Goal: Task Accomplishment & Management: Complete application form

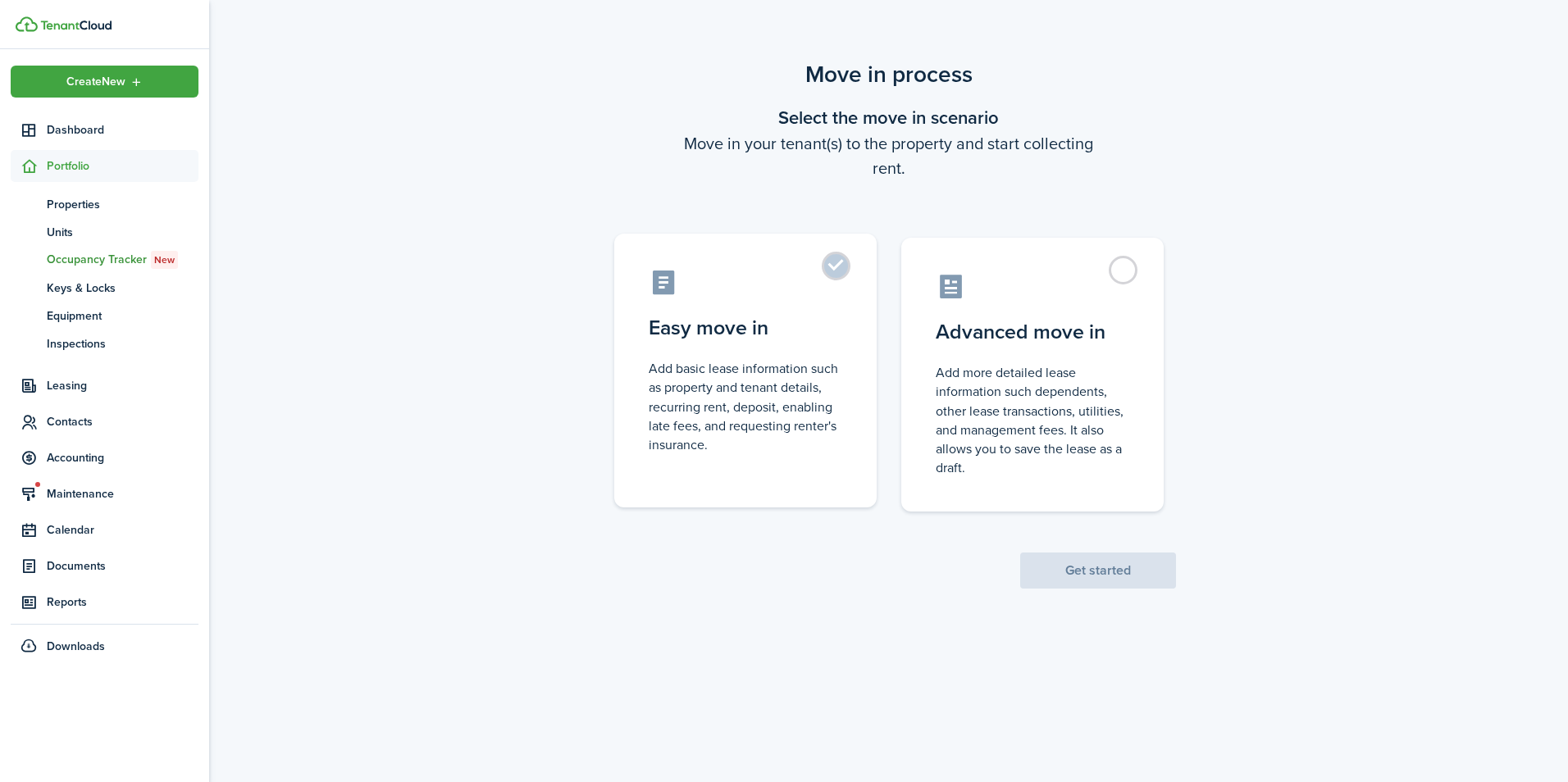
click at [832, 273] on label "Easy move in Add basic lease information such as property and tenant details, r…" at bounding box center [745, 370] width 262 height 274
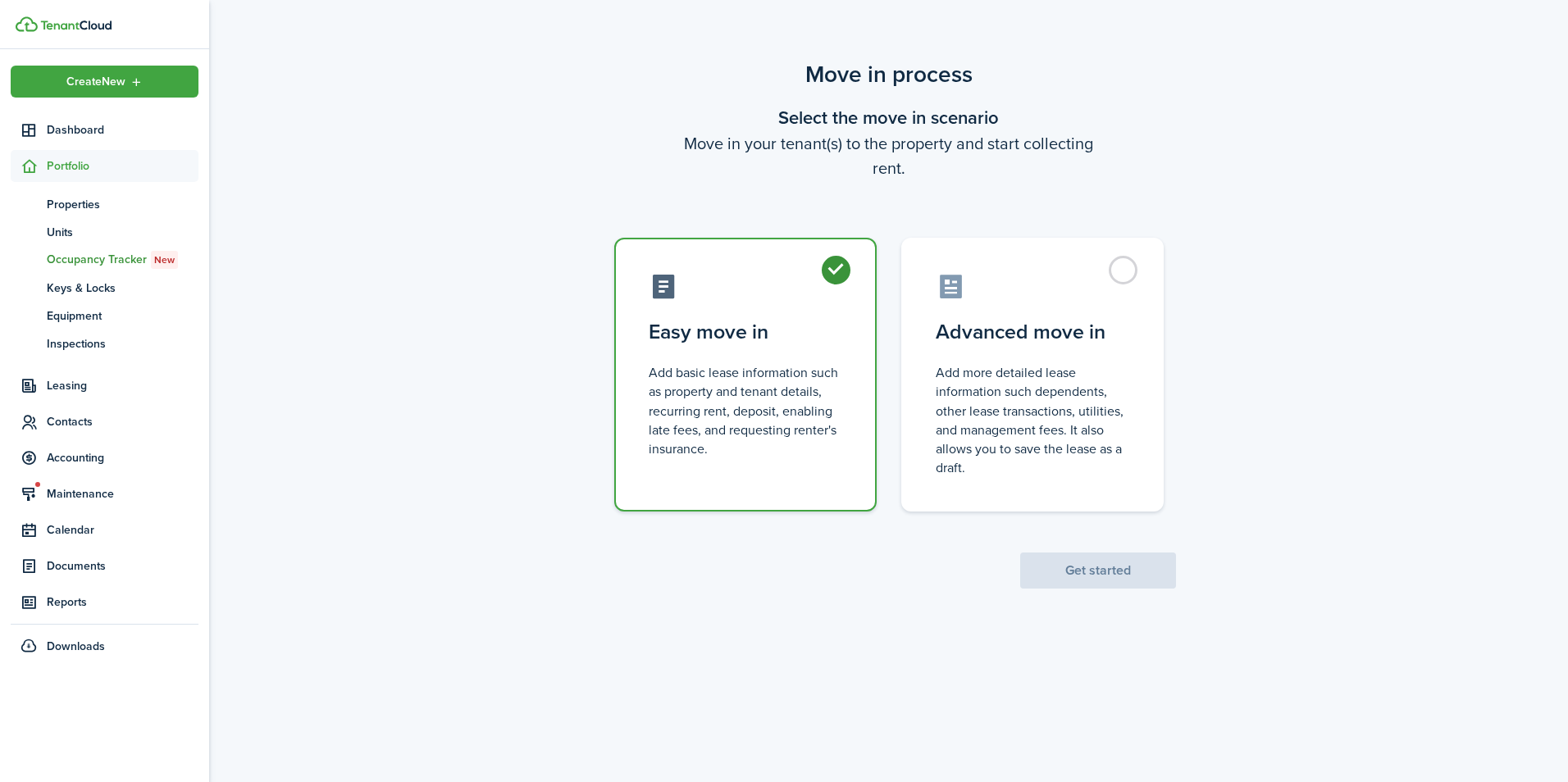
radio input "true"
click at [1088, 565] on button "Get started" at bounding box center [1097, 570] width 156 height 36
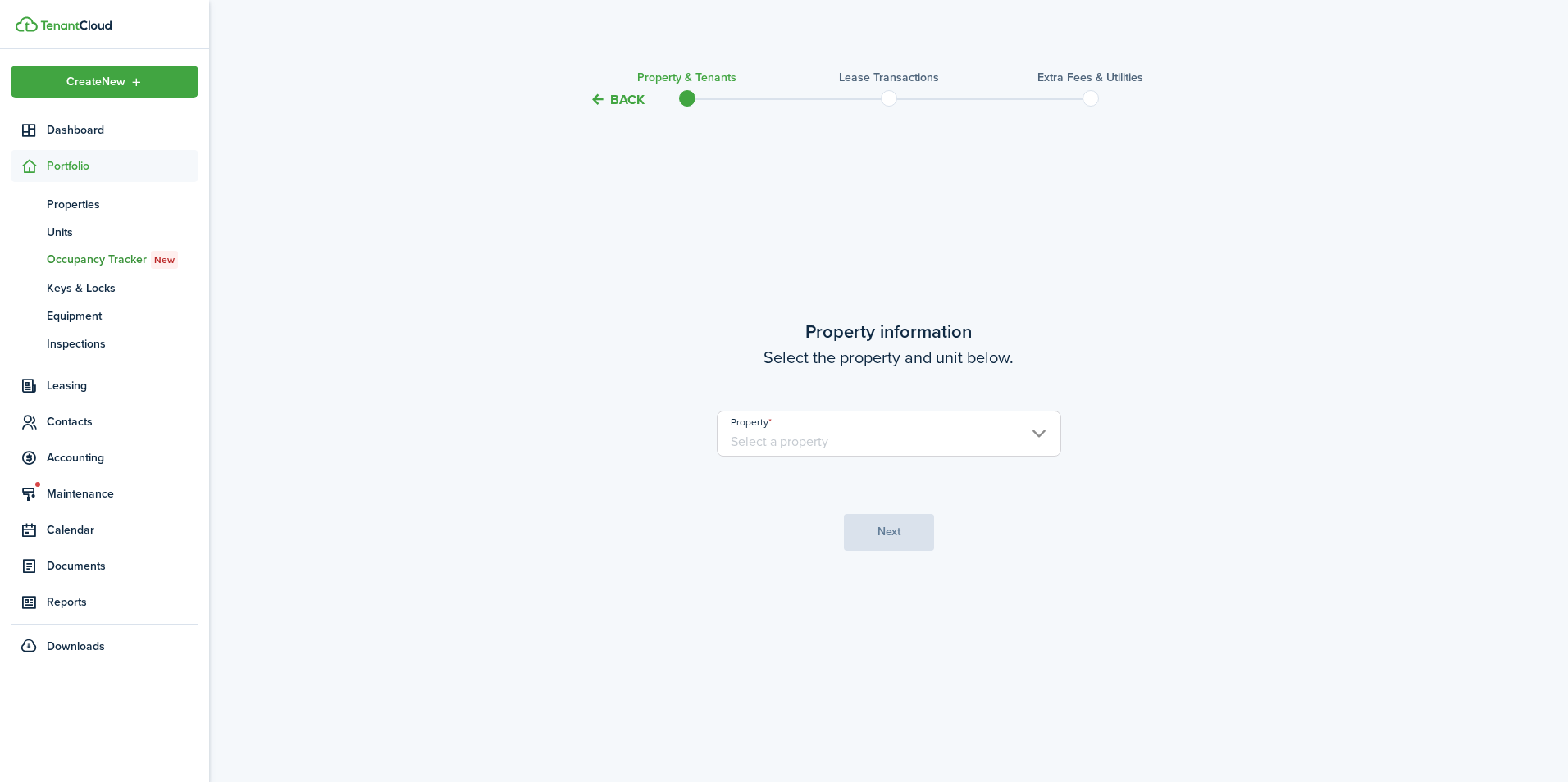
click at [984, 417] on input "Property" at bounding box center [889, 433] width 345 height 46
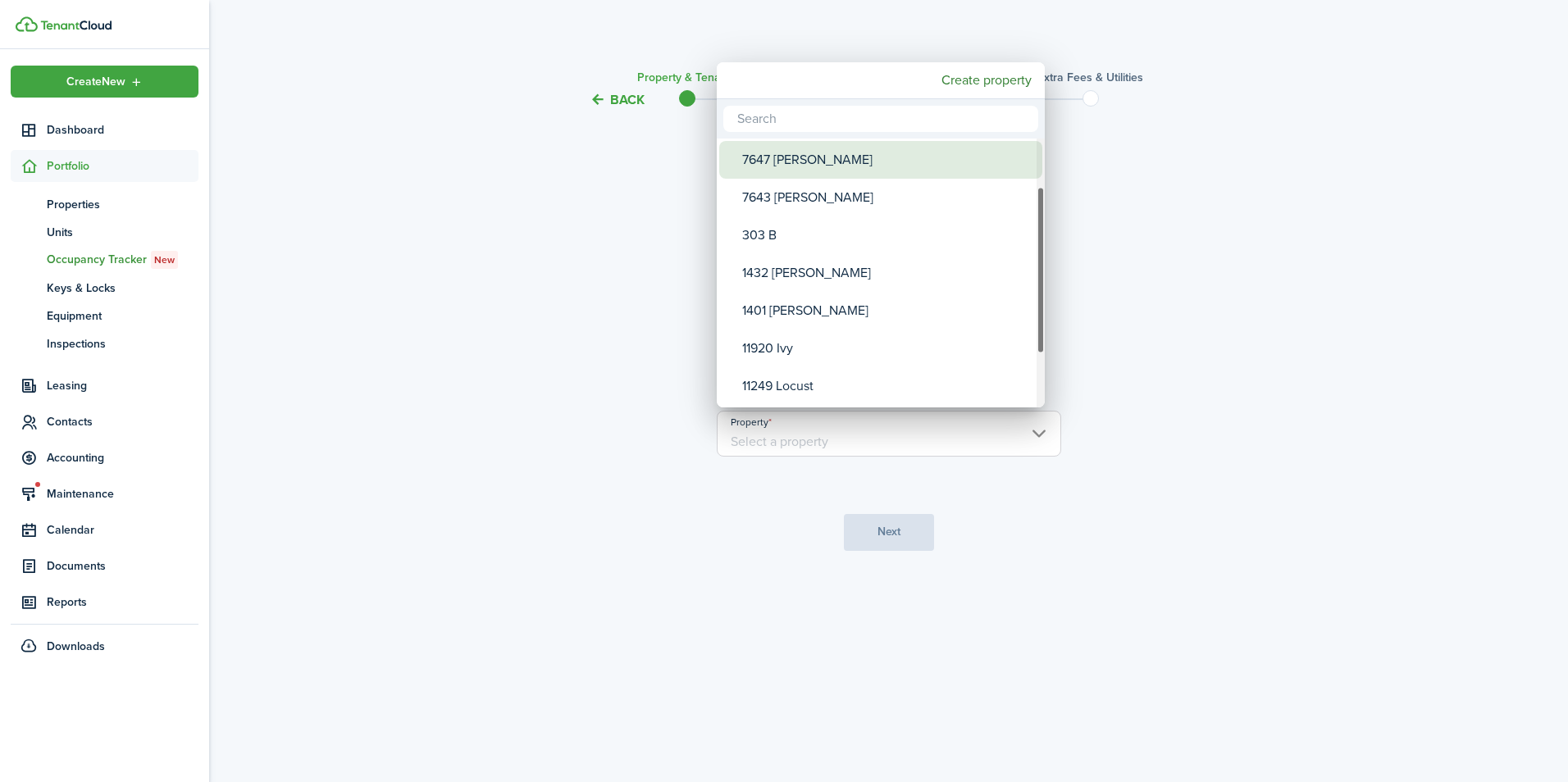
click at [932, 150] on div "7647 [PERSON_NAME]" at bounding box center [887, 160] width 290 height 38
type input "7647 [PERSON_NAME]"
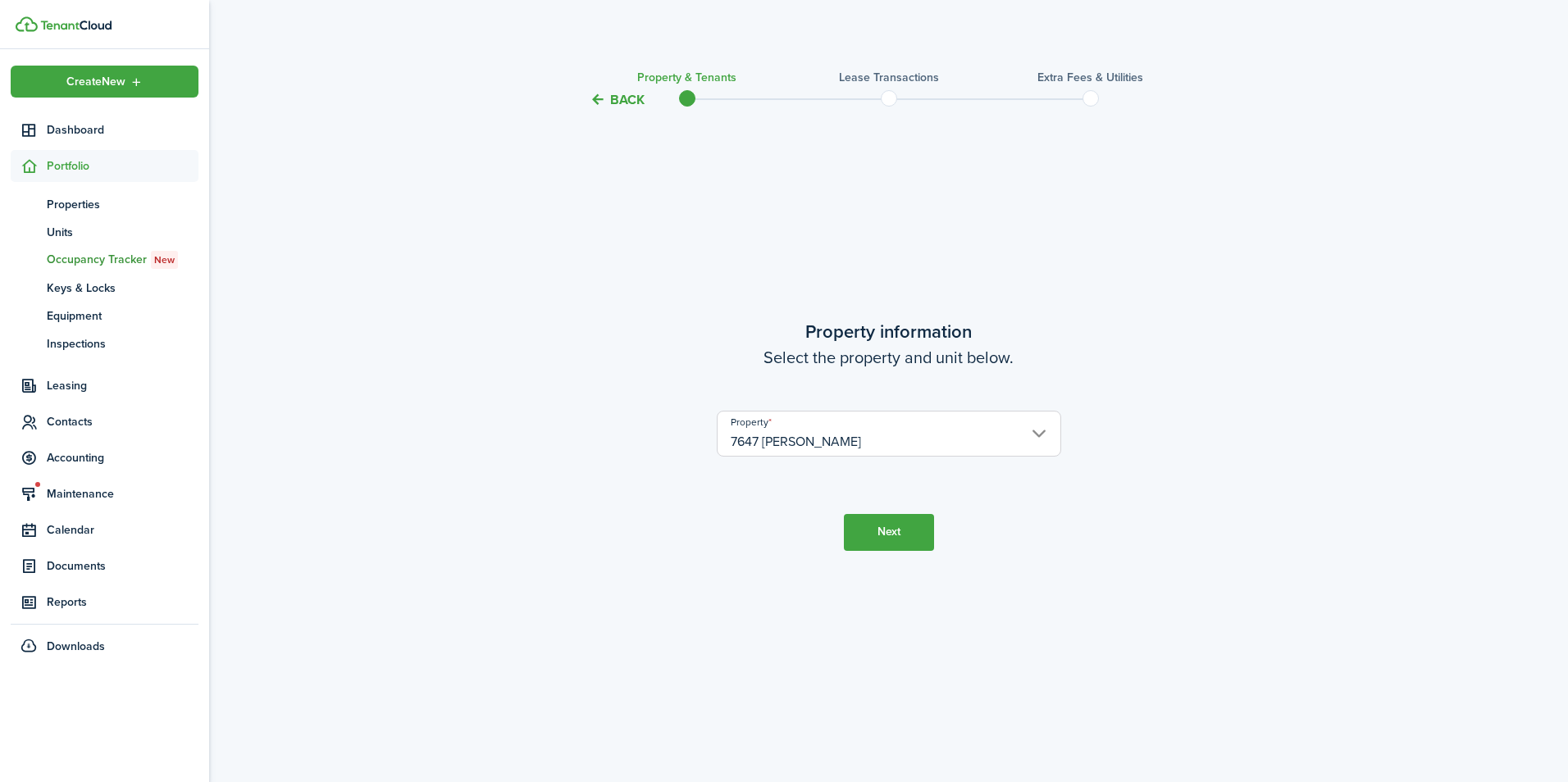
click at [910, 525] on button "Next" at bounding box center [889, 532] width 90 height 37
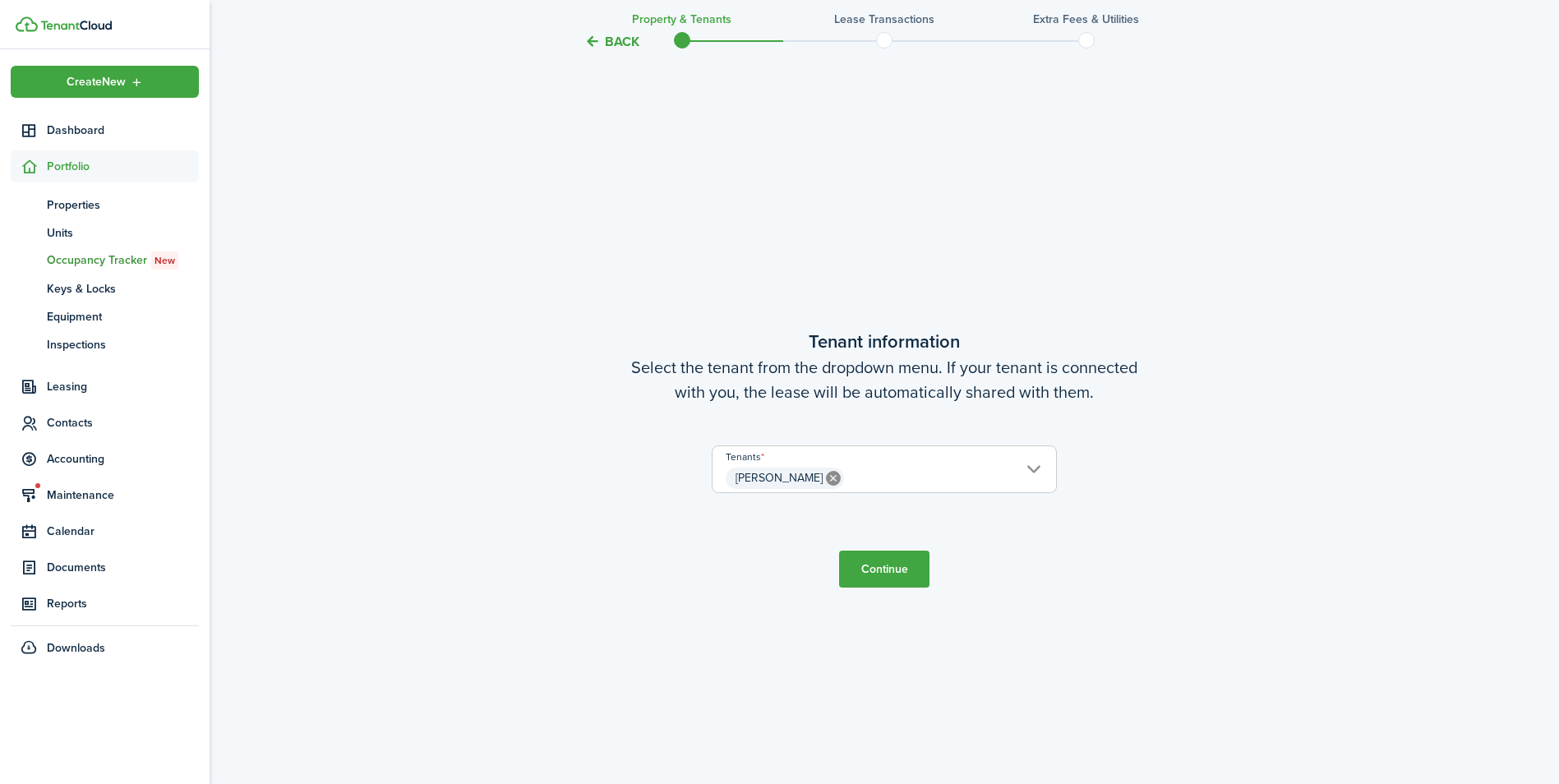
scroll to position [674, 0]
click at [896, 572] on button "Continue" at bounding box center [884, 568] width 90 height 37
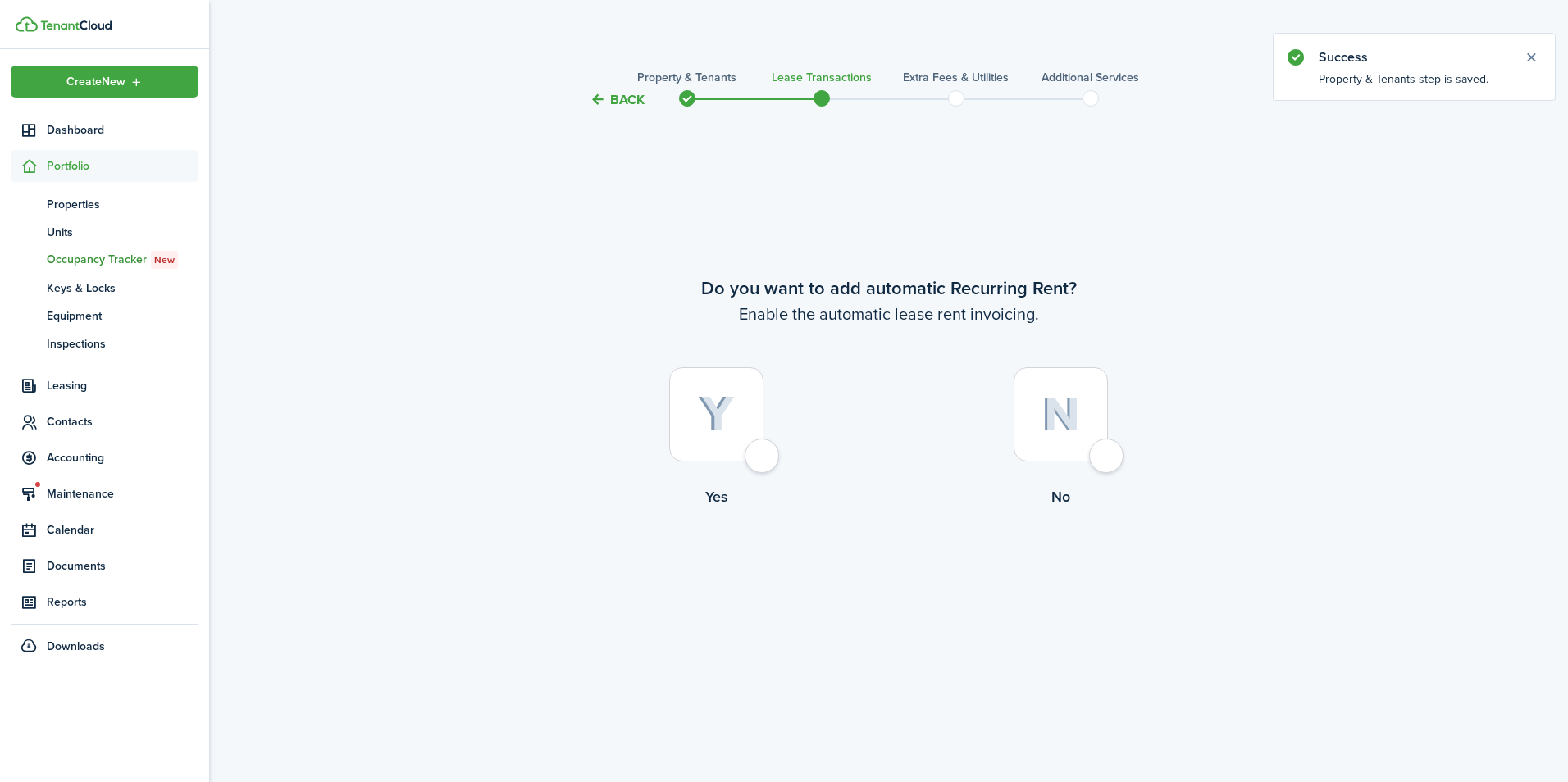
click at [763, 461] on div at bounding box center [716, 414] width 94 height 94
radio input "true"
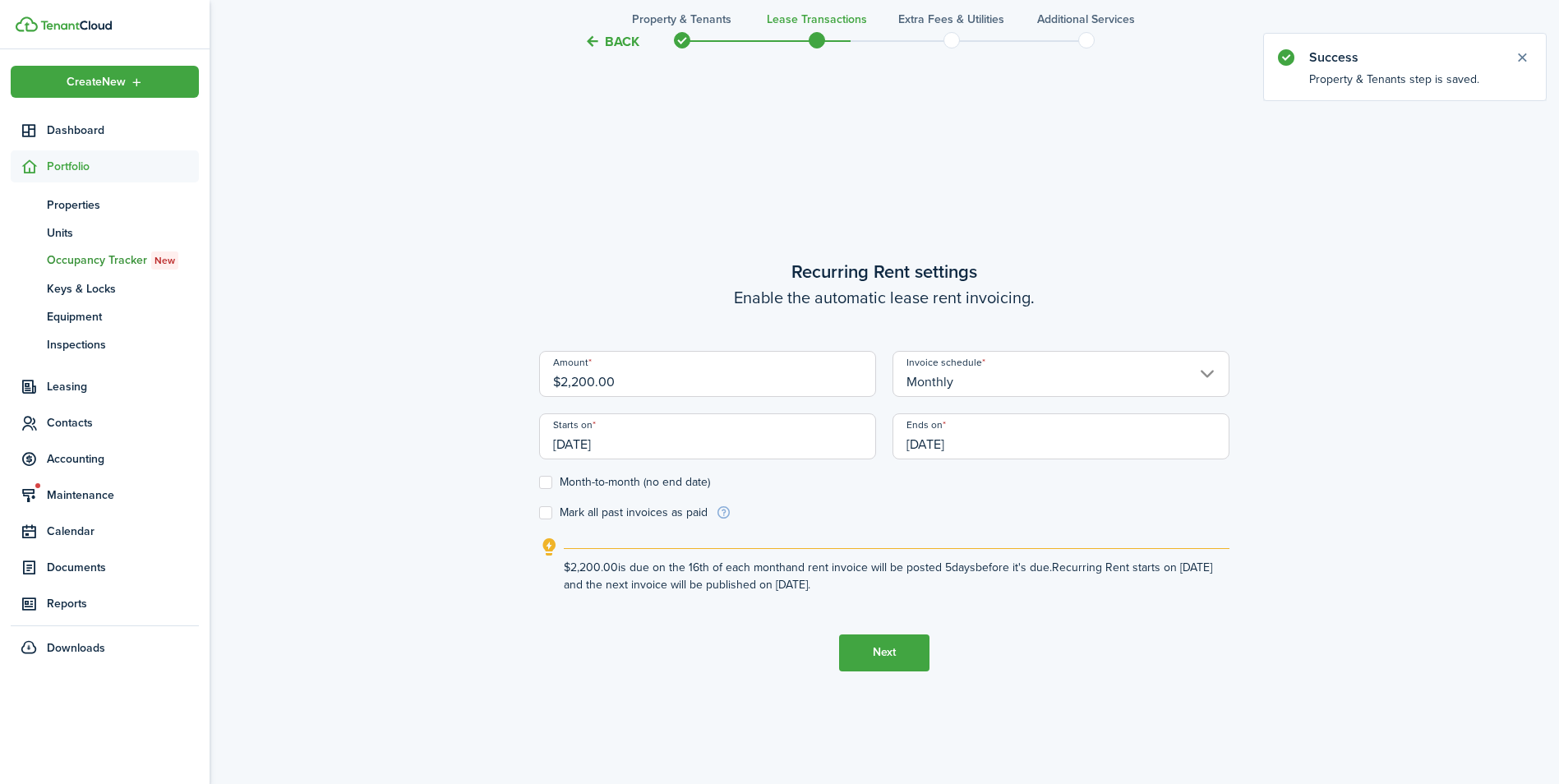
scroll to position [674, 0]
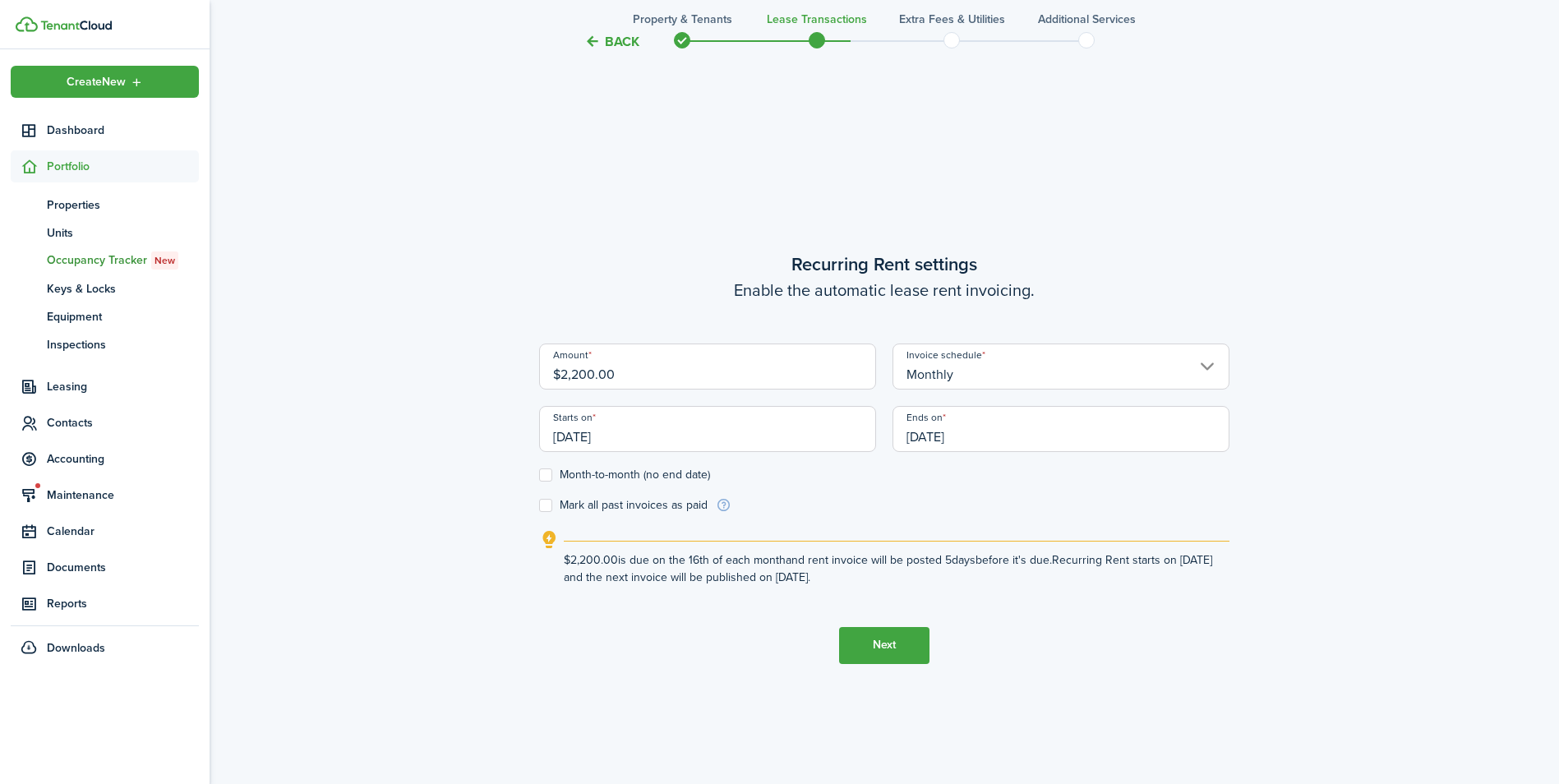
click at [684, 373] on input "$2,200.00" at bounding box center [708, 367] width 337 height 46
click at [610, 440] on input "[DATE]" at bounding box center [708, 429] width 337 height 46
type input "$1,850.00"
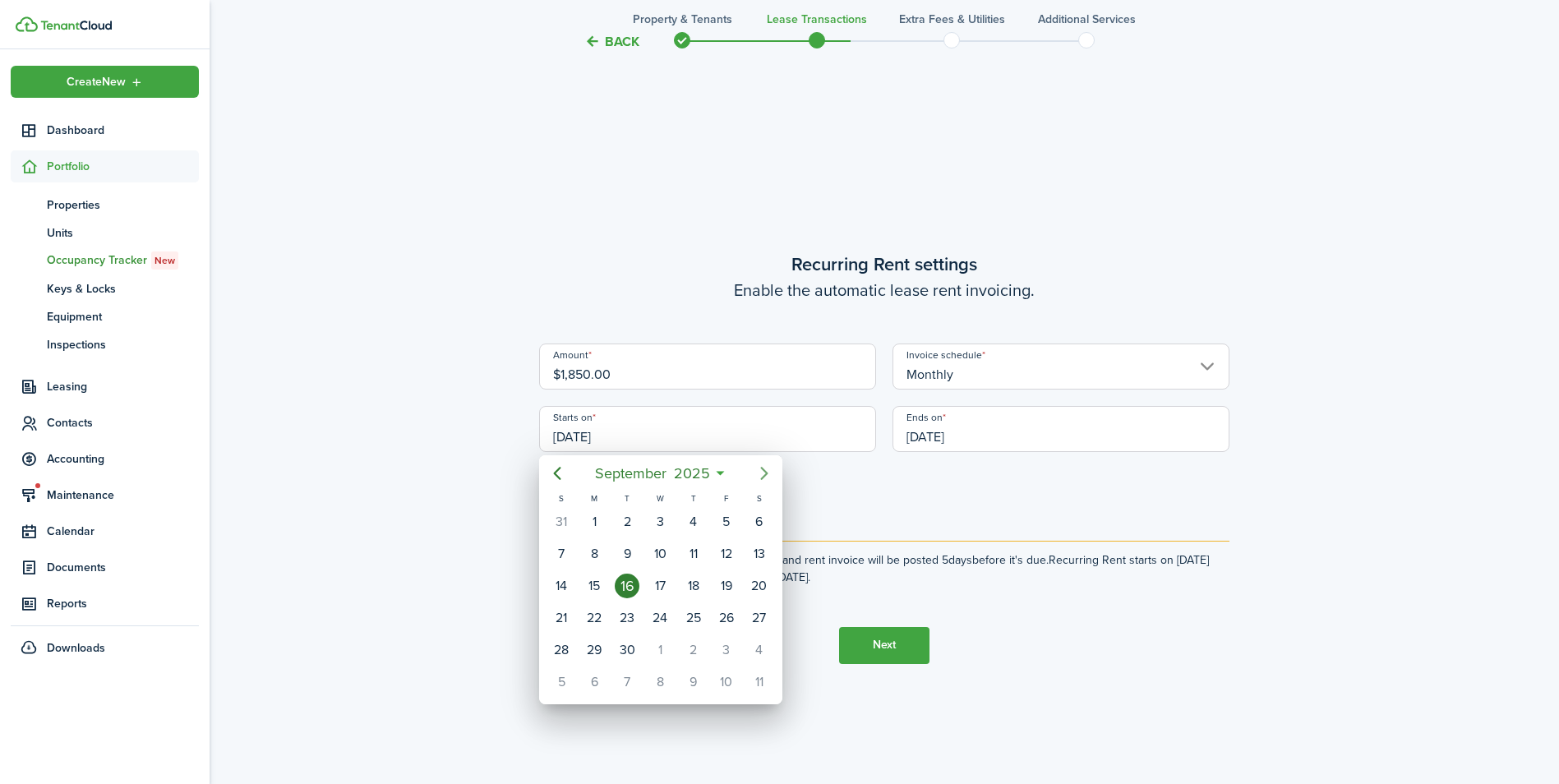
click at [766, 475] on icon "Next page" at bounding box center [763, 473] width 7 height 13
click at [671, 515] on div "Oct 1" at bounding box center [660, 522] width 33 height 31
type input "10/01/2025"
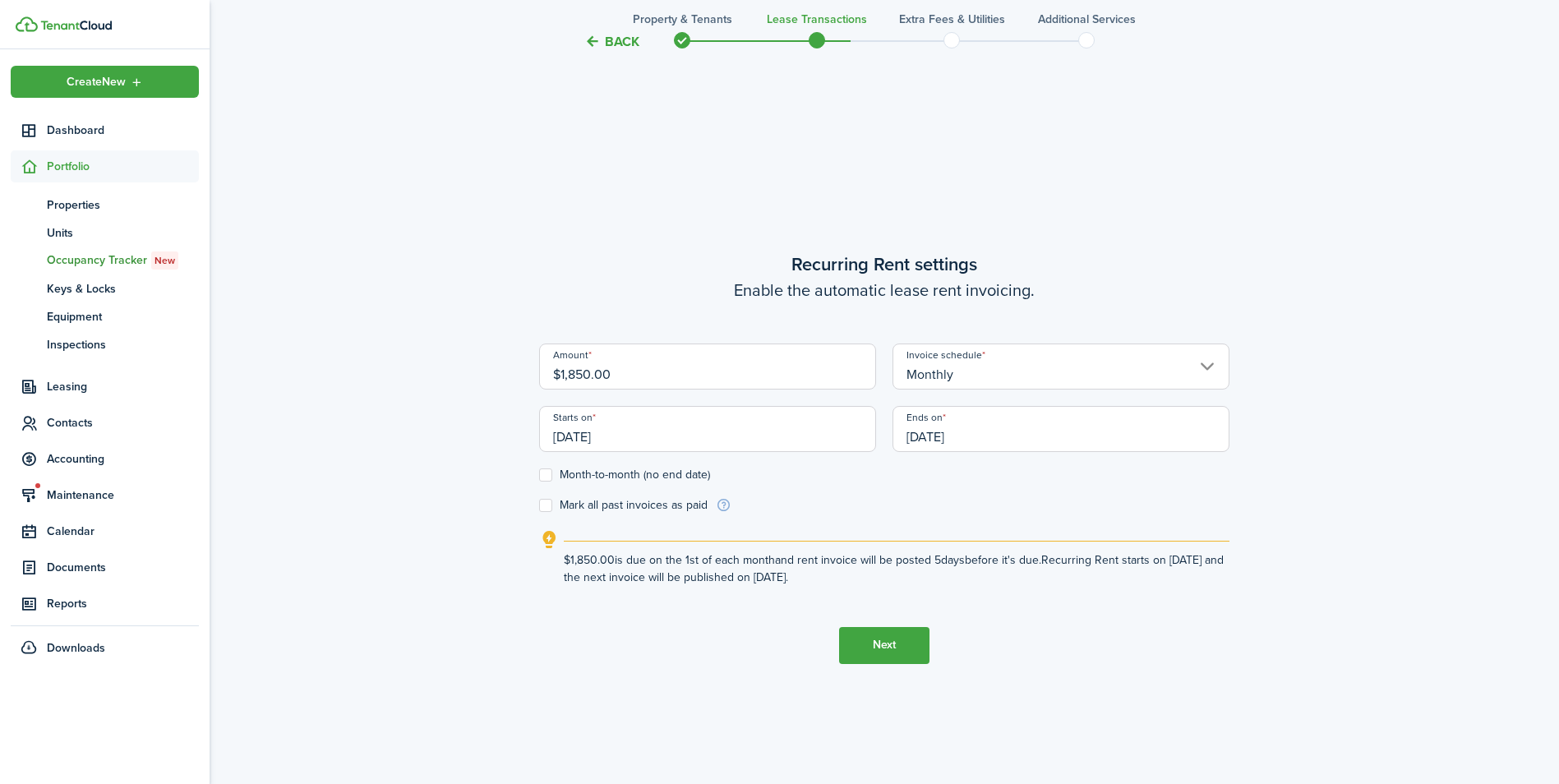
click at [835, 452] on div "Starts on 10/01/2025" at bounding box center [708, 437] width 354 height 63
click at [542, 472] on label "Month-to-month (no end date)" at bounding box center [625, 475] width 171 height 13
click at [539, 474] on input "Month-to-month (no end date)" at bounding box center [539, 474] width 1 height 1
checkbox input "true"
click at [544, 502] on label "Mark all past invoices as paid" at bounding box center [624, 506] width 169 height 13
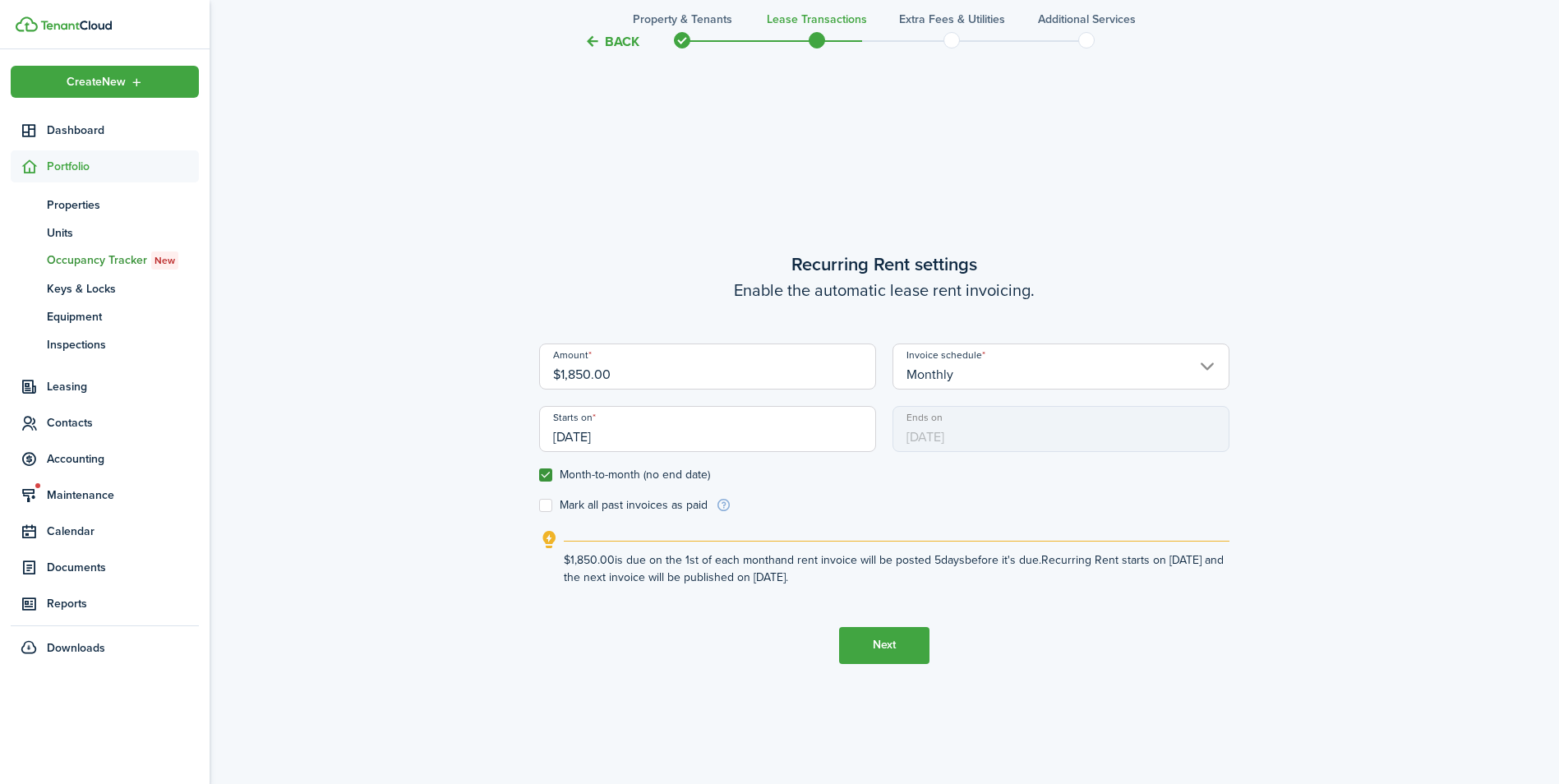
click at [539, 505] on input "Mark all past invoices as paid" at bounding box center [539, 505] width 1 height 1
checkbox input "true"
click at [886, 627] on button "Next" at bounding box center [884, 645] width 90 height 37
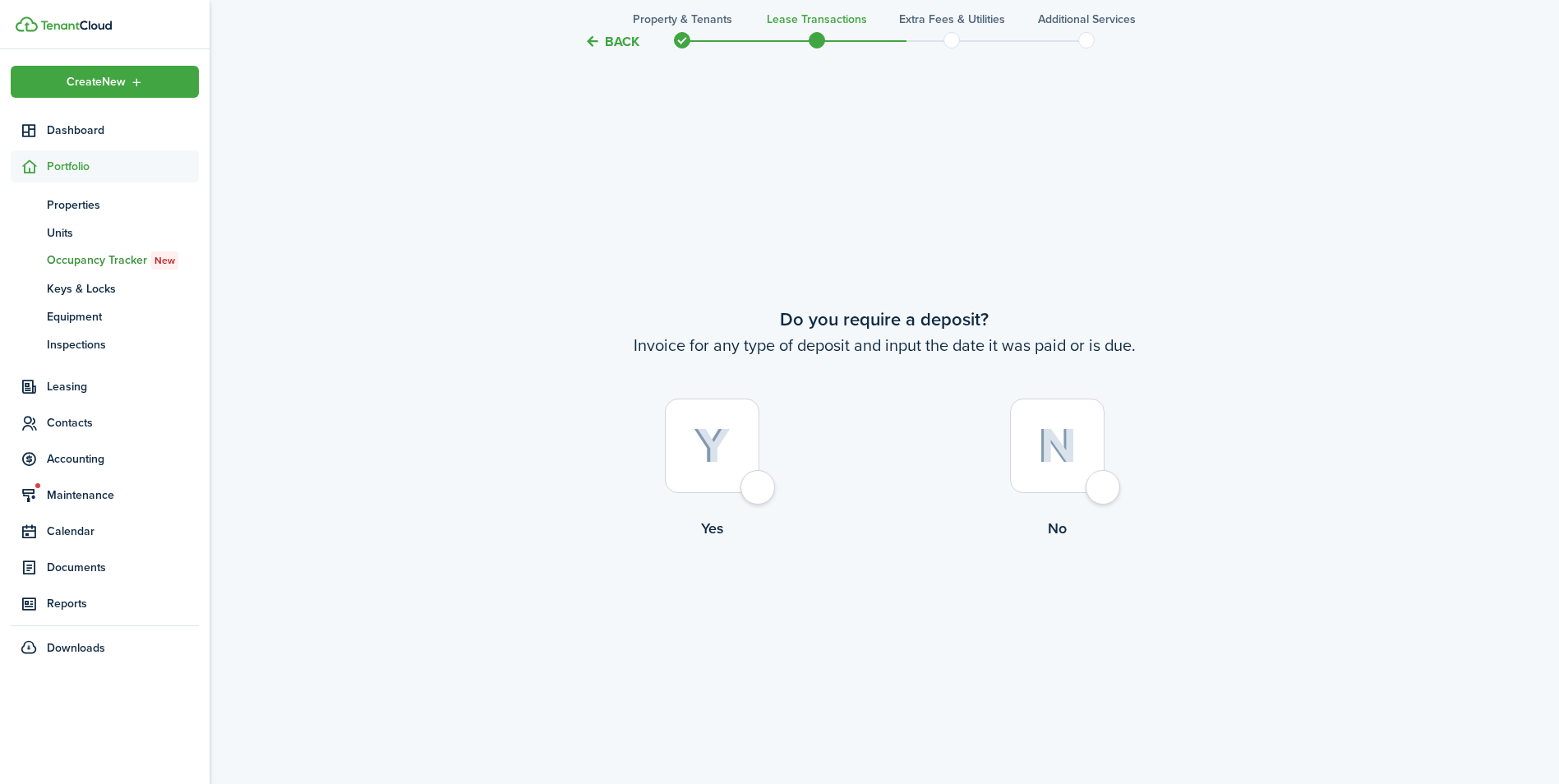
scroll to position [1458, 0]
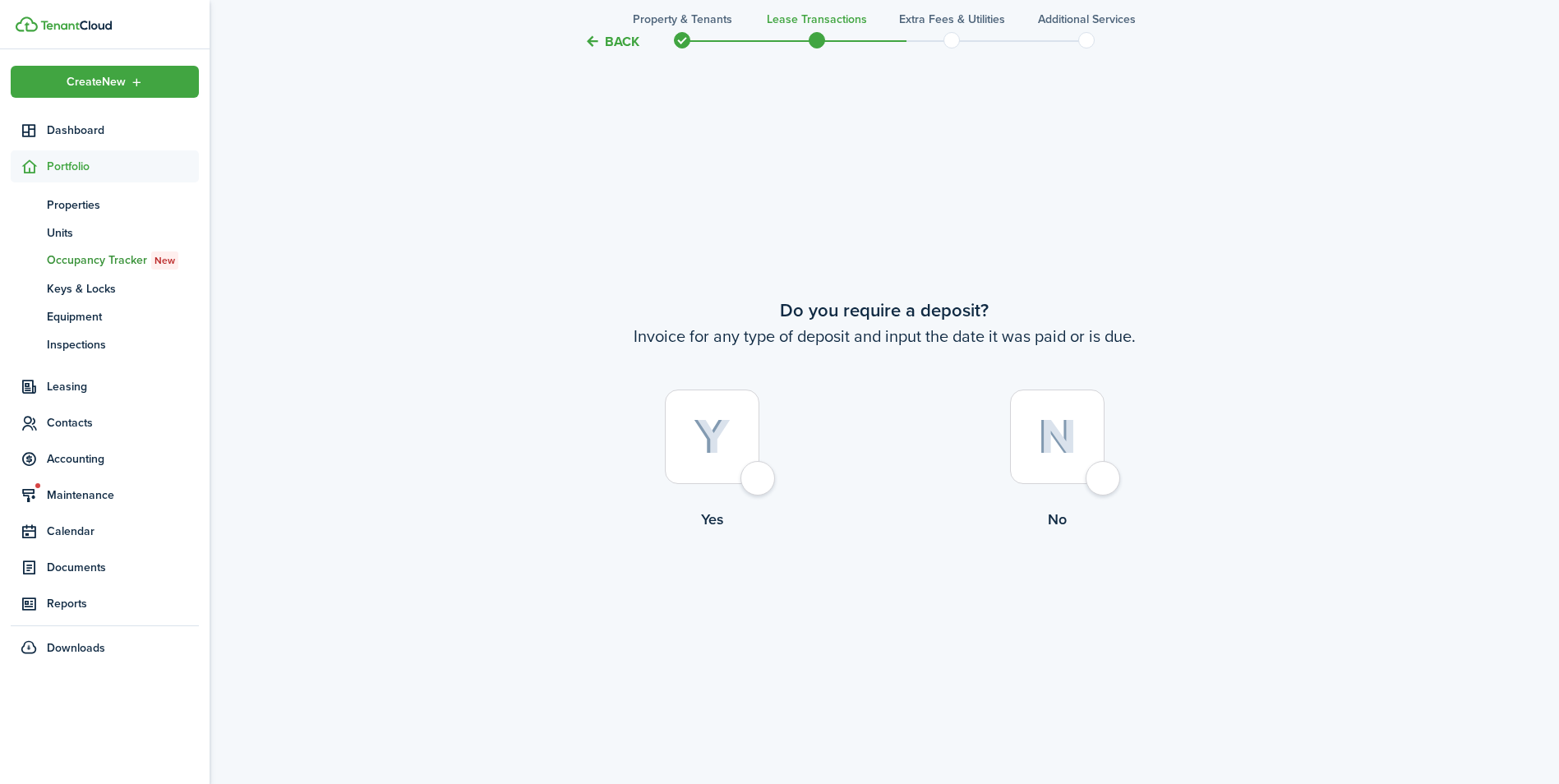
click at [755, 483] on div at bounding box center [712, 436] width 94 height 94
radio input "true"
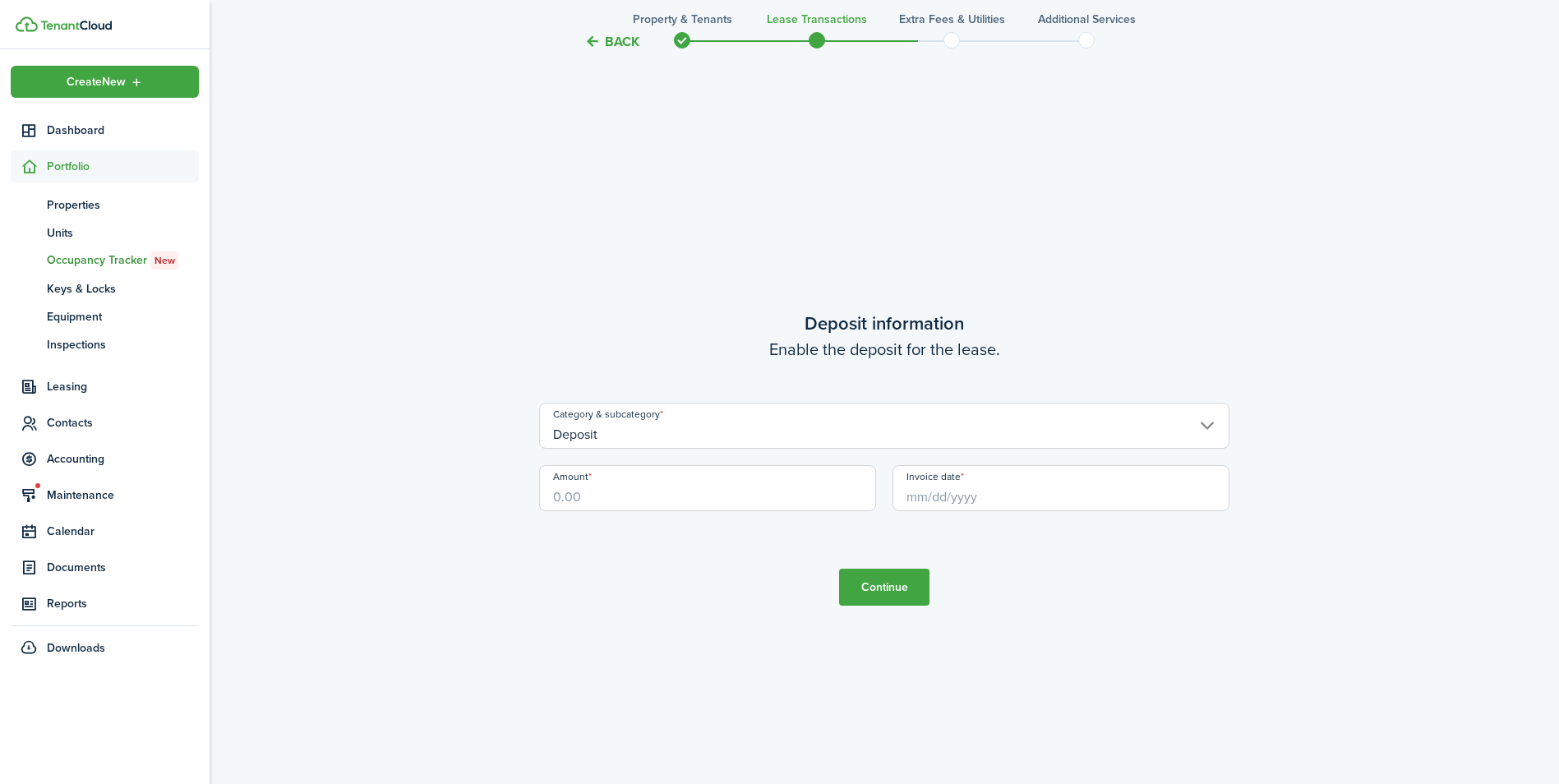
scroll to position [2241, 0]
click at [734, 503] on input "Amount" at bounding box center [708, 487] width 337 height 46
type input "$1,700.00"
click at [973, 494] on input "Invoice date" at bounding box center [1061, 487] width 337 height 46
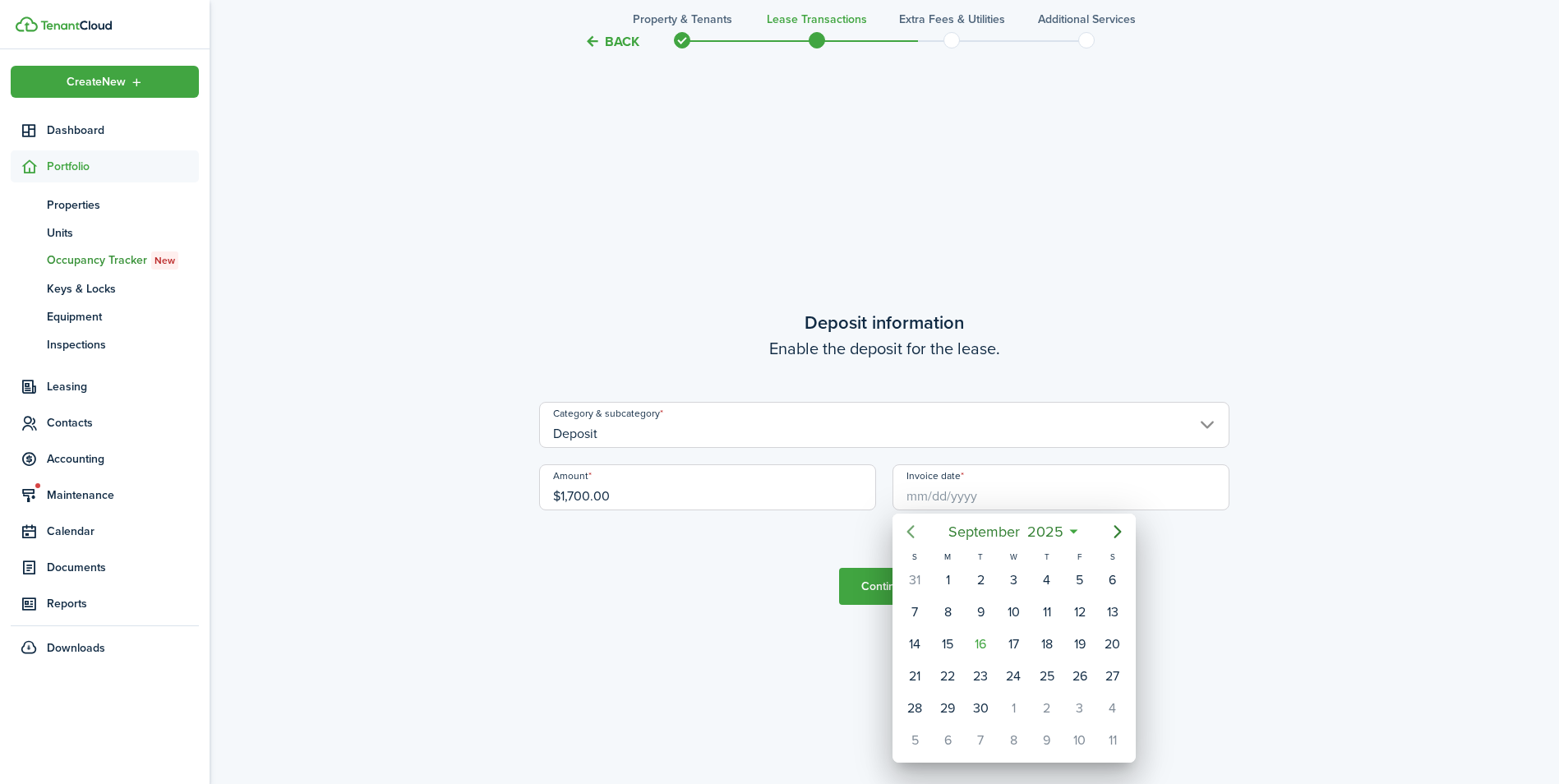
click at [910, 530] on icon "Previous page" at bounding box center [910, 532] width 7 height 13
click at [913, 530] on icon "Previous page" at bounding box center [910, 532] width 20 height 20
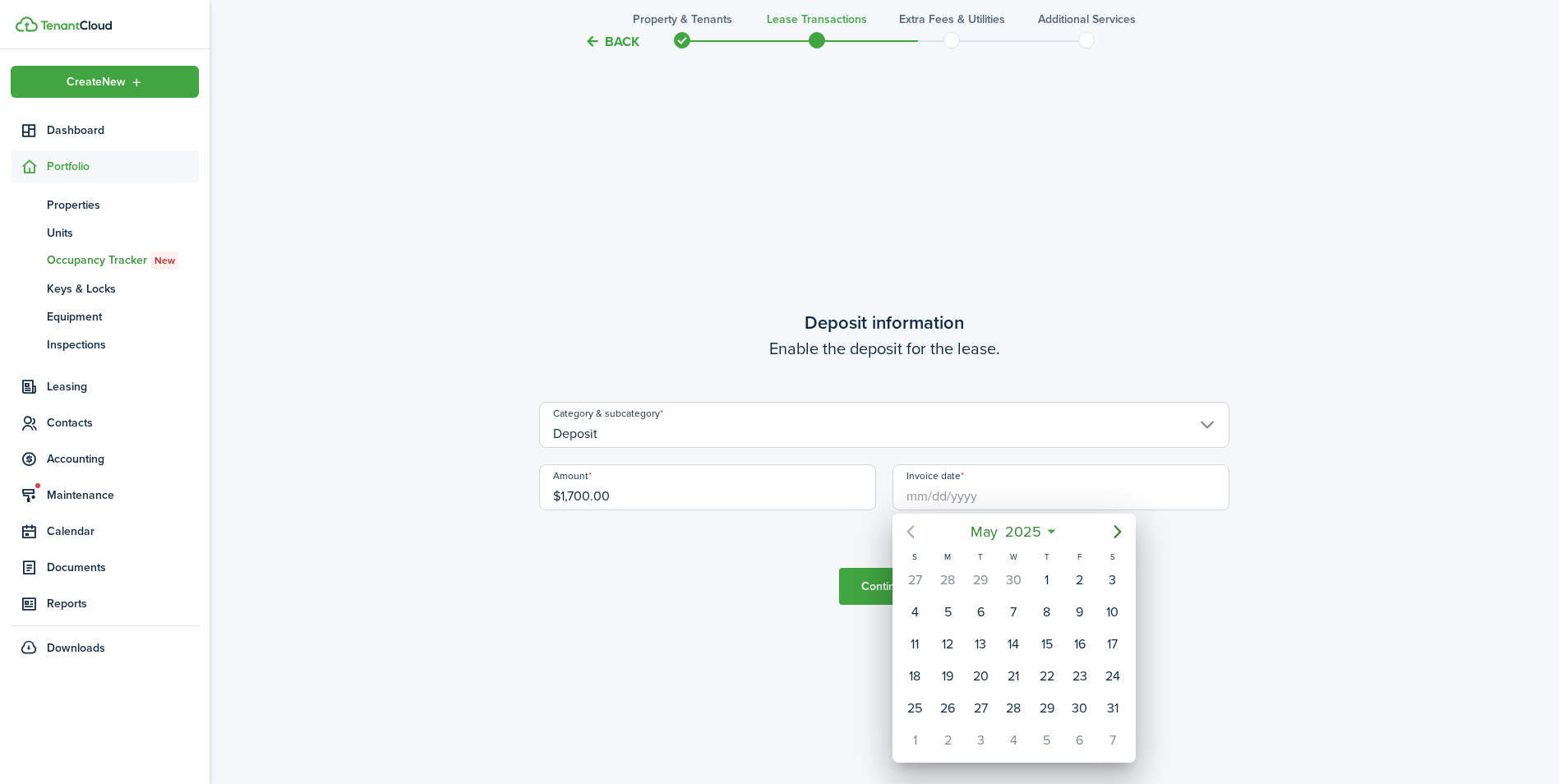
click at [913, 530] on icon "Previous page" at bounding box center [910, 532] width 20 height 20
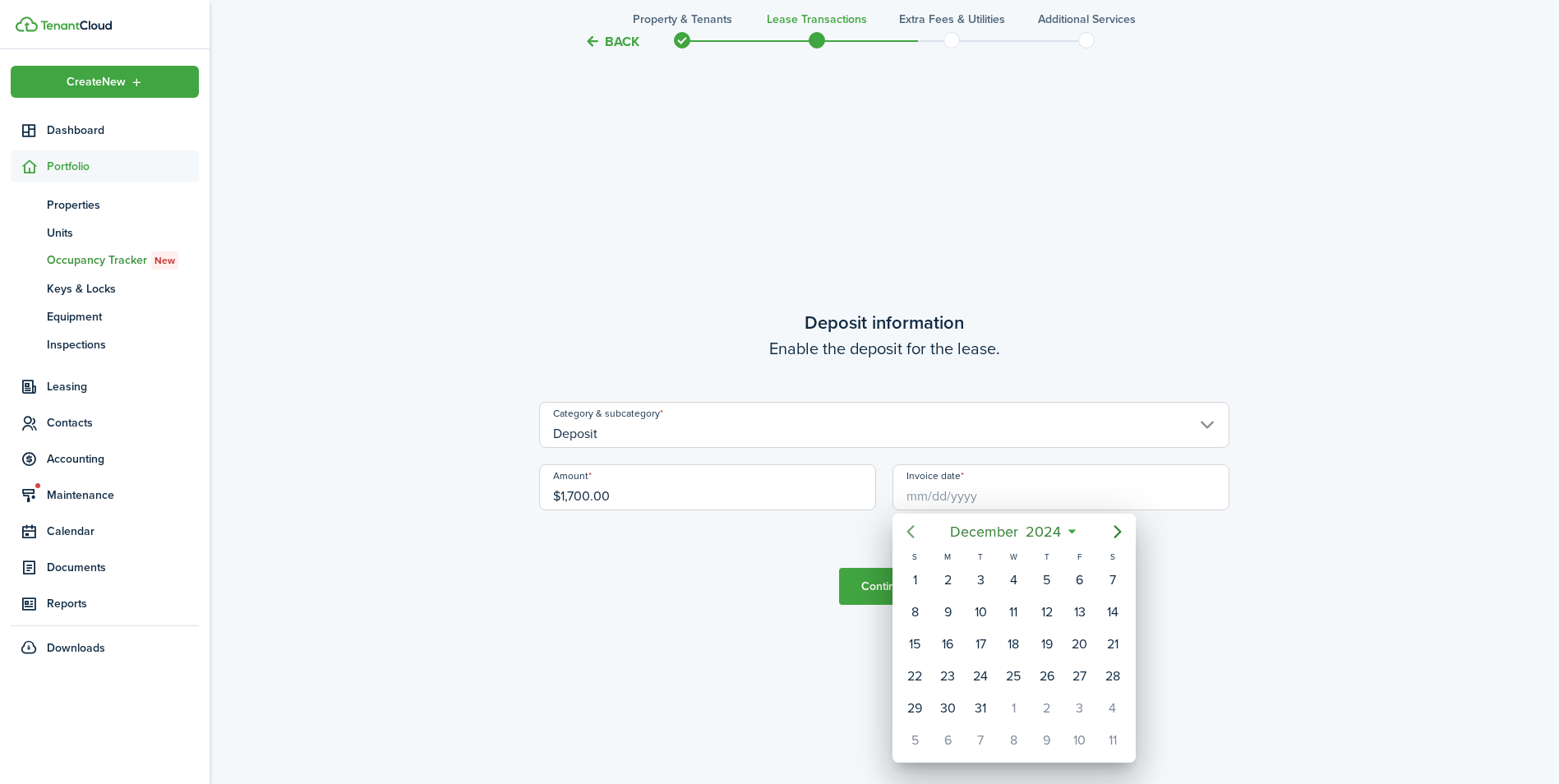
click at [913, 530] on icon "Previous page" at bounding box center [910, 532] width 20 height 20
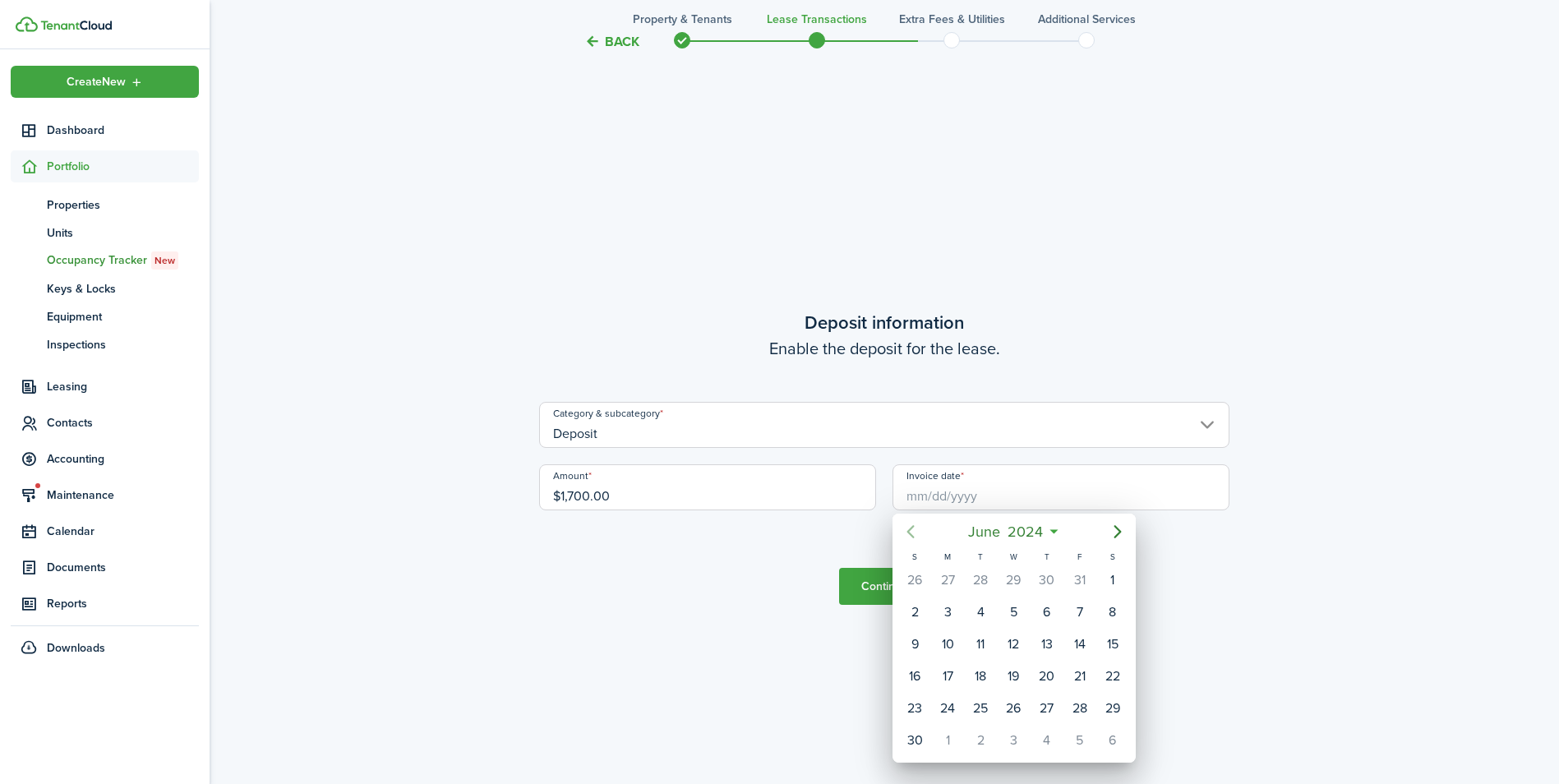
click at [913, 530] on icon "Previous page" at bounding box center [910, 532] width 20 height 20
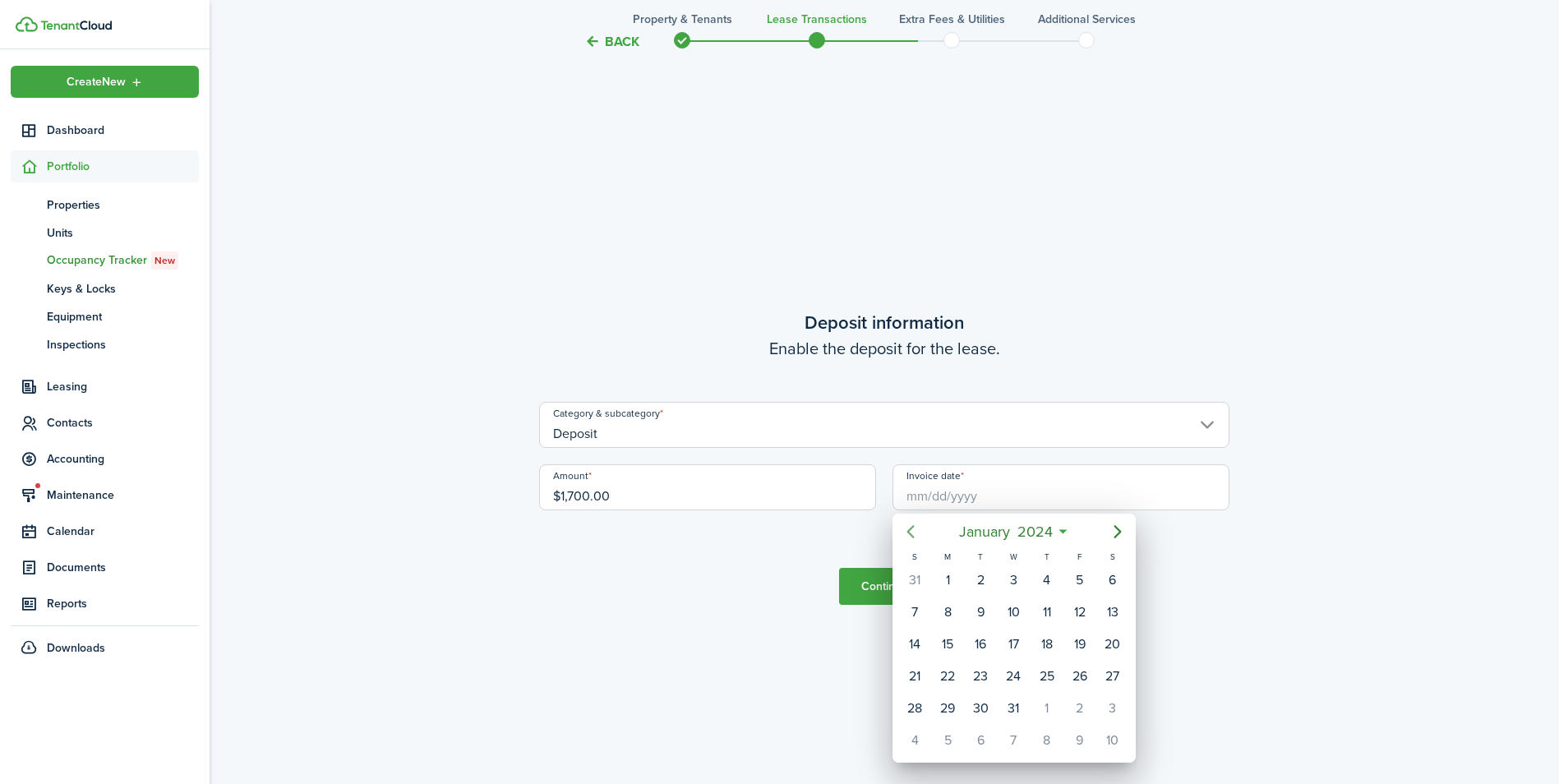
click at [913, 530] on icon "Previous page" at bounding box center [910, 532] width 20 height 20
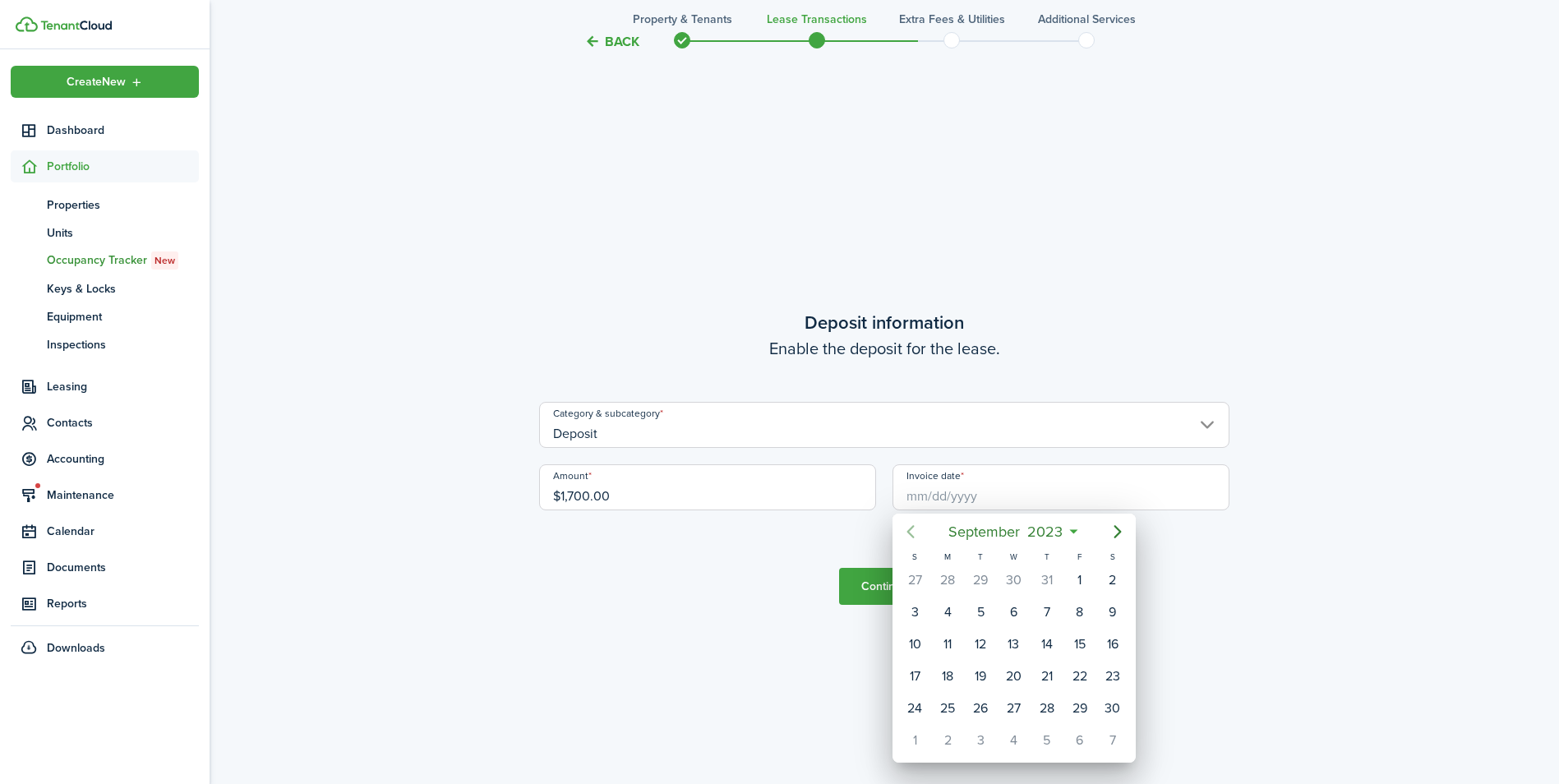
click at [913, 530] on icon "Previous page" at bounding box center [910, 532] width 20 height 20
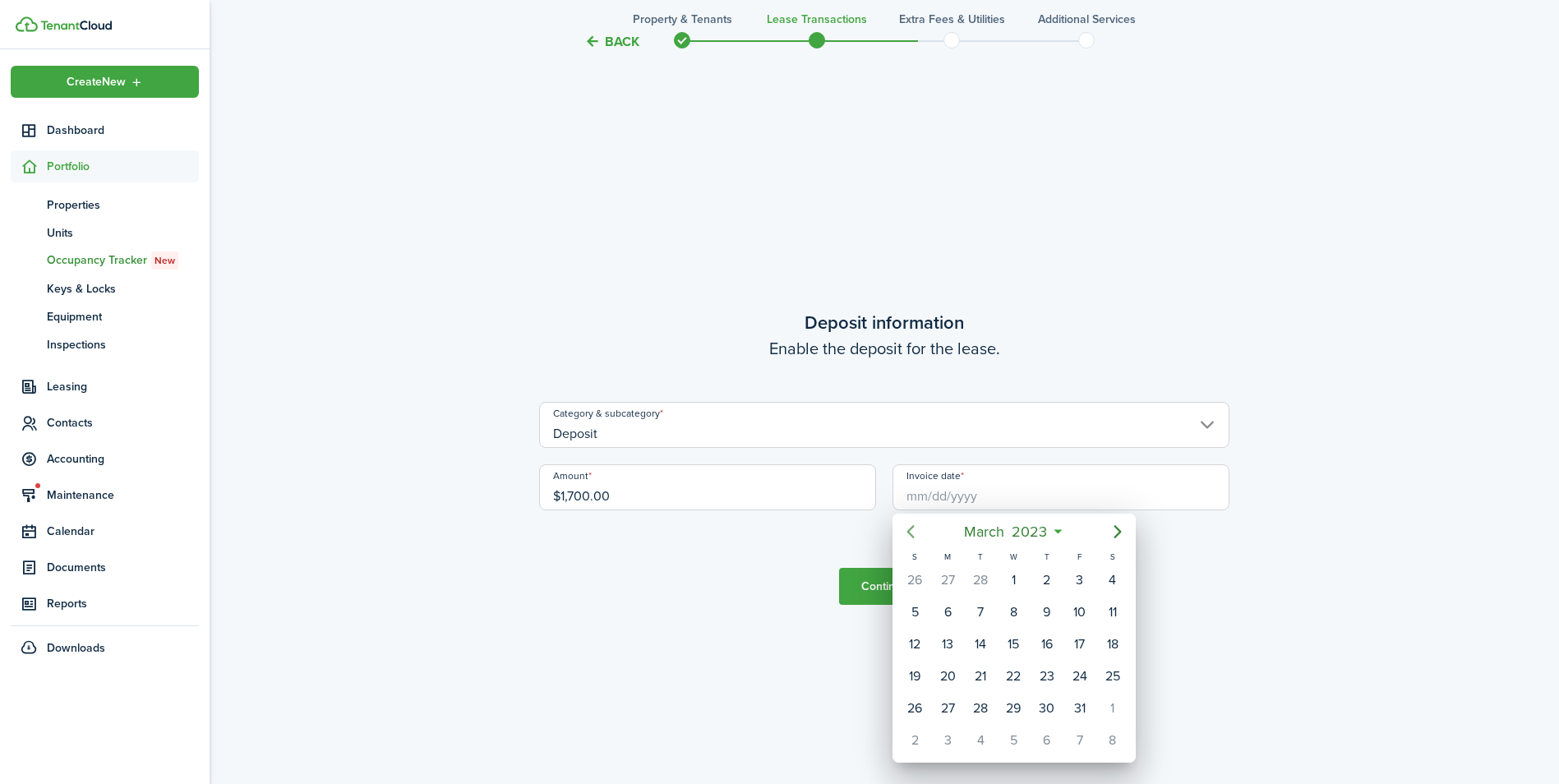
click at [913, 530] on icon "Previous page" at bounding box center [910, 532] width 20 height 20
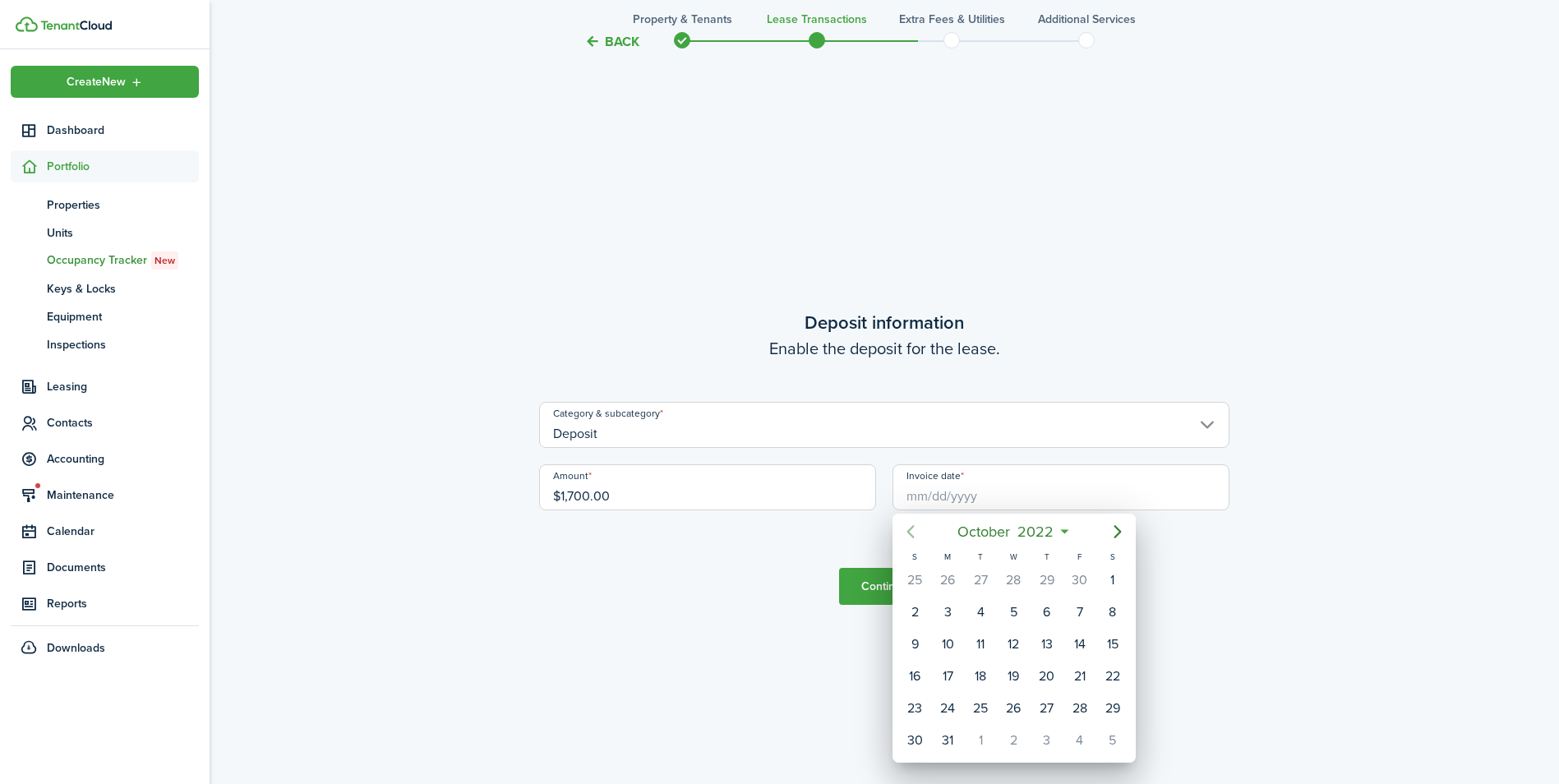
click at [913, 530] on icon "Previous page" at bounding box center [910, 532] width 20 height 20
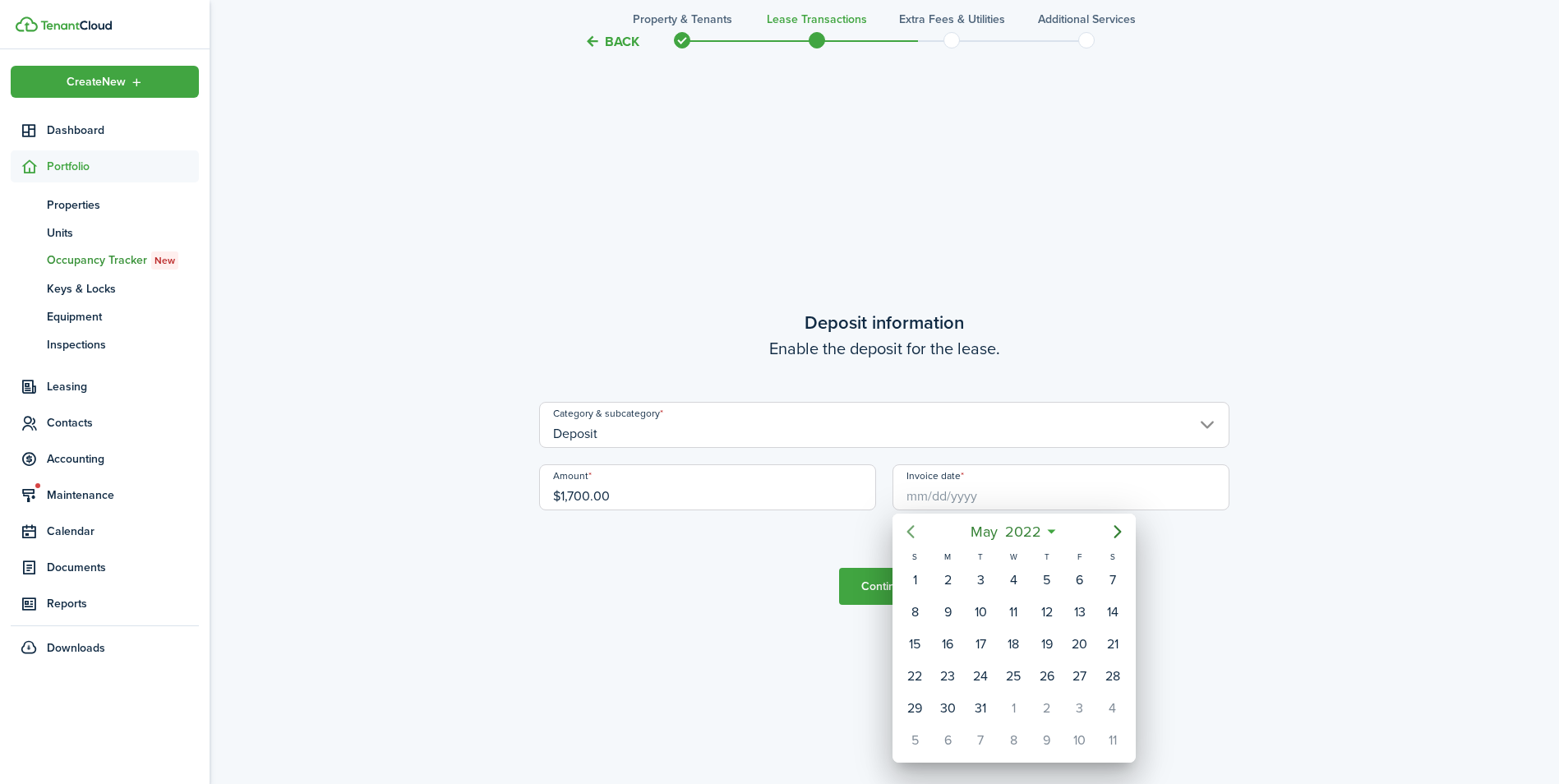
click at [913, 530] on icon "Previous page" at bounding box center [910, 532] width 20 height 20
click at [1115, 646] on div "15" at bounding box center [1113, 644] width 25 height 25
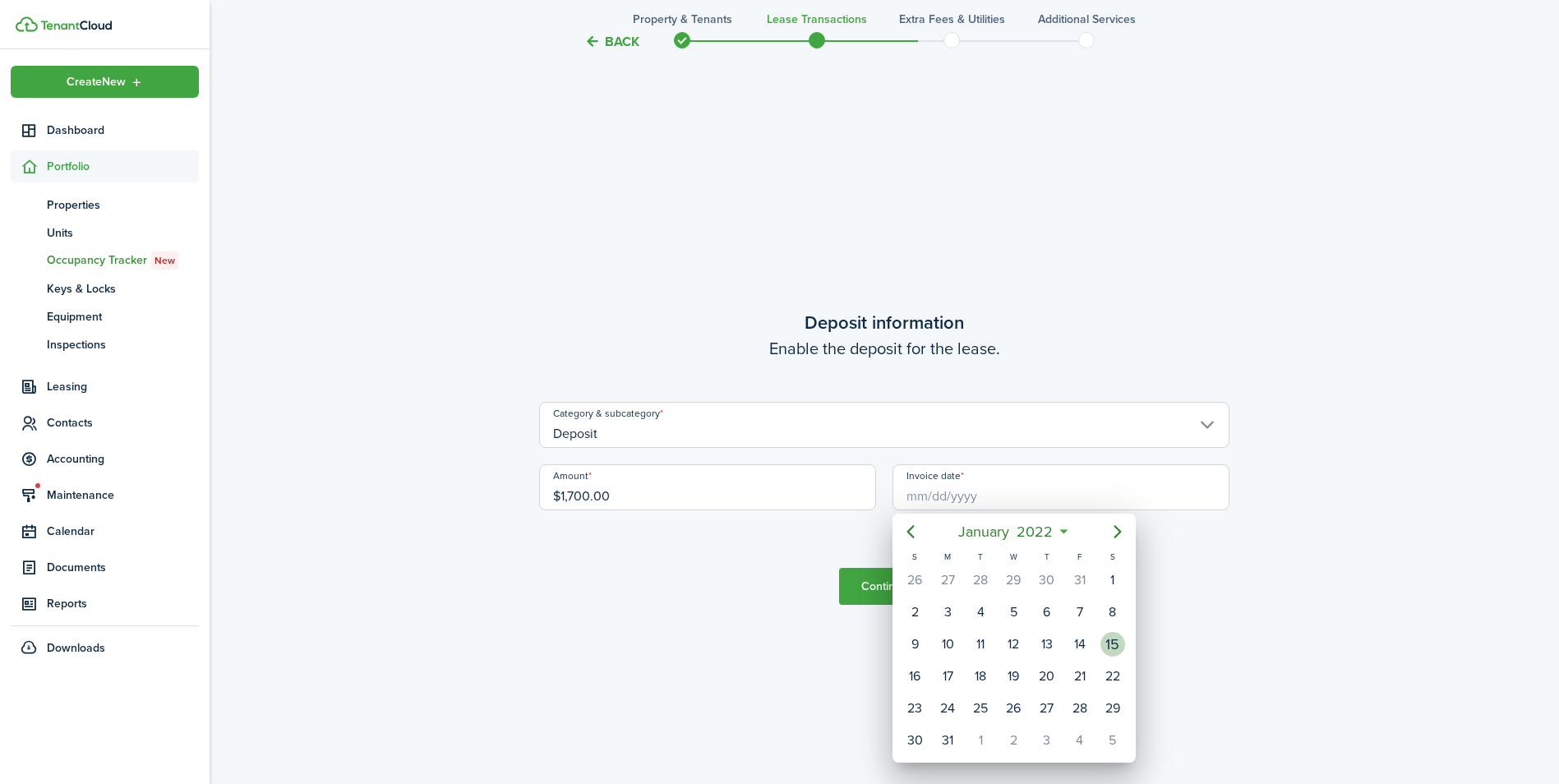
type input "01/15/2022"
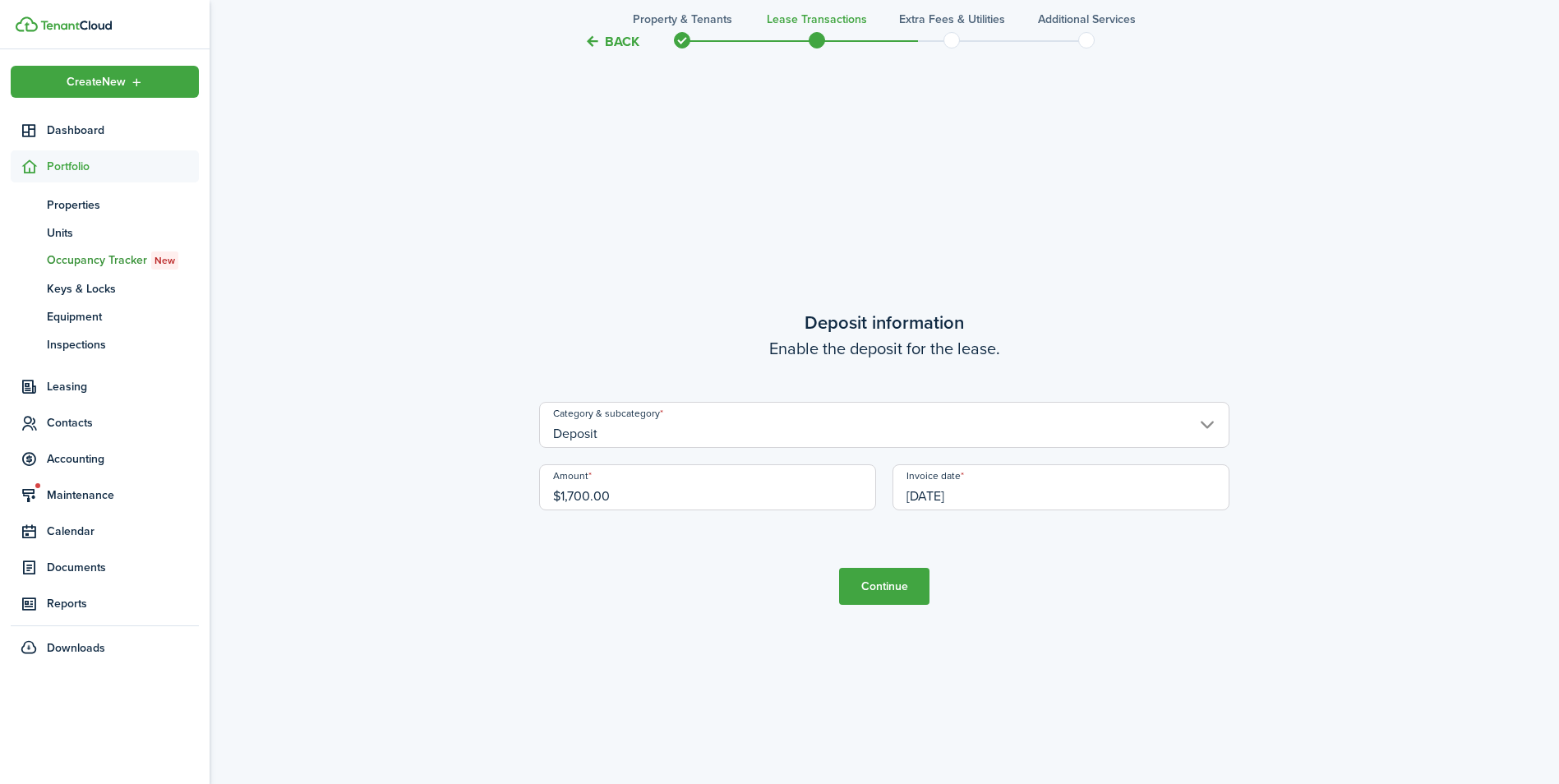
click at [912, 586] on button "Continue" at bounding box center [884, 586] width 90 height 37
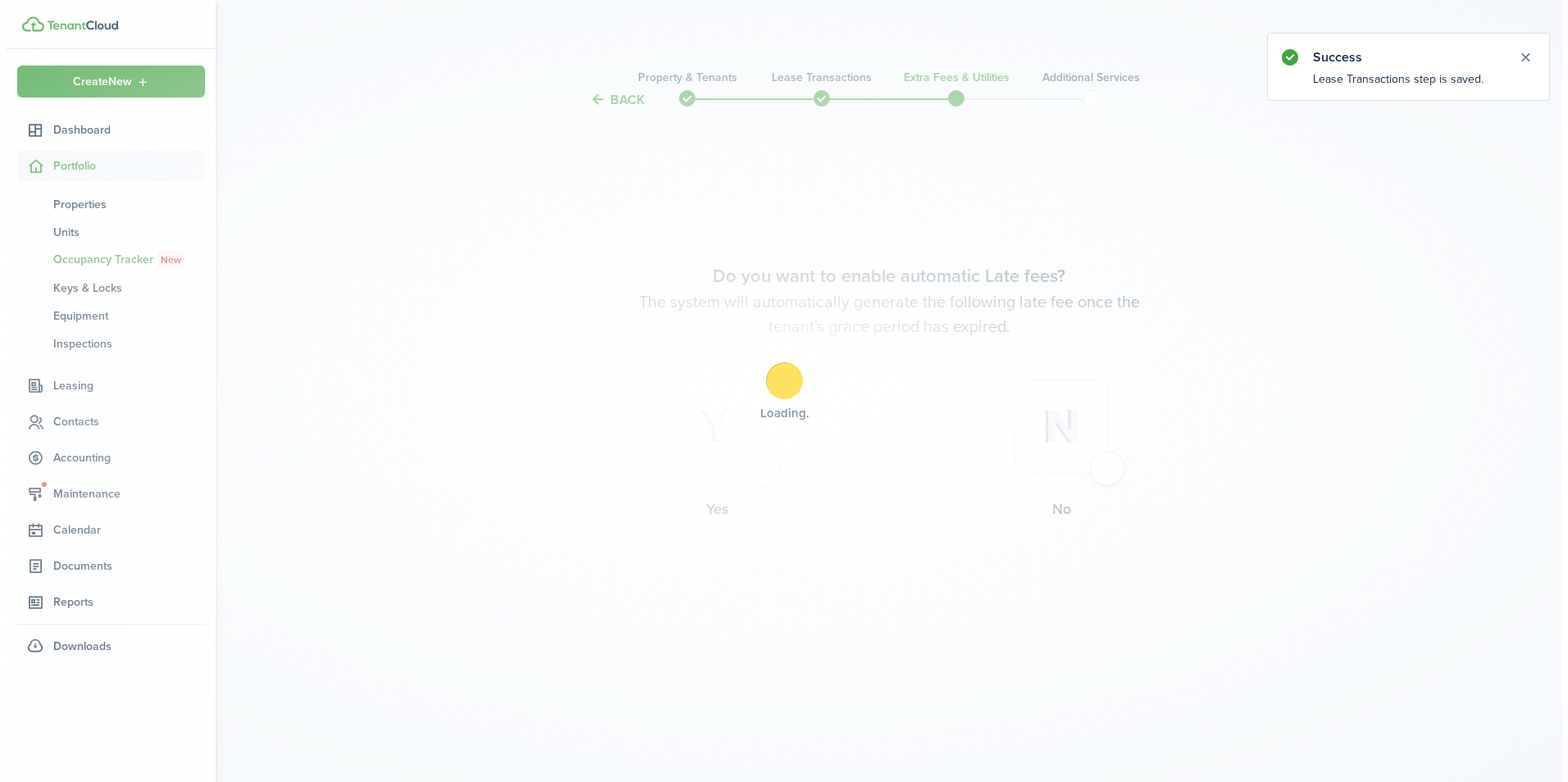
scroll to position [0, 0]
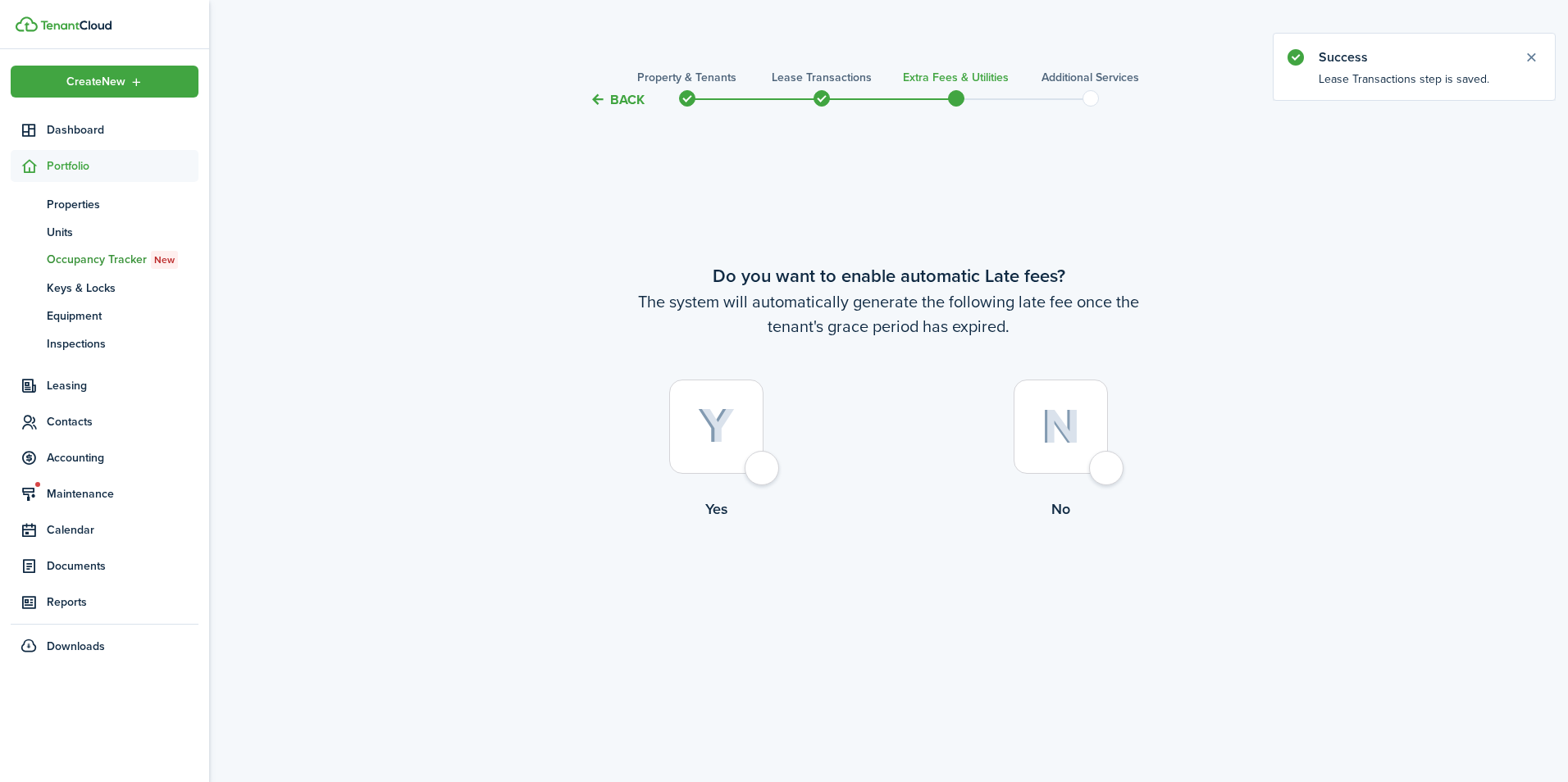
click at [763, 472] on div at bounding box center [716, 427] width 94 height 94
radio input "true"
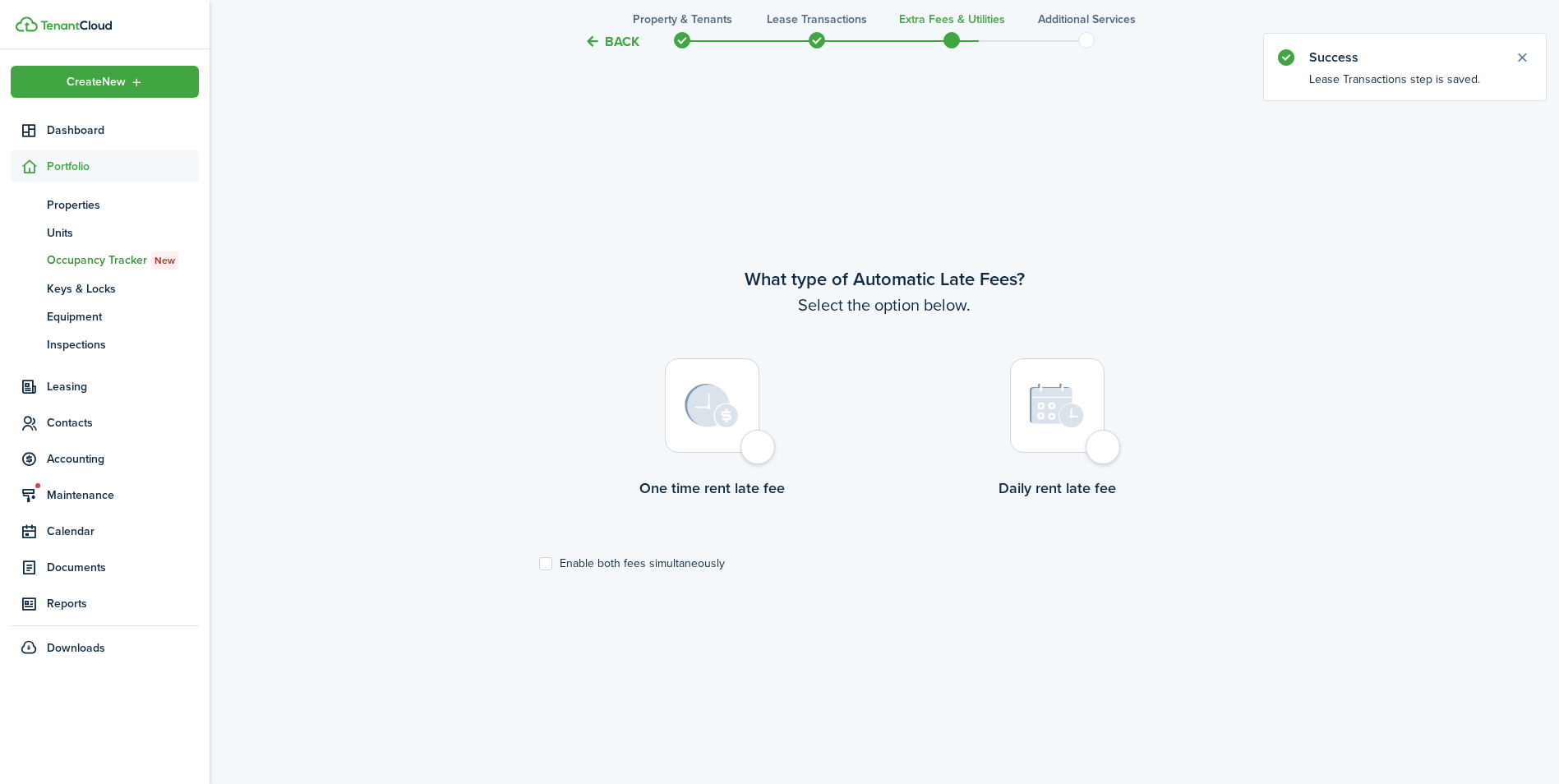
click at [759, 449] on div at bounding box center [712, 406] width 94 height 94
radio input "true"
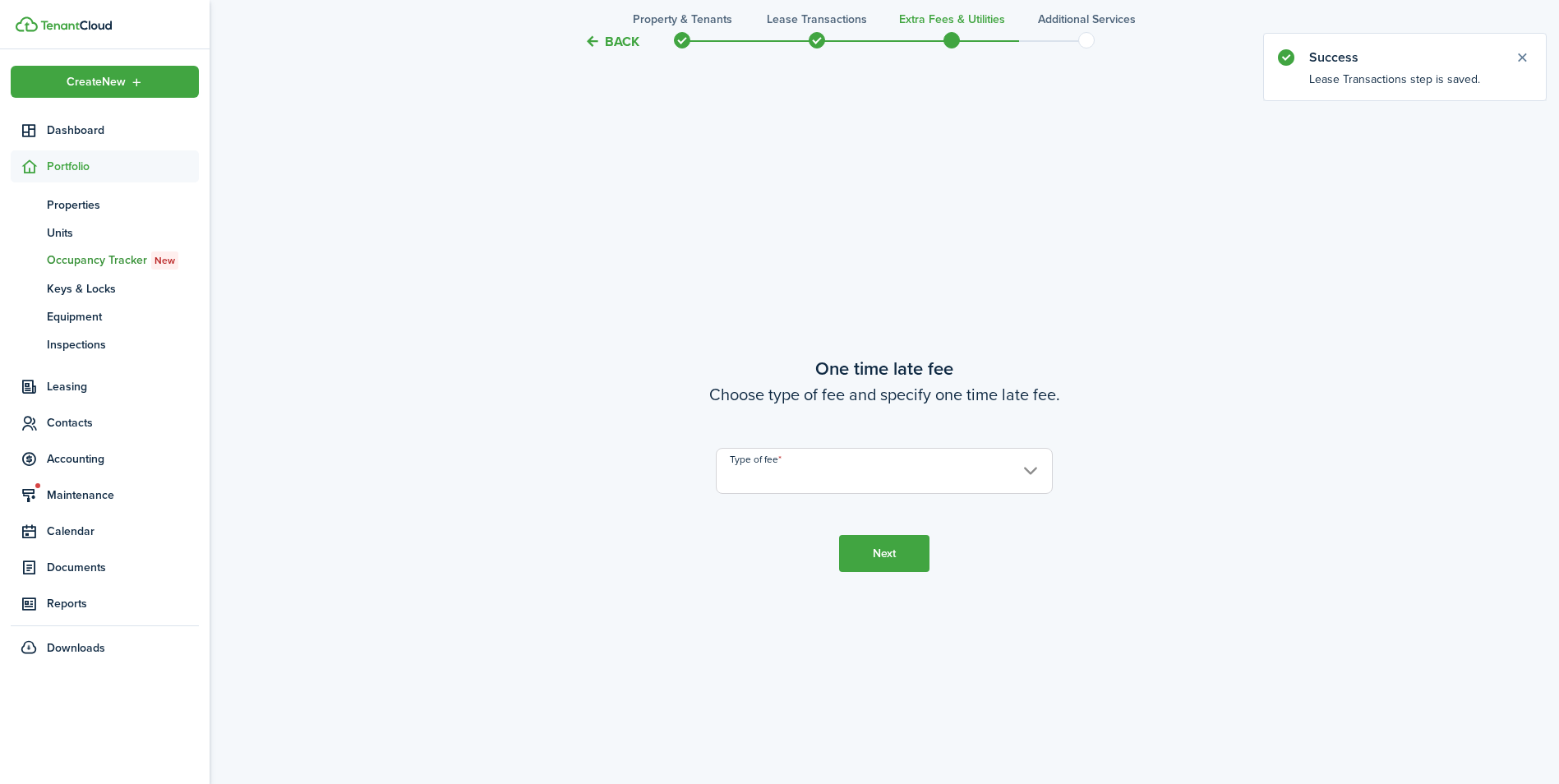
scroll to position [1458, 0]
click at [768, 466] on input "Type of fee" at bounding box center [884, 464] width 337 height 46
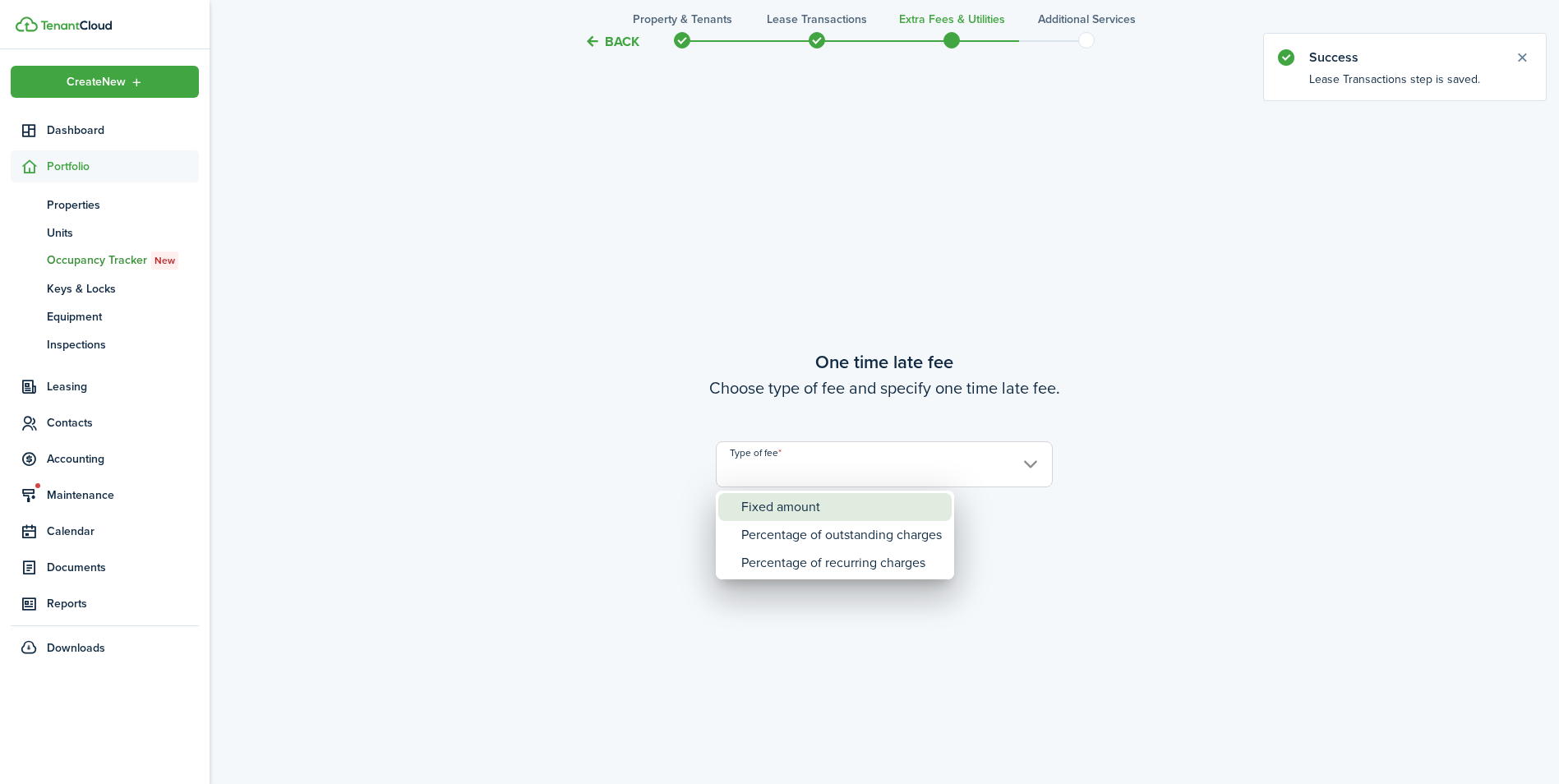
click at [772, 516] on div "Fixed amount" at bounding box center [841, 507] width 201 height 28
type input "Fixed amount"
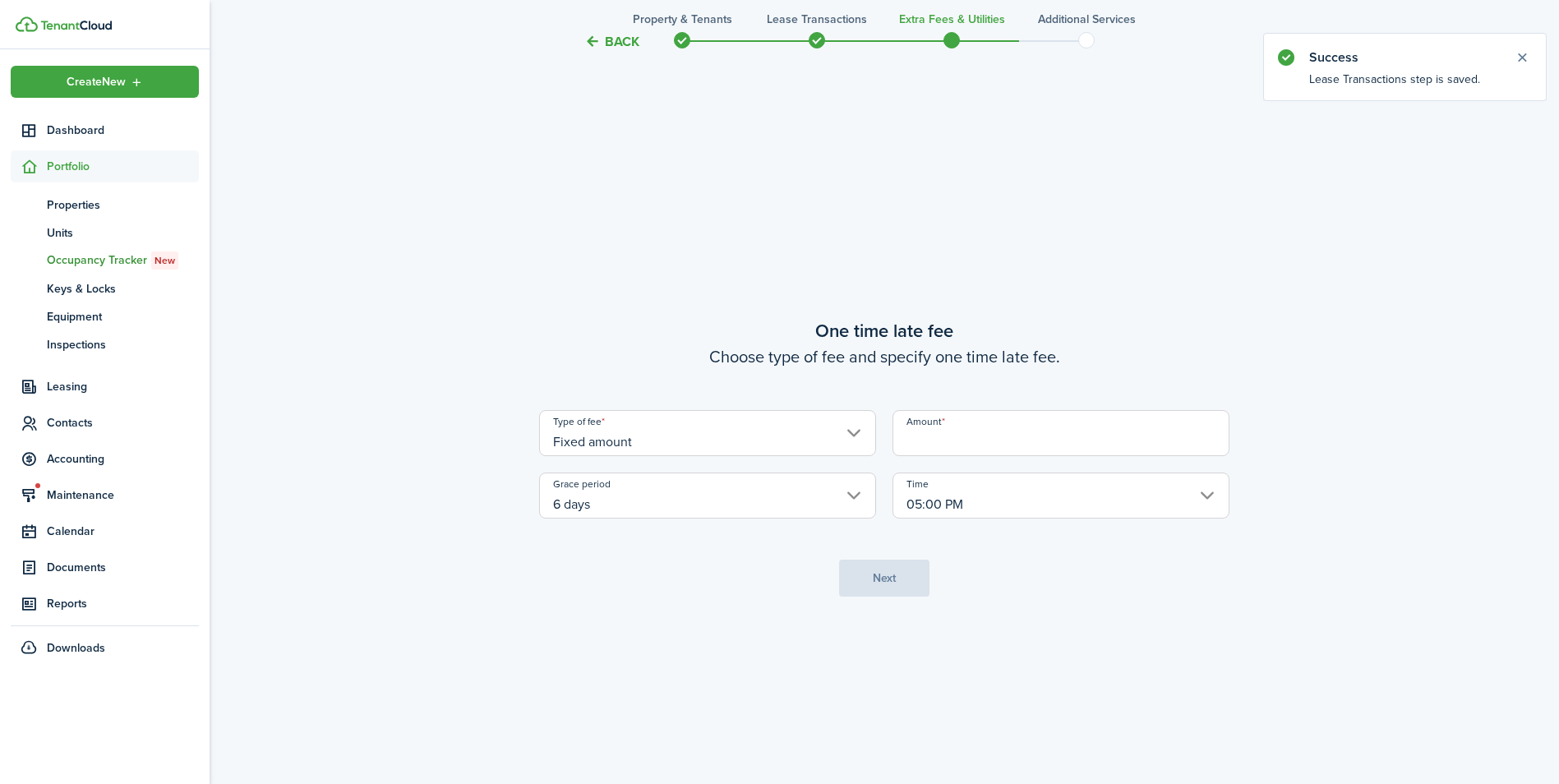
click at [961, 421] on input "Amount" at bounding box center [1061, 433] width 337 height 46
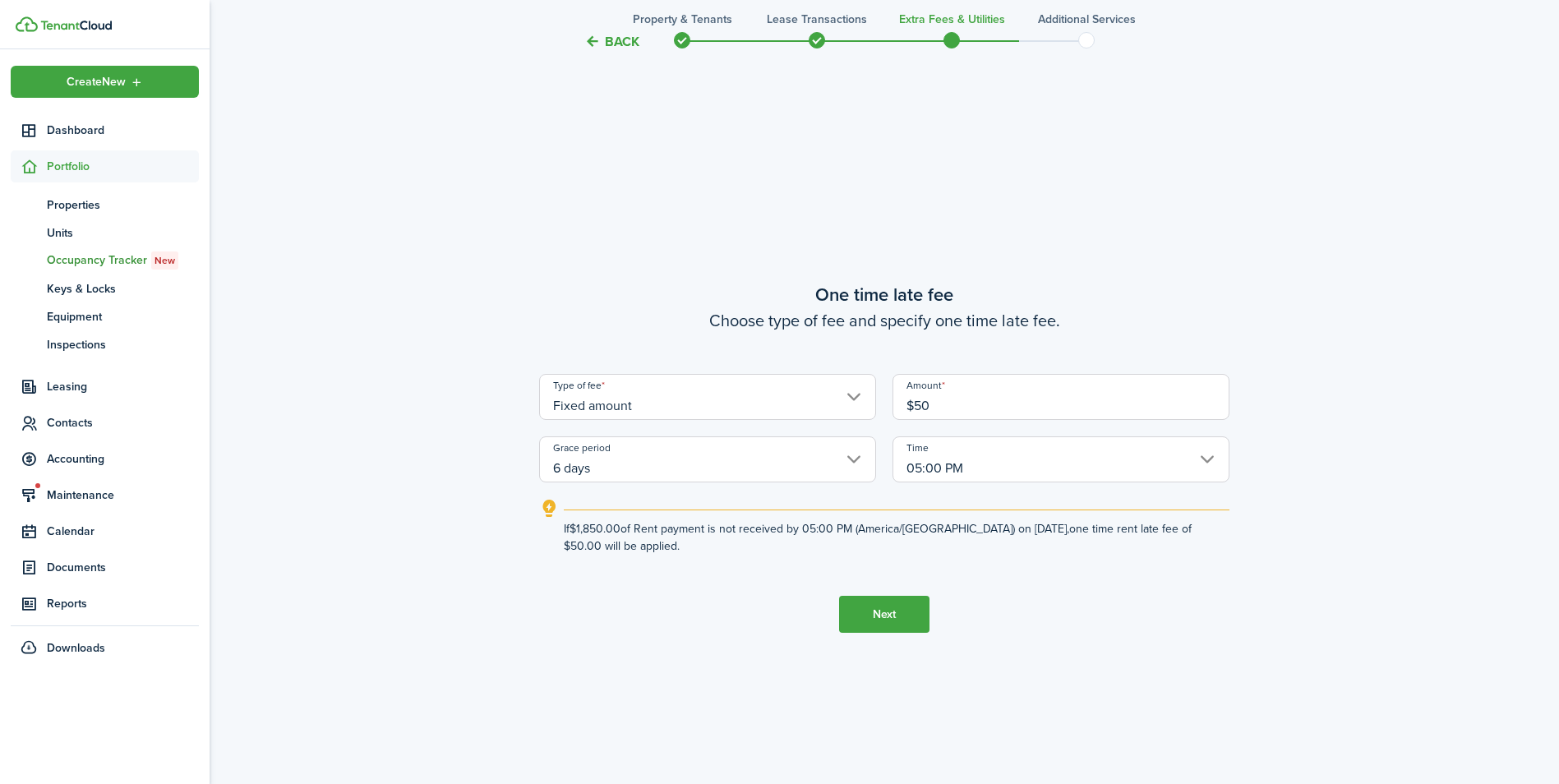
click at [718, 467] on input "6 days" at bounding box center [708, 459] width 337 height 46
type input "$50.00"
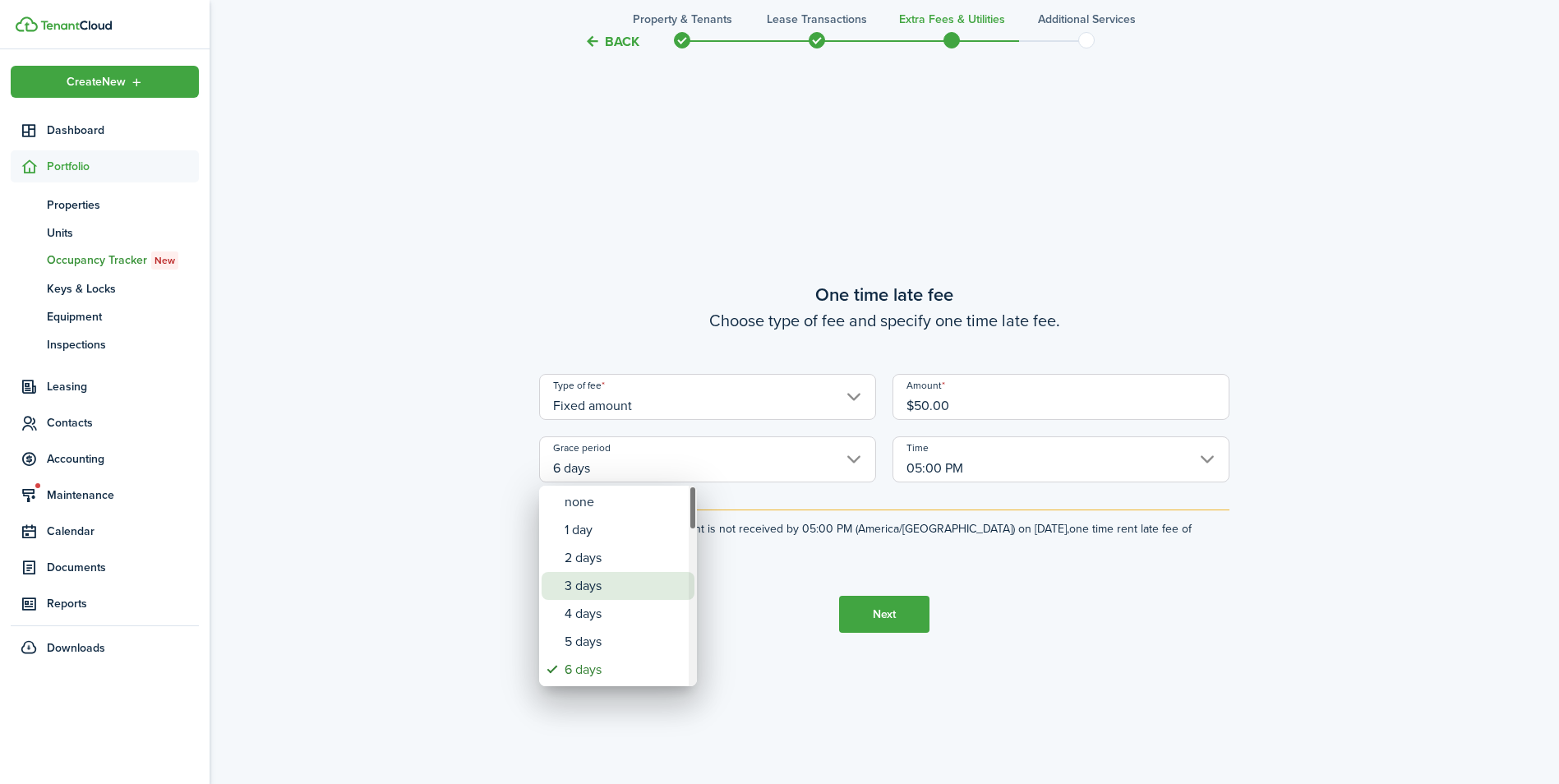
click at [664, 588] on div "3 days" at bounding box center [624, 586] width 120 height 28
type input "3 days"
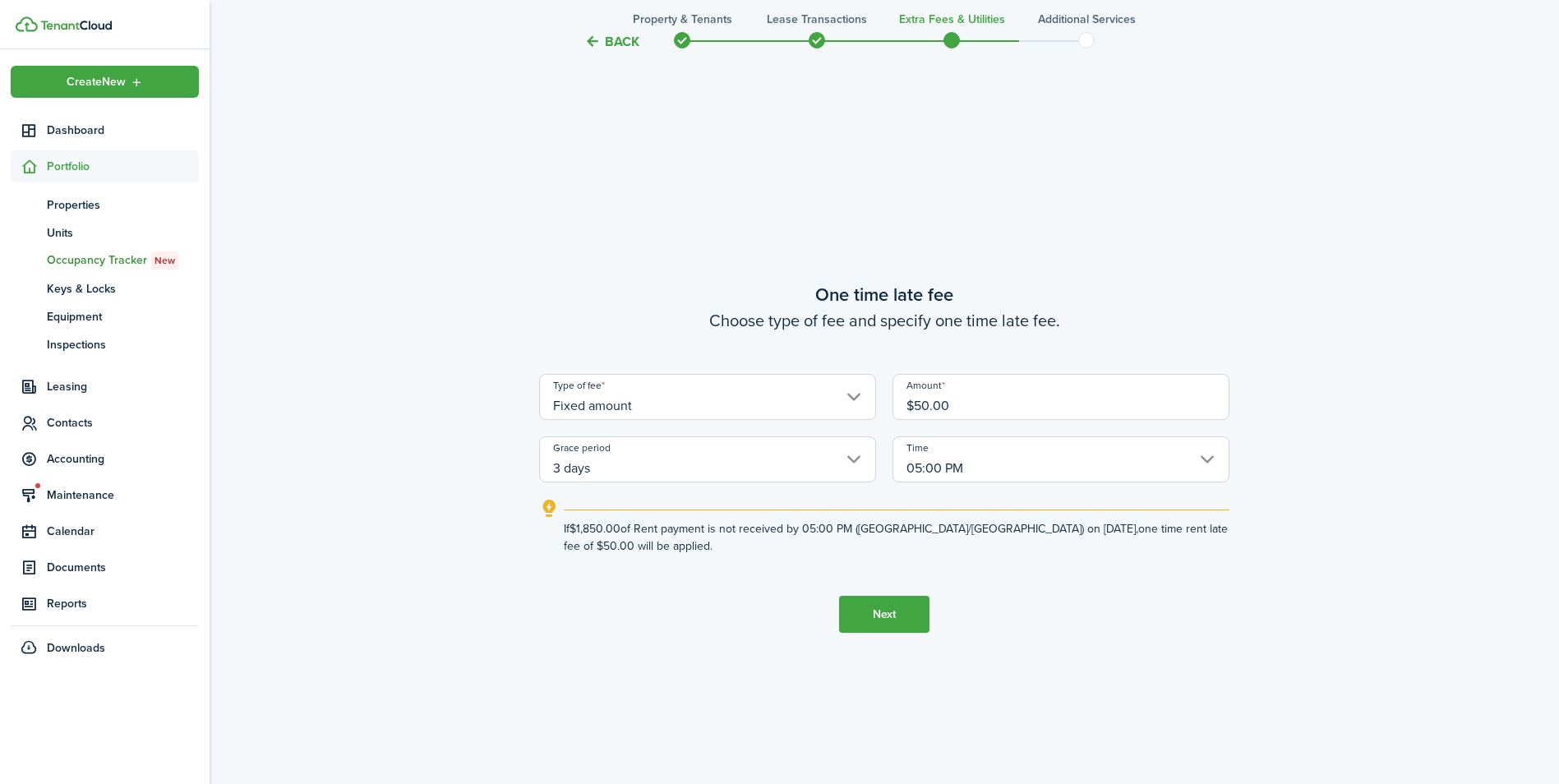
click at [982, 461] on input "05:00 PM" at bounding box center [1061, 459] width 337 height 46
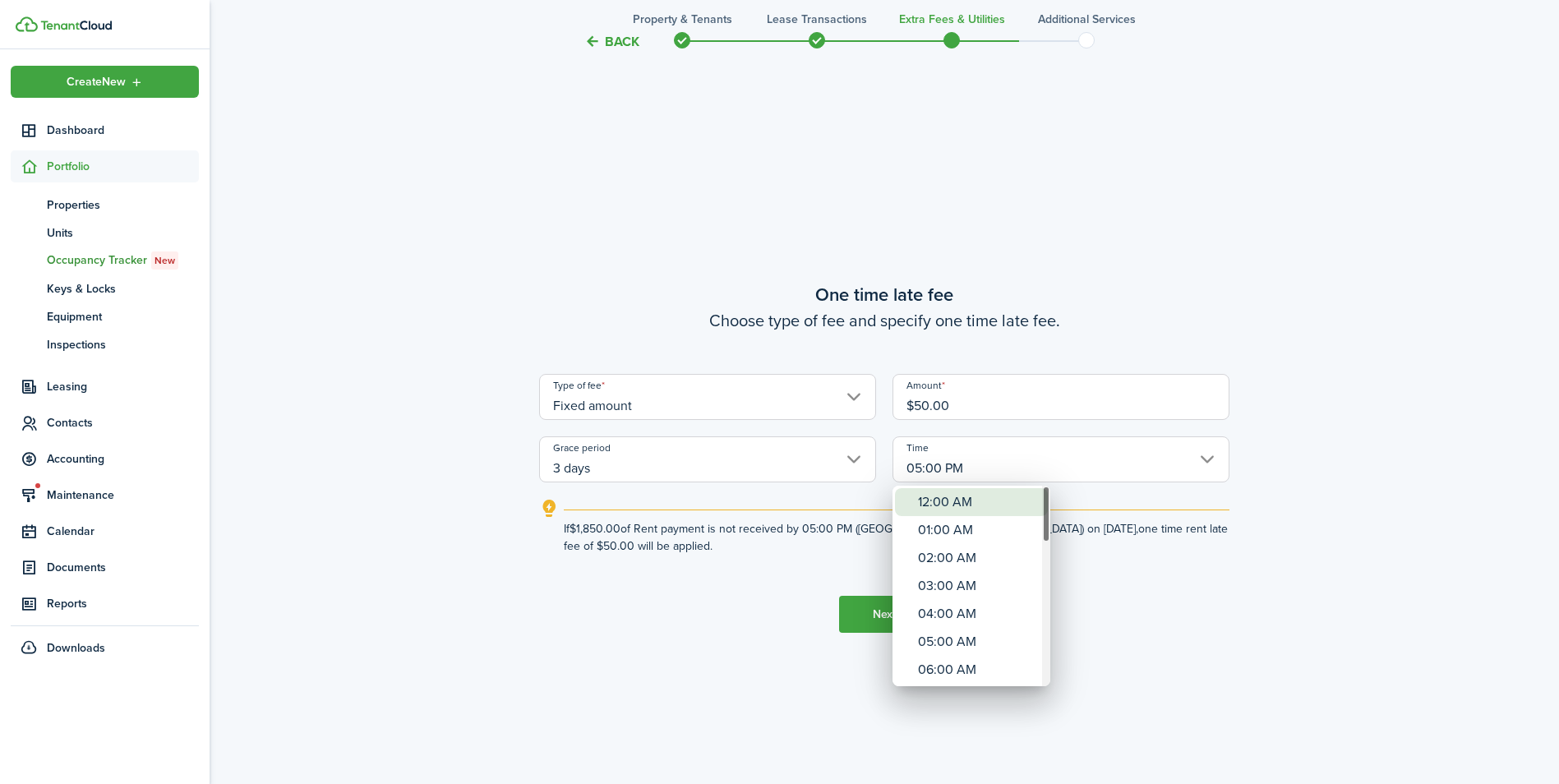
click at [968, 505] on div "12:00 AM" at bounding box center [977, 502] width 120 height 28
type input "12:00 AM"
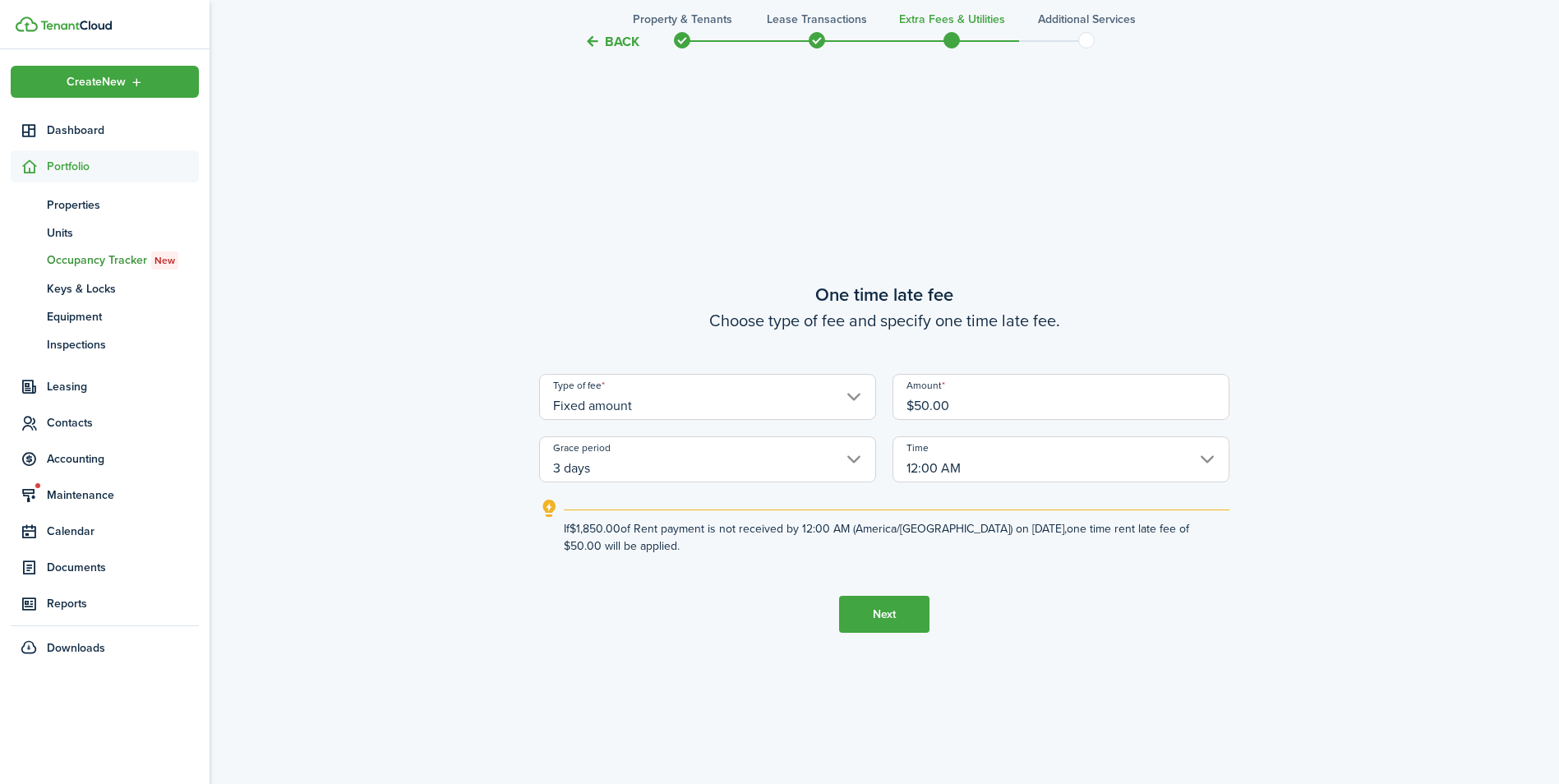
click at [916, 615] on button "Next" at bounding box center [884, 614] width 90 height 37
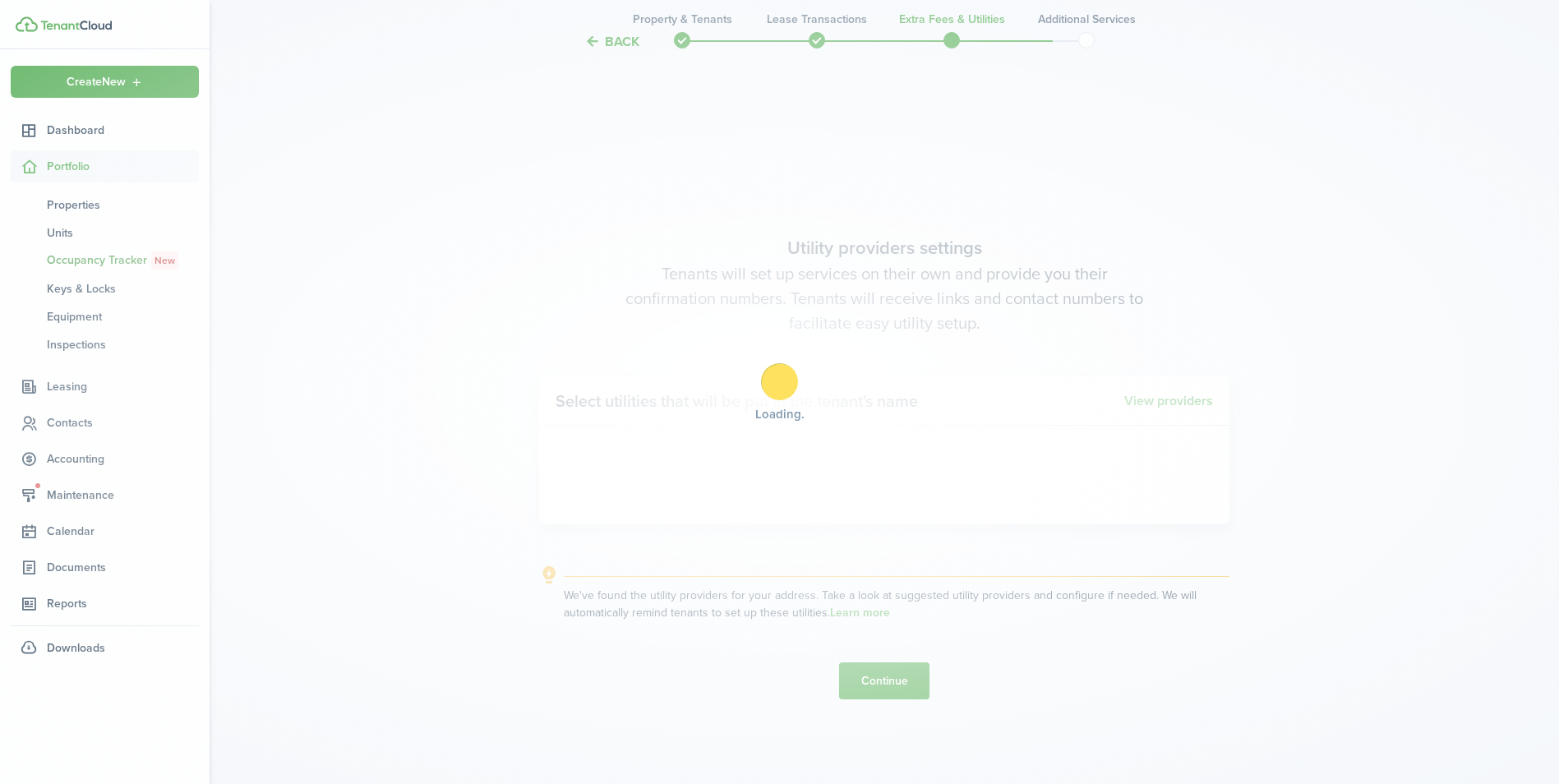
scroll to position [2241, 0]
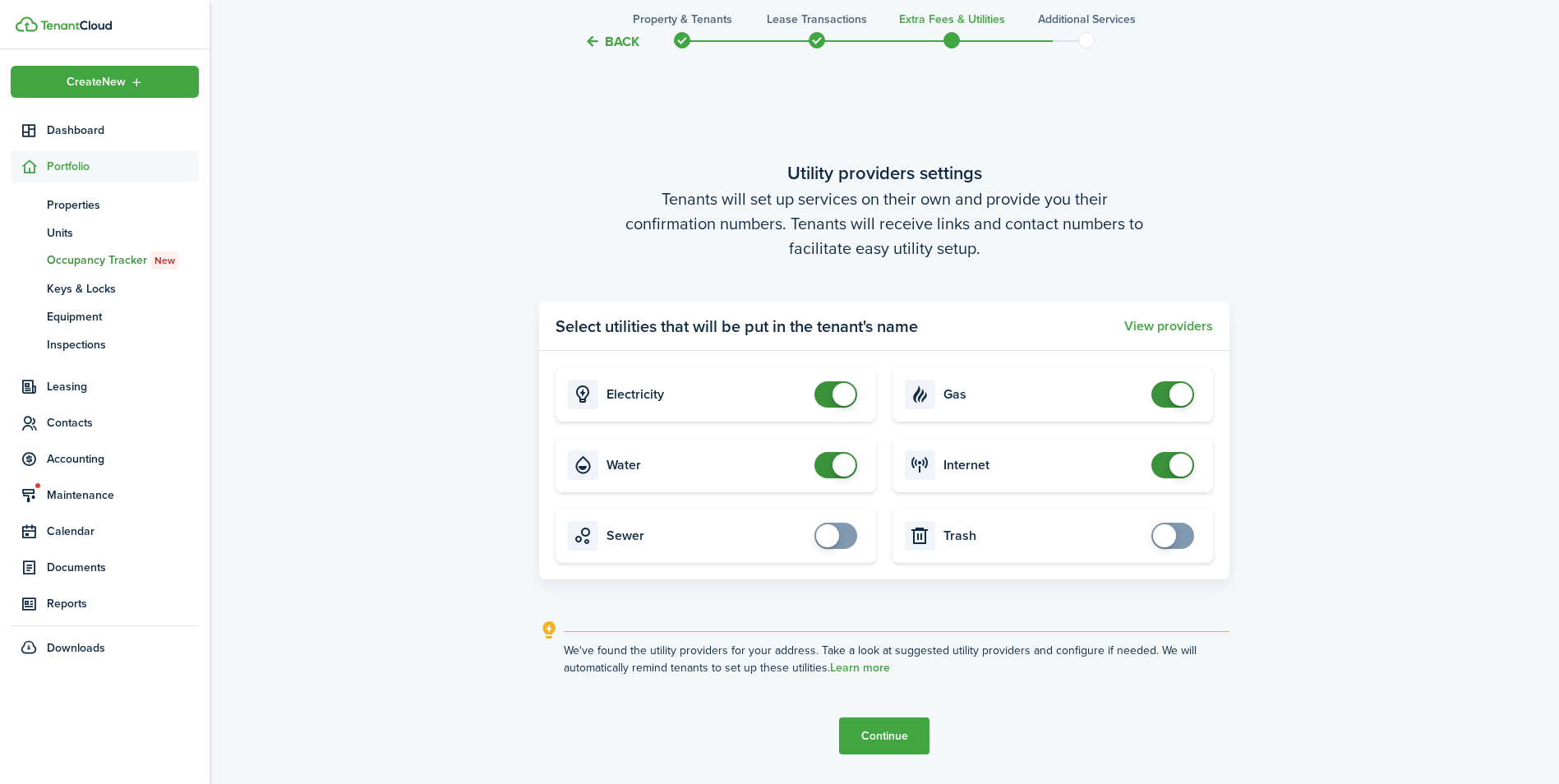
checkbox input "true"
click at [828, 540] on span at bounding box center [828, 536] width 23 height 23
checkbox input "true"
click at [1169, 539] on span at bounding box center [1165, 536] width 23 height 23
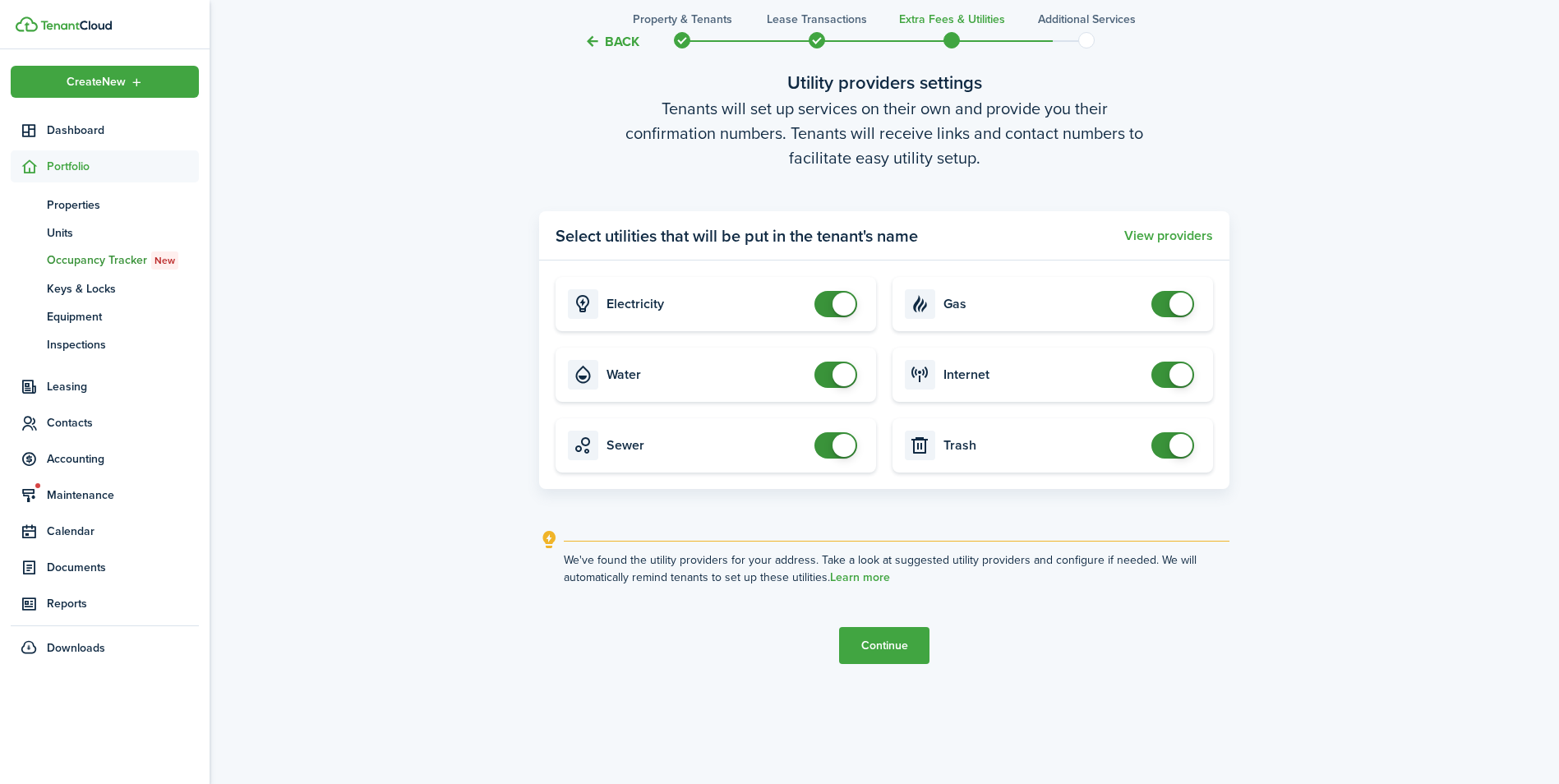
scroll to position [2352, 0]
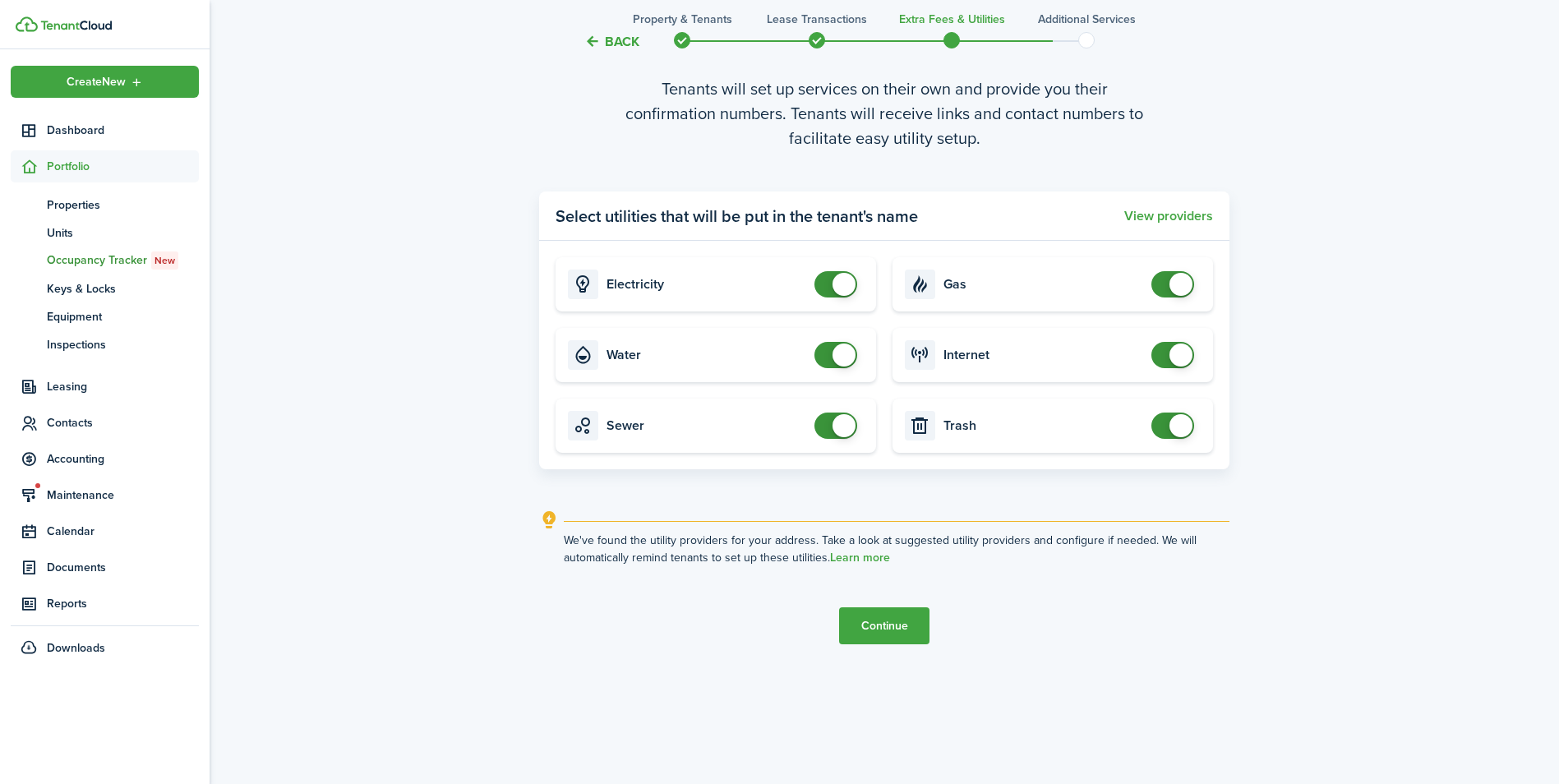
click at [845, 620] on button "Continue" at bounding box center [884, 625] width 90 height 37
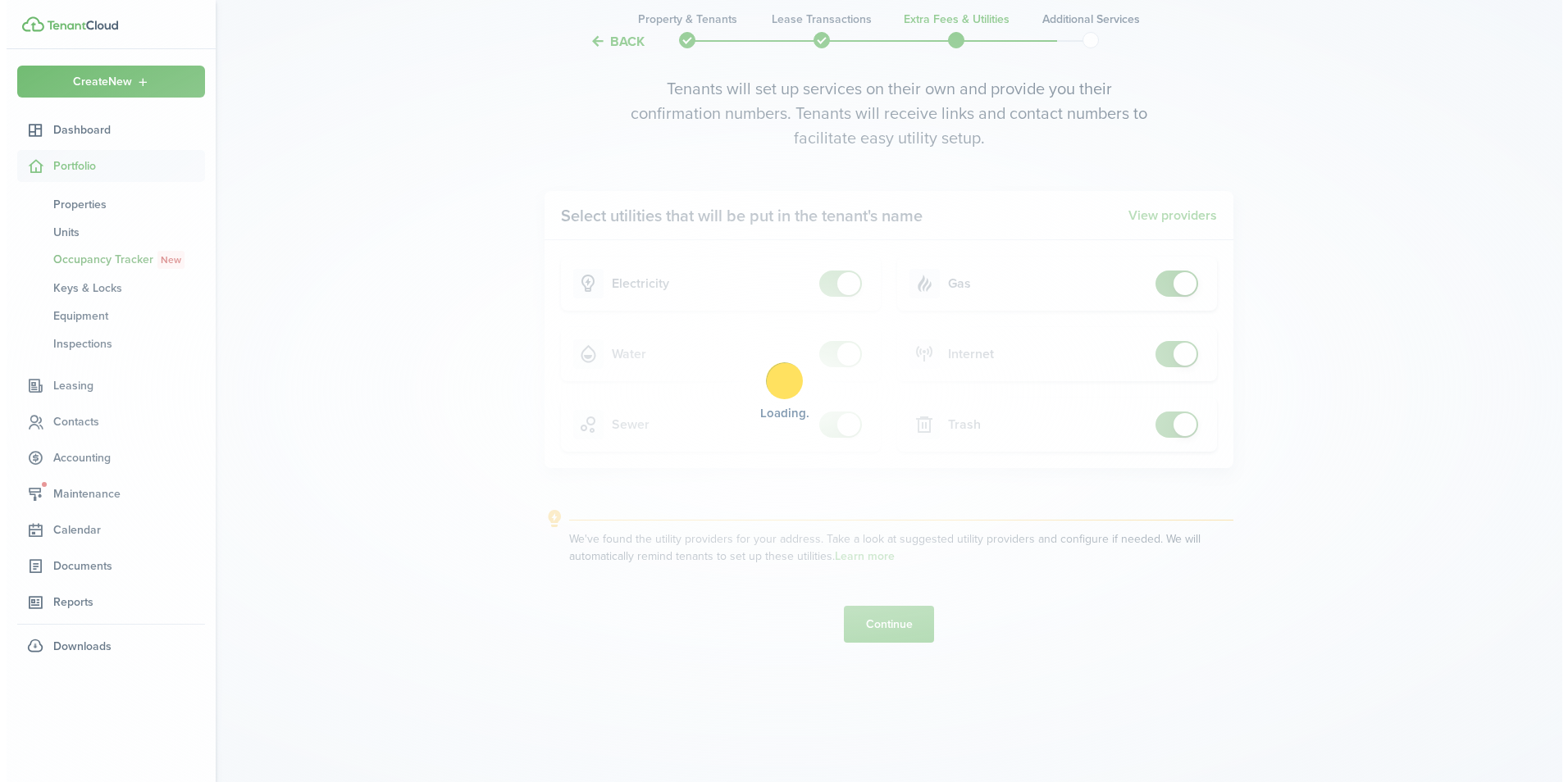
scroll to position [0, 0]
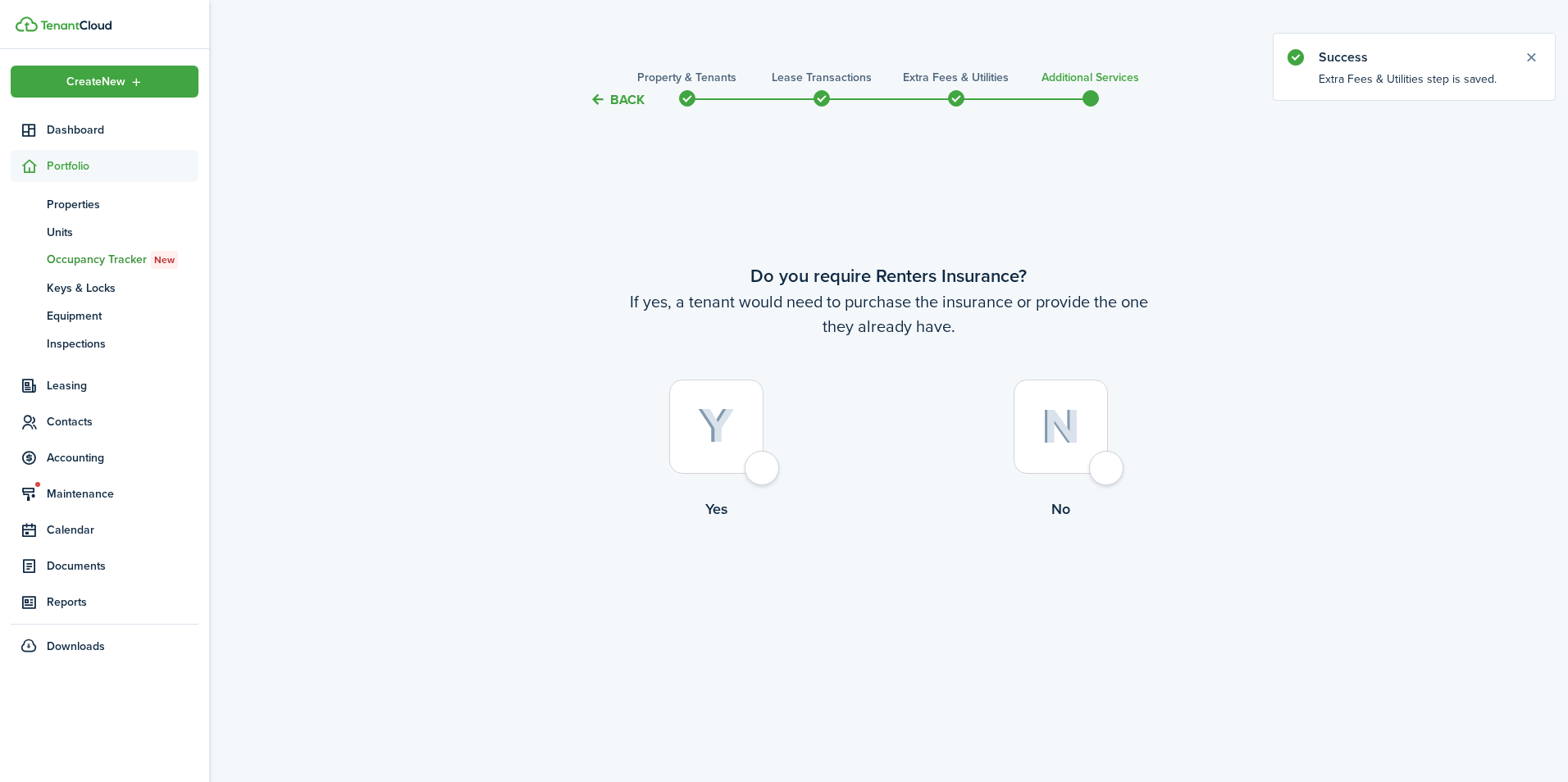
click at [763, 465] on div at bounding box center [716, 427] width 94 height 94
radio input "true"
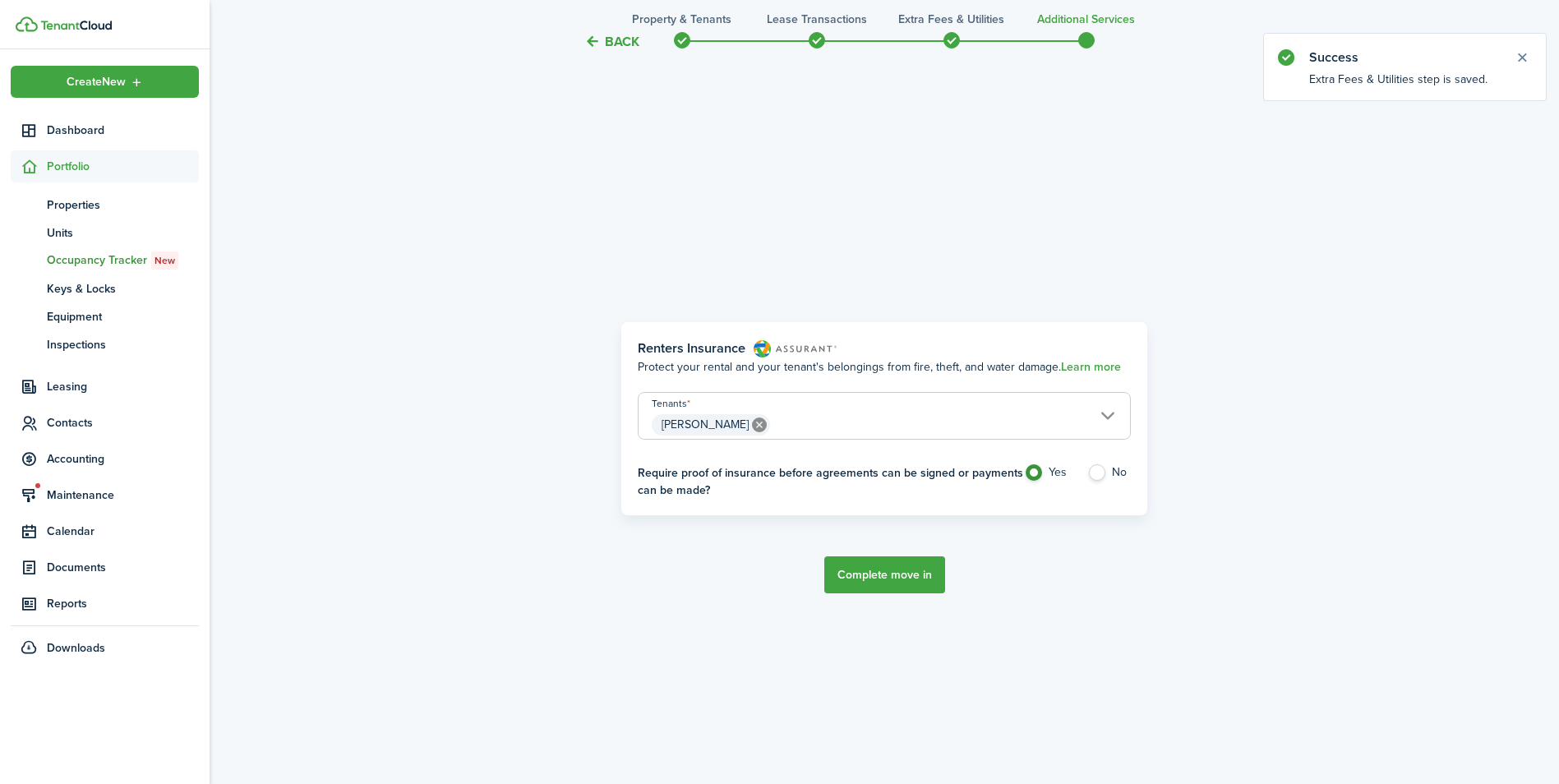
scroll to position [674, 0]
click at [867, 570] on button "Complete move in" at bounding box center [885, 573] width 121 height 37
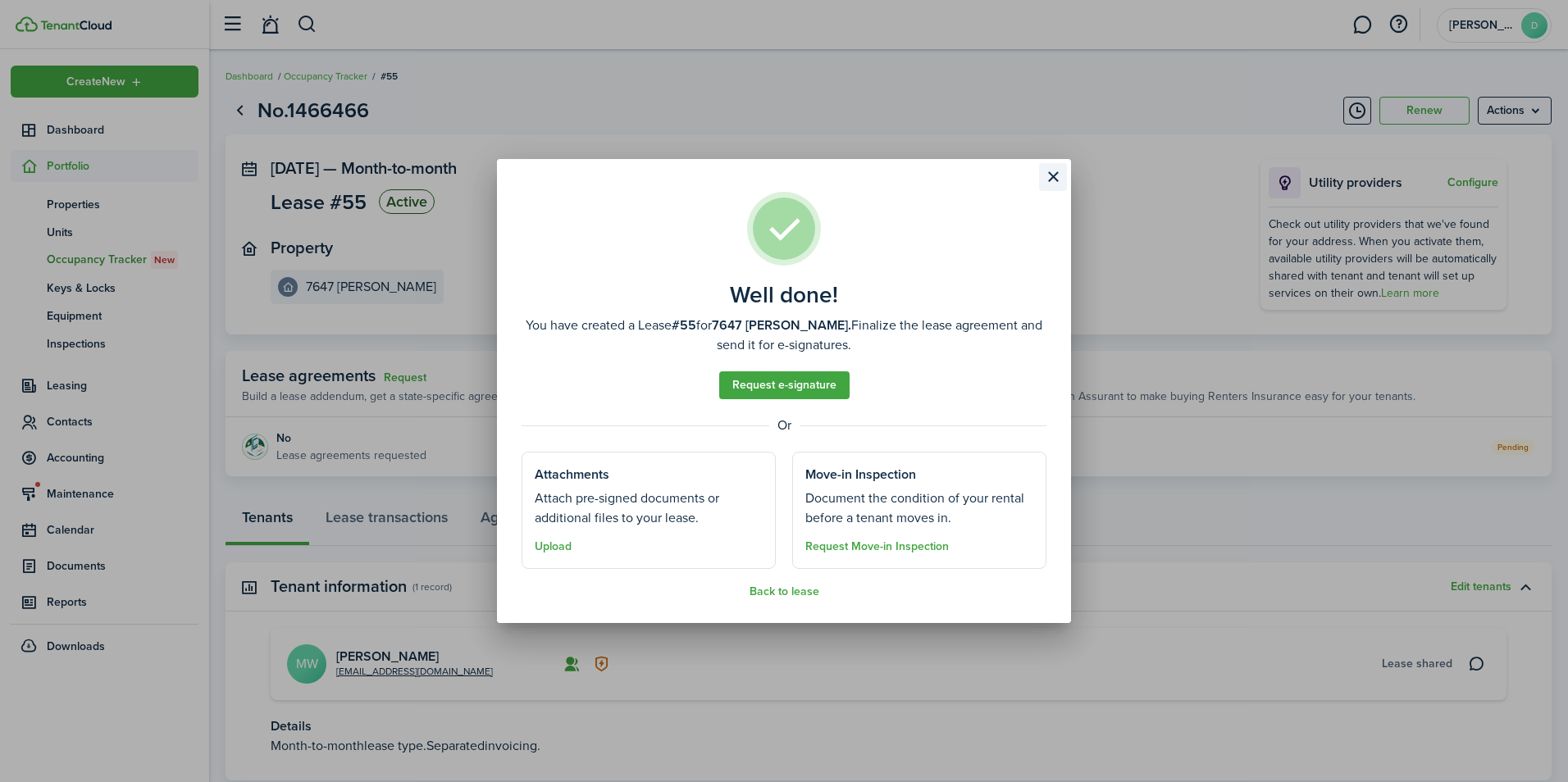
click at [1052, 185] on button "Close modal" at bounding box center [1053, 177] width 28 height 28
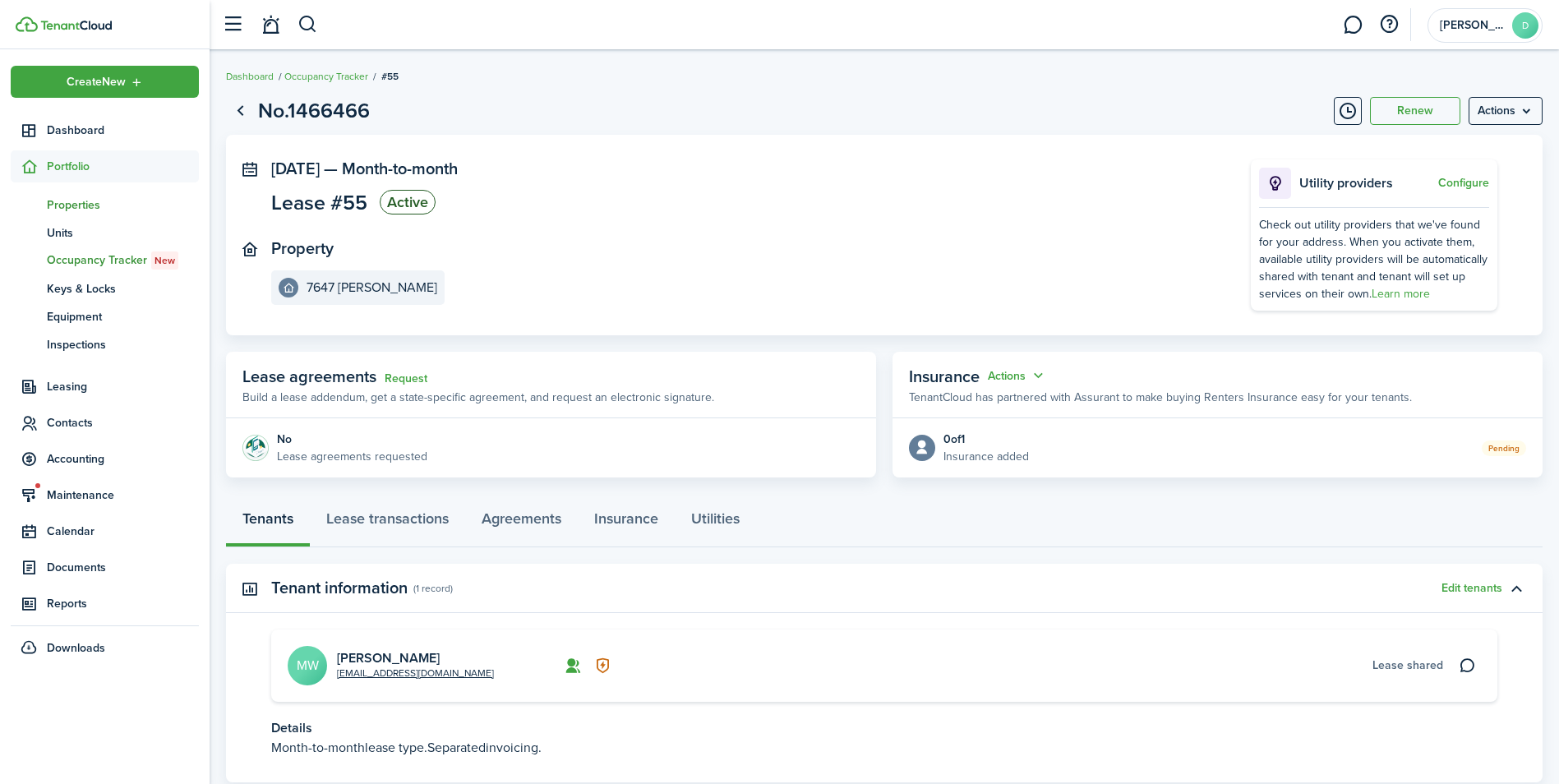
click at [85, 203] on span "Properties" at bounding box center [123, 205] width 152 height 17
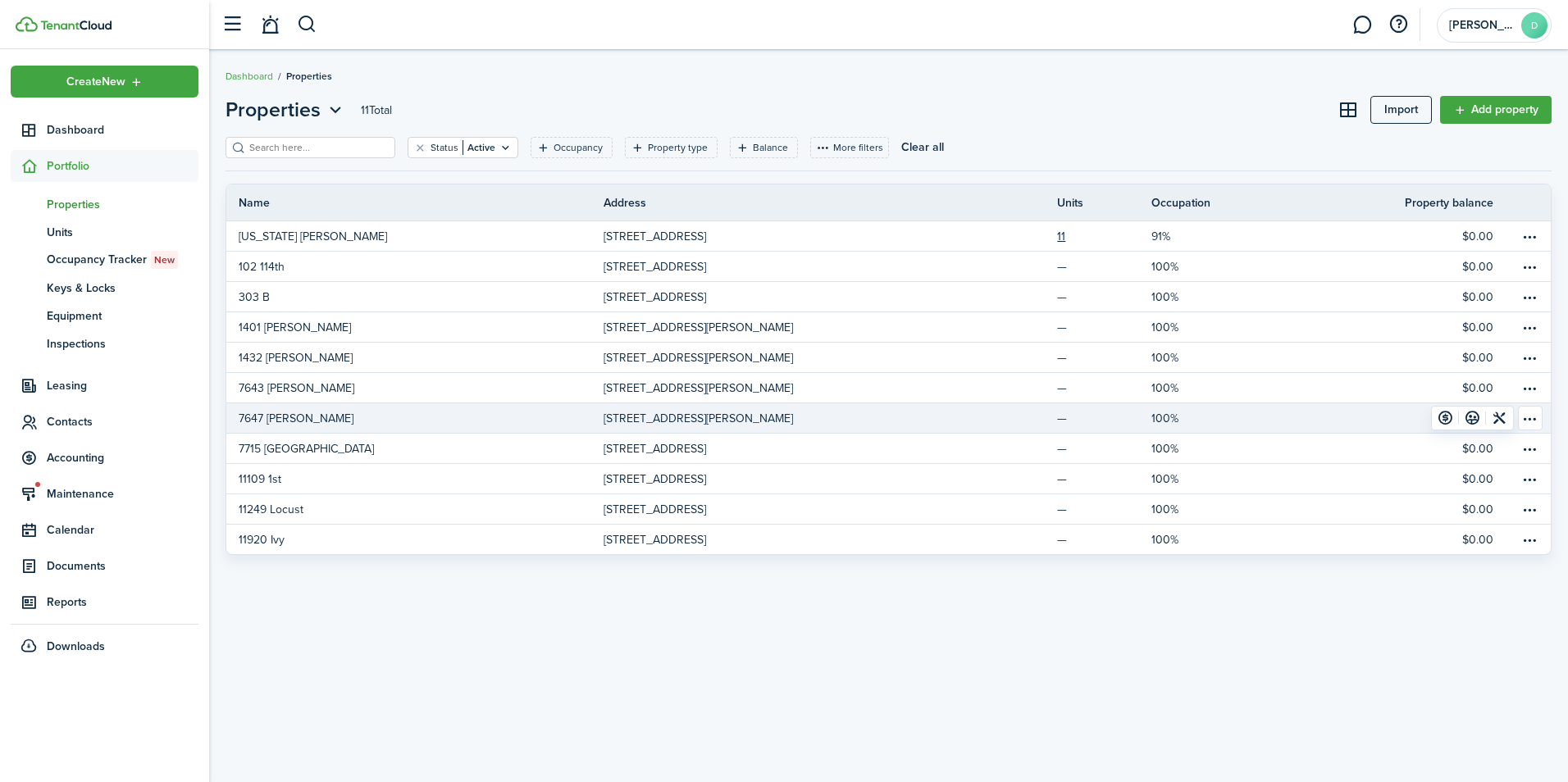
click at [692, 411] on p "[STREET_ADDRESS][PERSON_NAME]" at bounding box center [698, 418] width 190 height 17
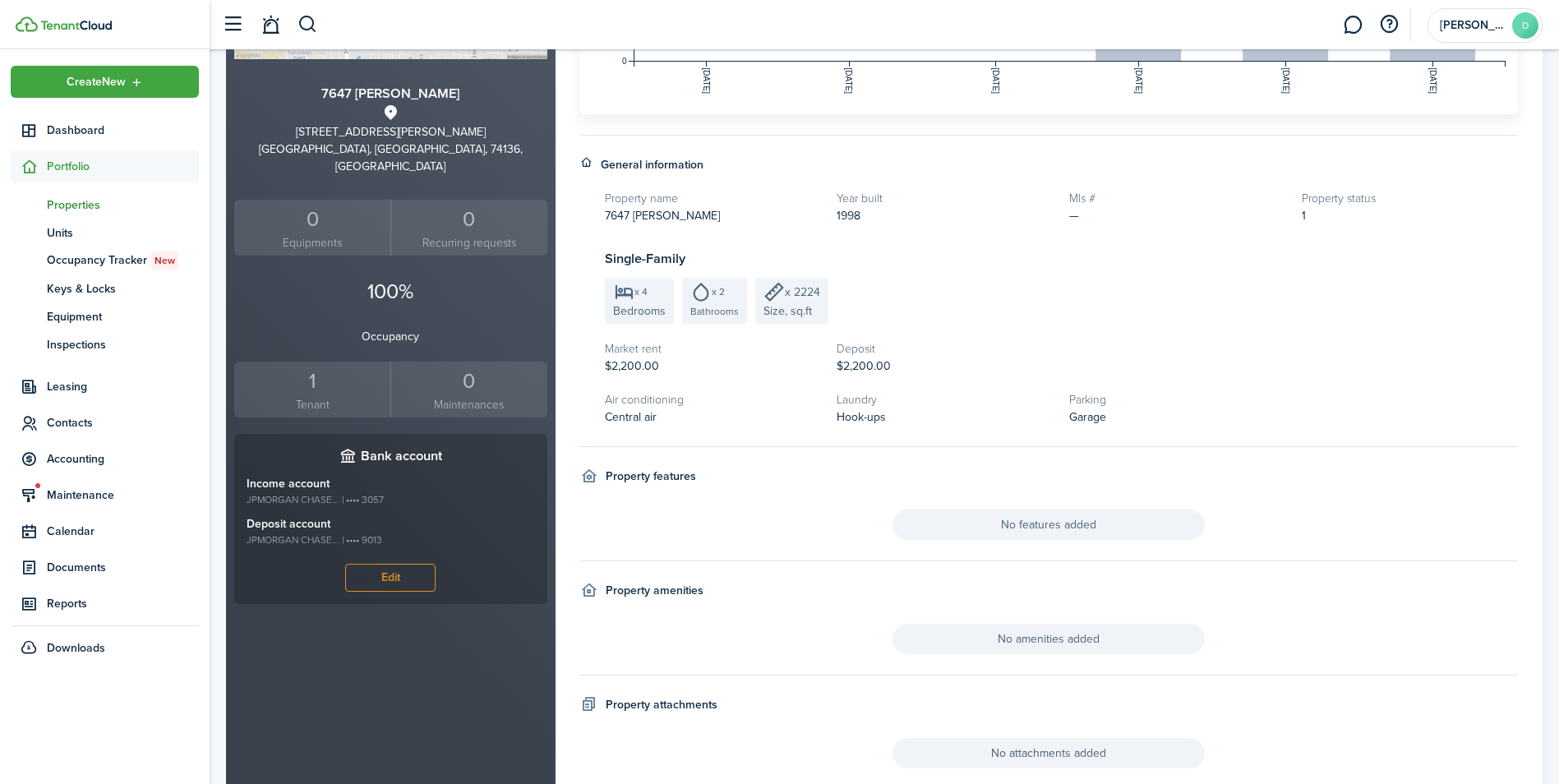
scroll to position [411, 0]
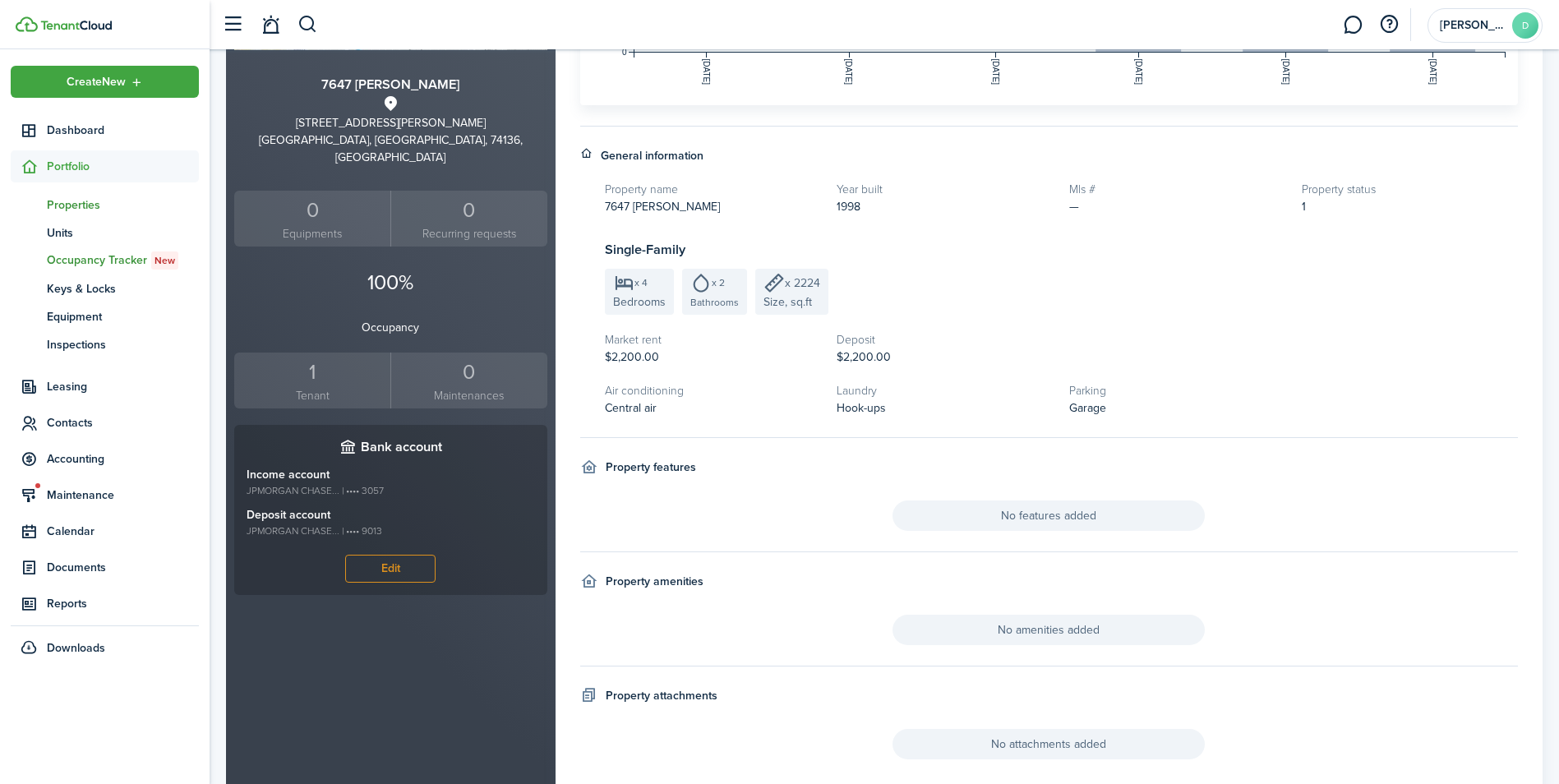
click at [105, 254] on span "Occupancy Tracker New" at bounding box center [123, 260] width 152 height 18
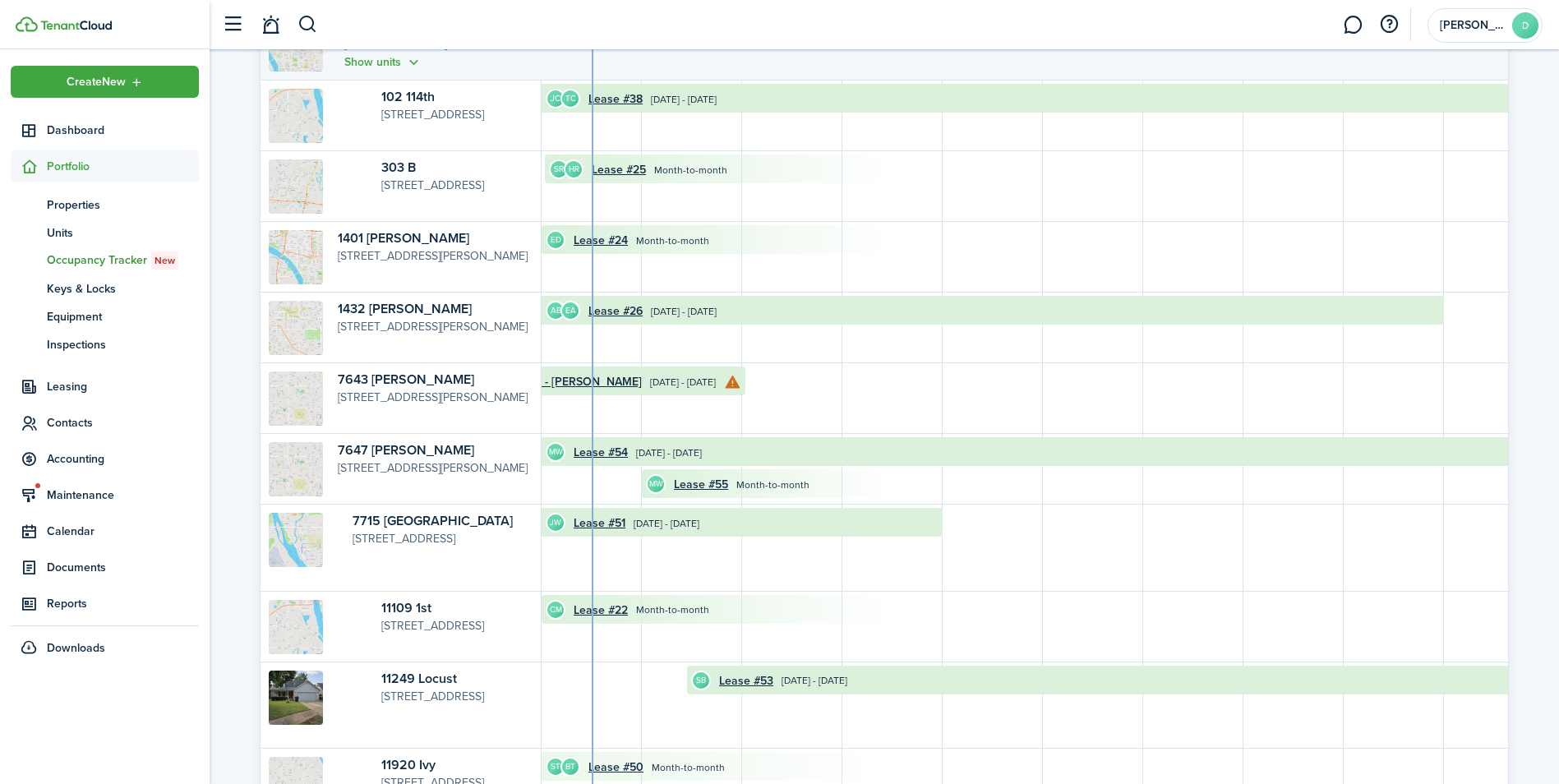
scroll to position [246, 0]
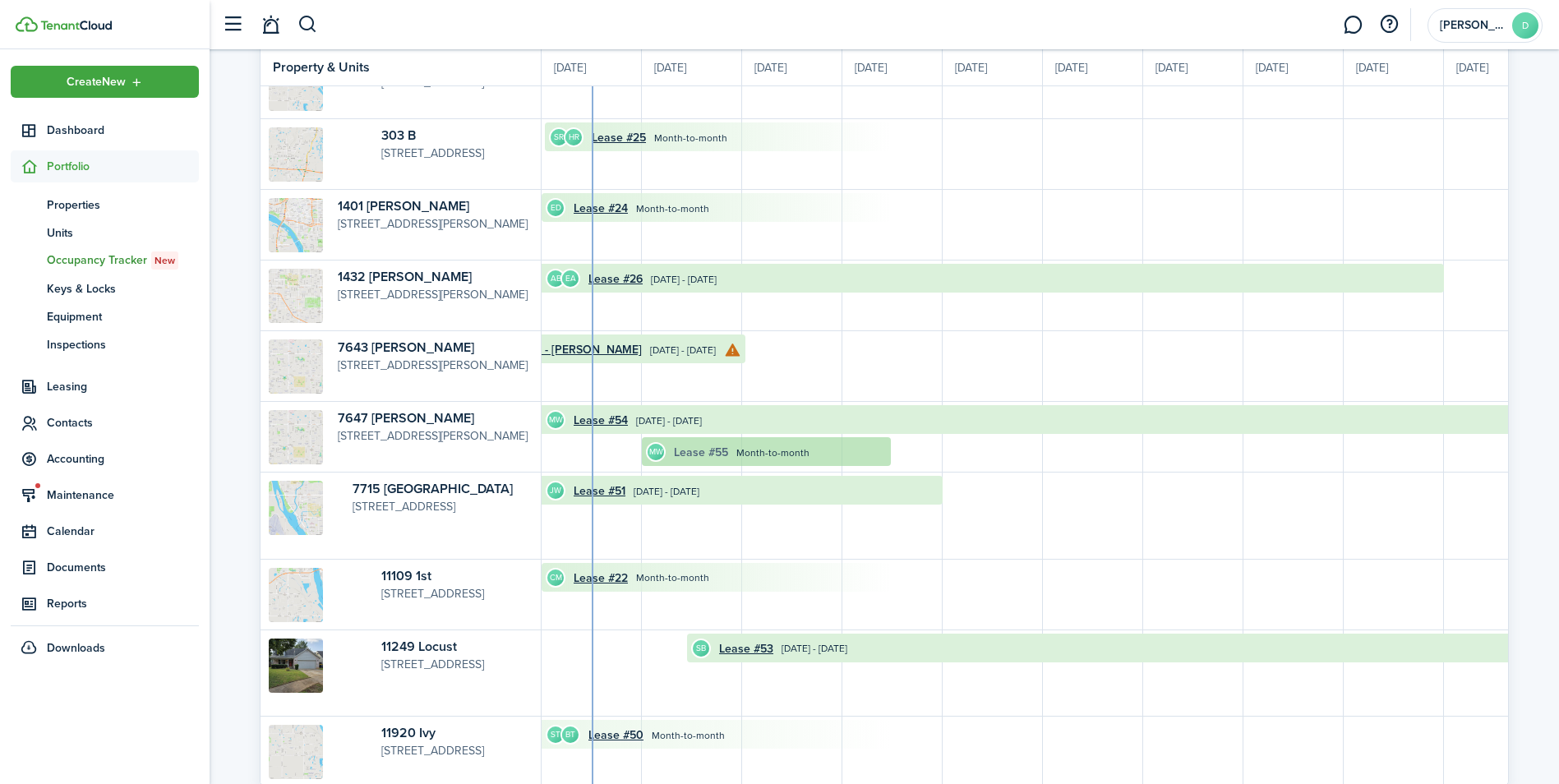
click at [687, 453] on link "Lease #55" at bounding box center [701, 452] width 55 height 17
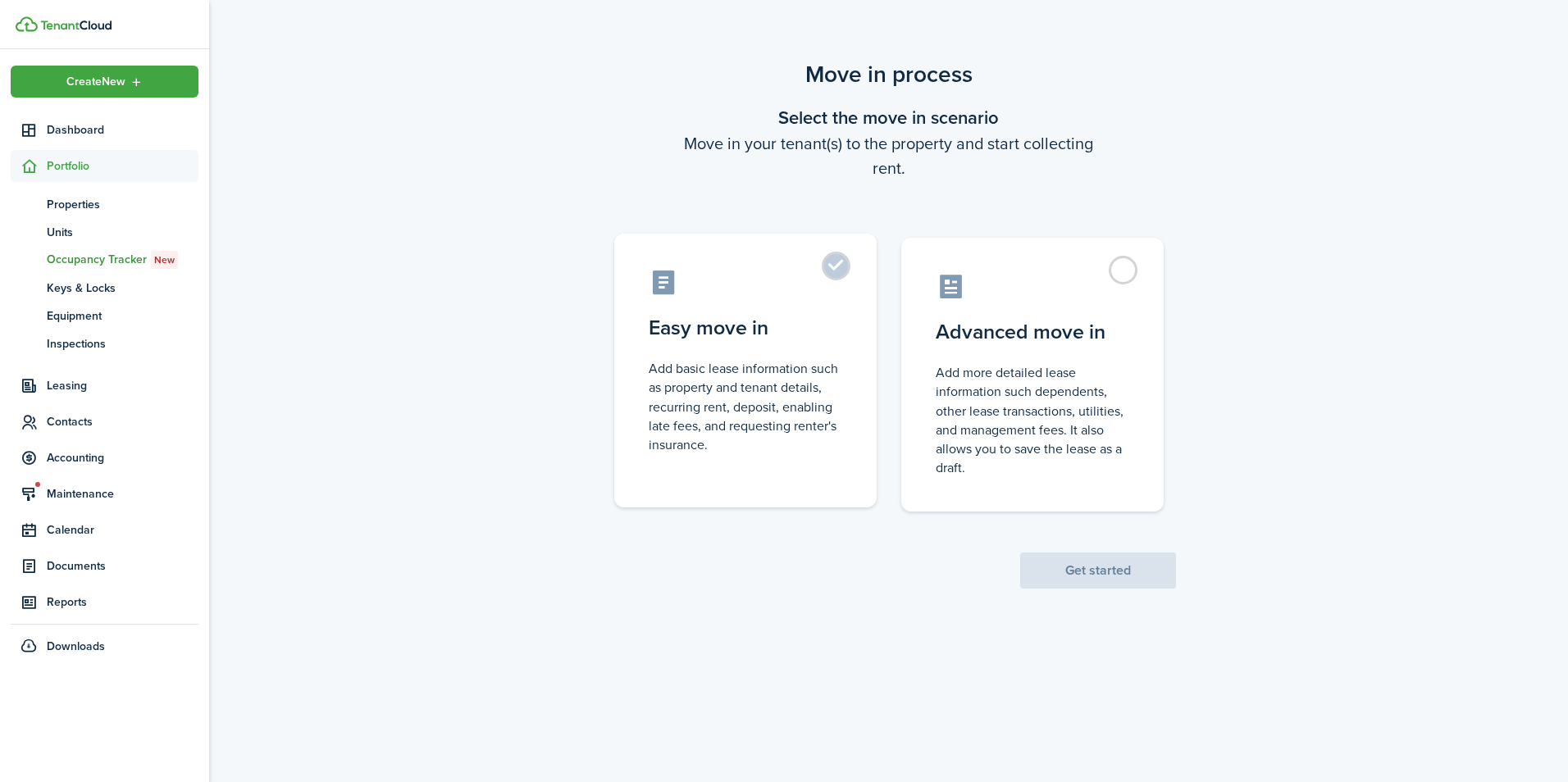
click at [837, 264] on label "Easy move in Add basic lease information such as property and tenant details, r…" at bounding box center [745, 370] width 262 height 274
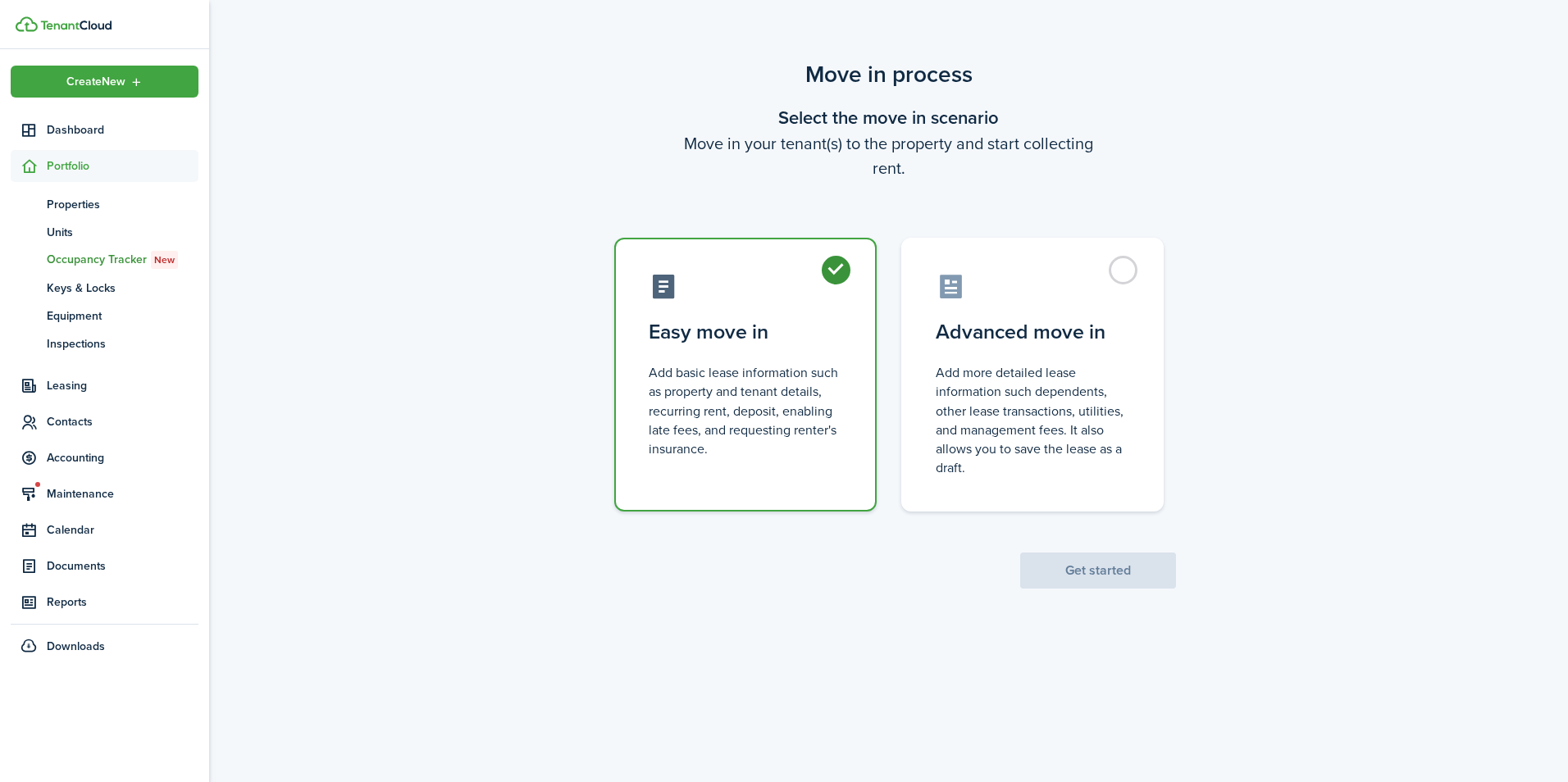
radio input "true"
click at [1070, 573] on button "Get started" at bounding box center [1097, 570] width 156 height 36
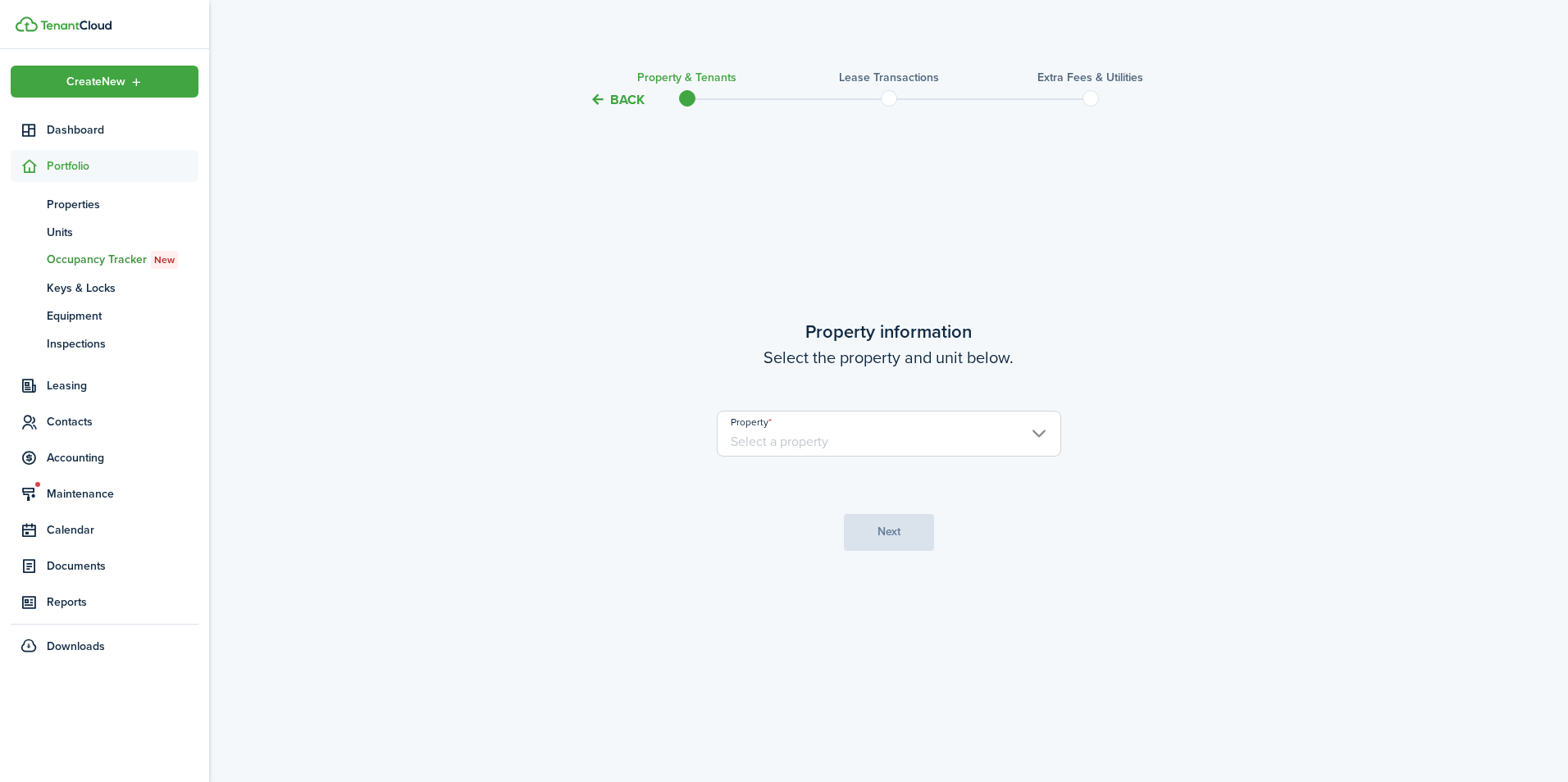
click at [966, 439] on input "Property" at bounding box center [889, 433] width 345 height 46
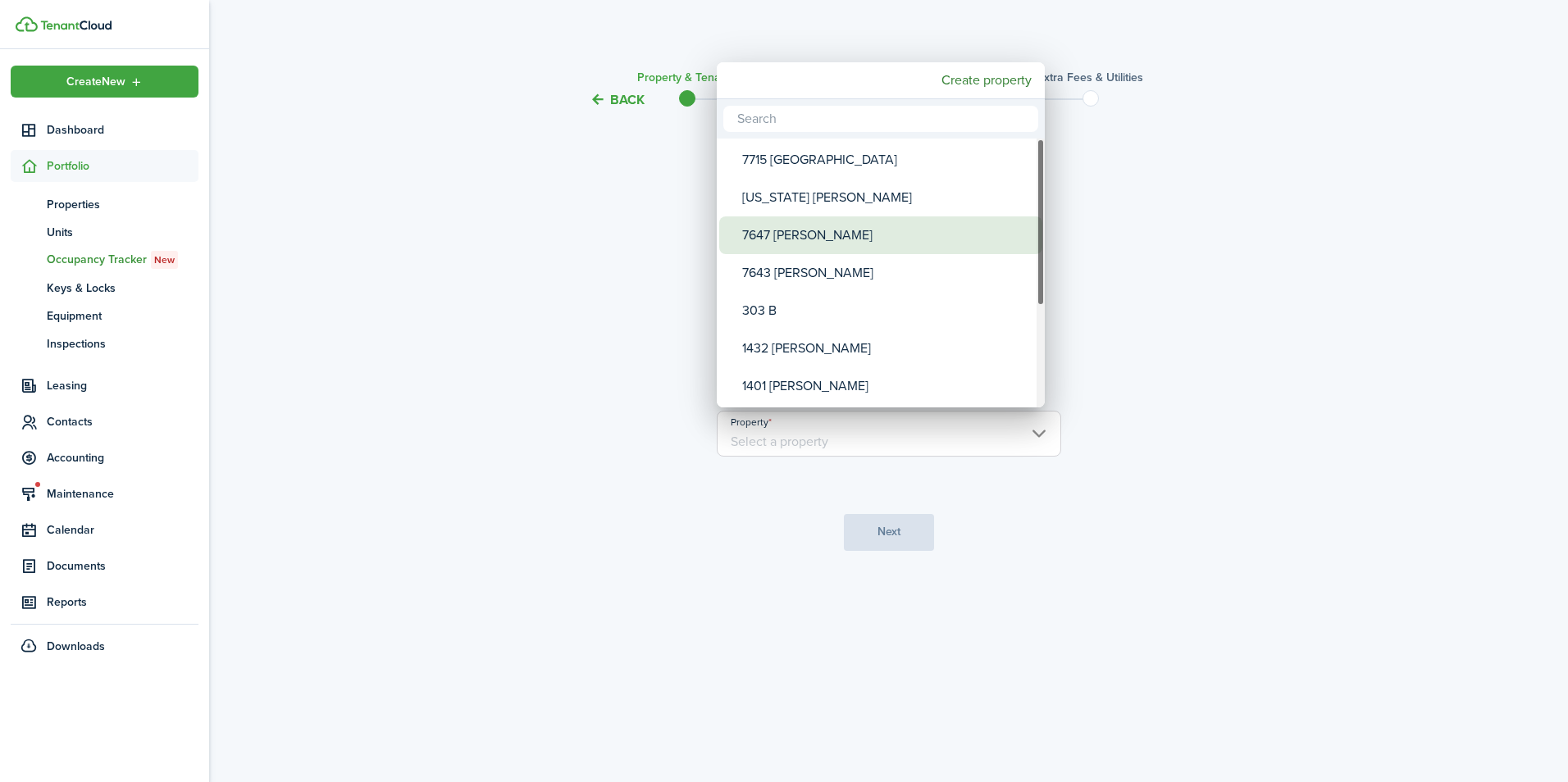
click at [906, 250] on div "7647 [PERSON_NAME]" at bounding box center [887, 236] width 290 height 38
type input "7647 [PERSON_NAME]"
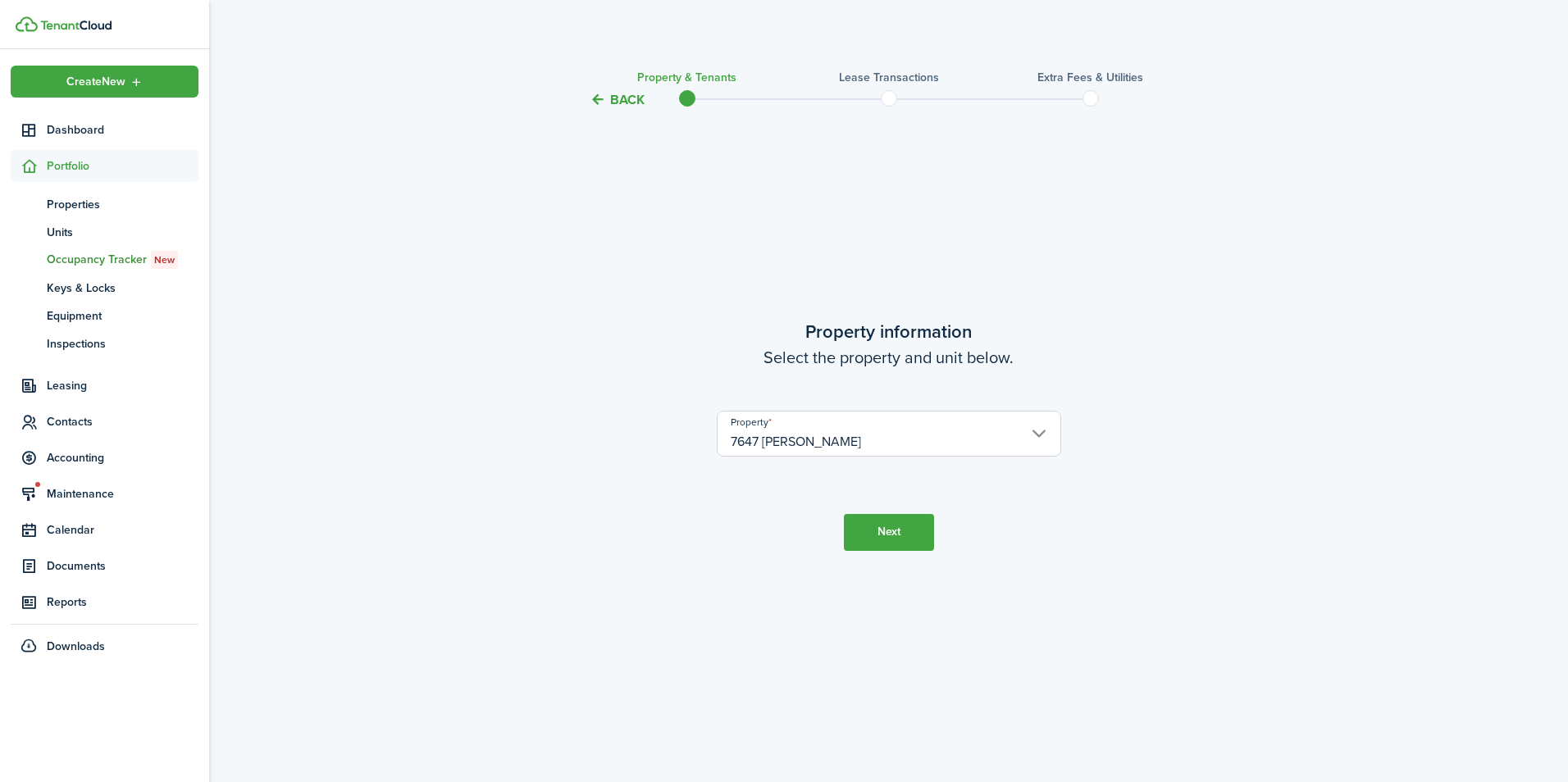
click at [898, 527] on button "Next" at bounding box center [889, 532] width 90 height 37
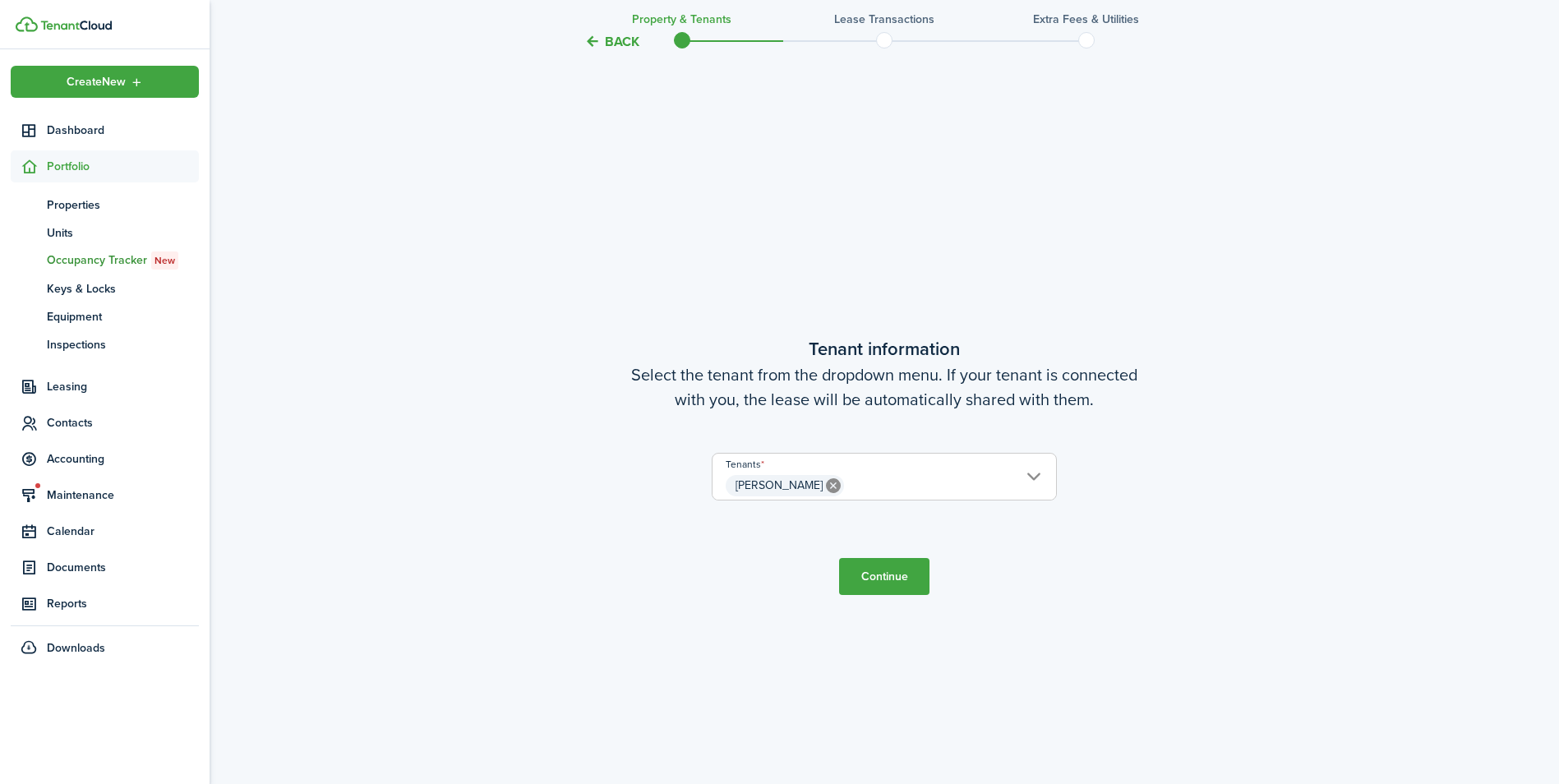
scroll to position [674, 0]
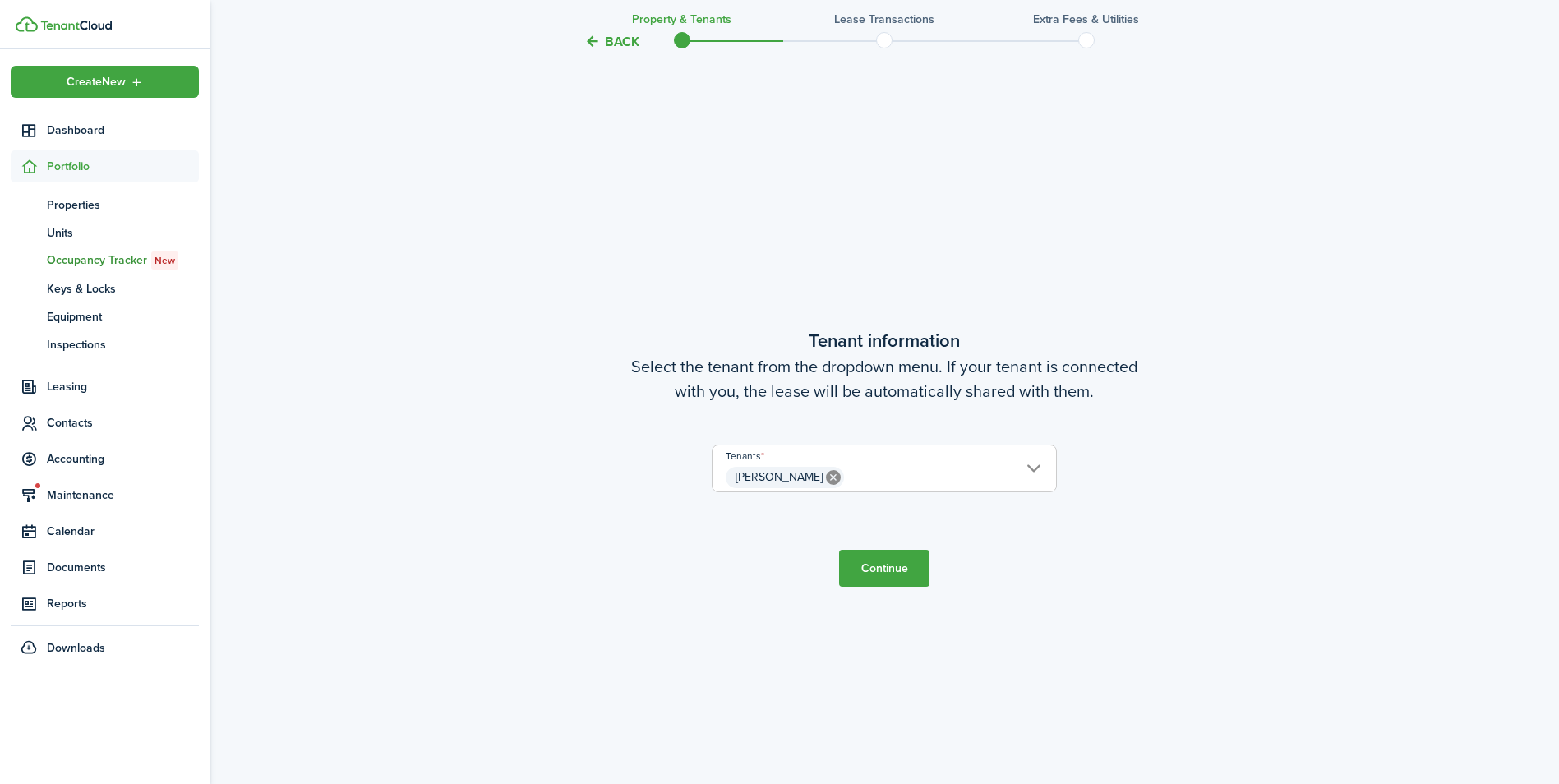
click at [875, 563] on button "Continue" at bounding box center [884, 568] width 90 height 37
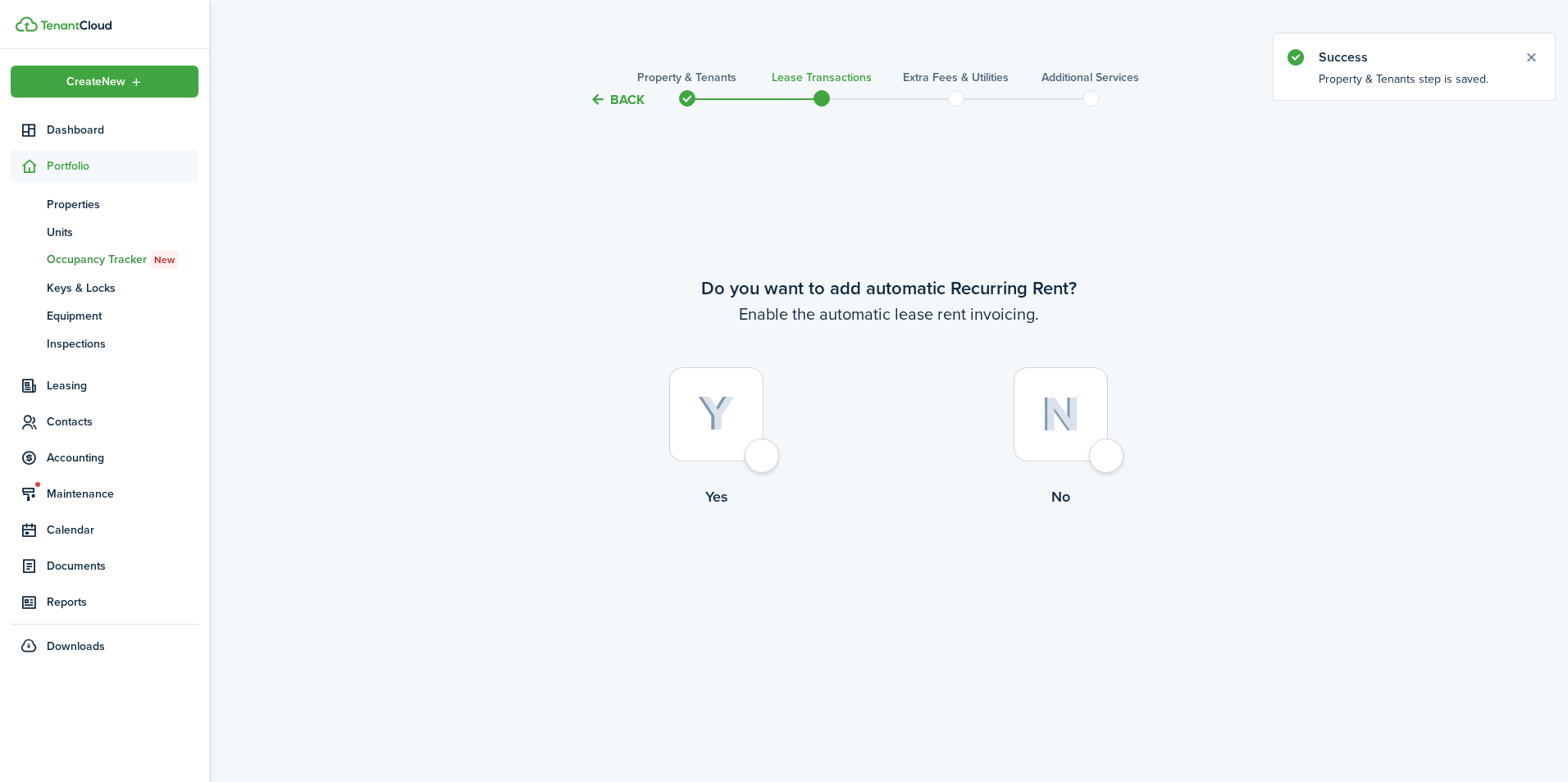
click at [763, 452] on div at bounding box center [716, 414] width 94 height 94
radio input "true"
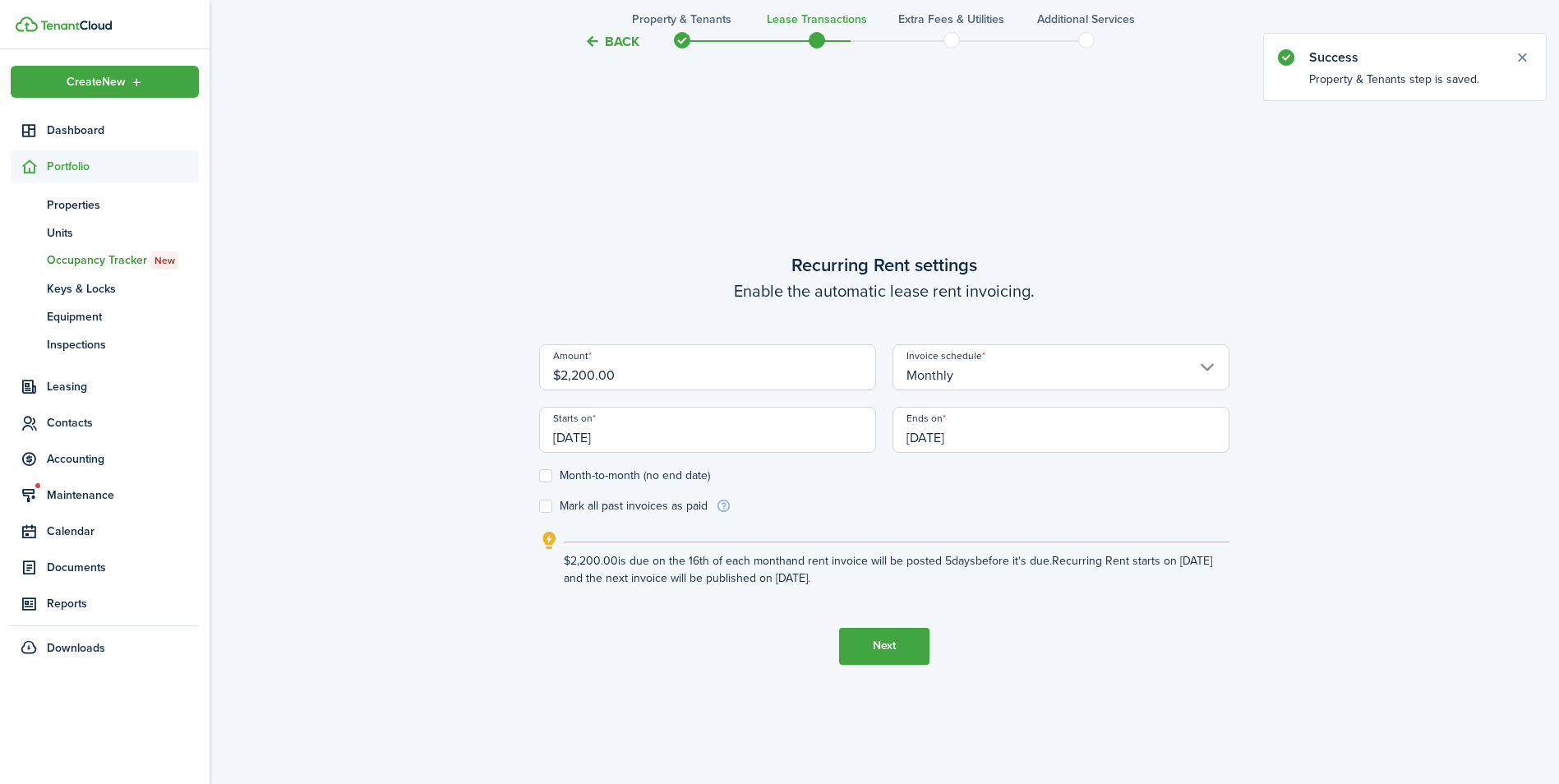
scroll to position [674, 0]
click at [755, 368] on input "$2,200.00" at bounding box center [708, 367] width 337 height 46
type input "$1,850.00"
click at [705, 436] on input "[DATE]" at bounding box center [708, 429] width 337 height 46
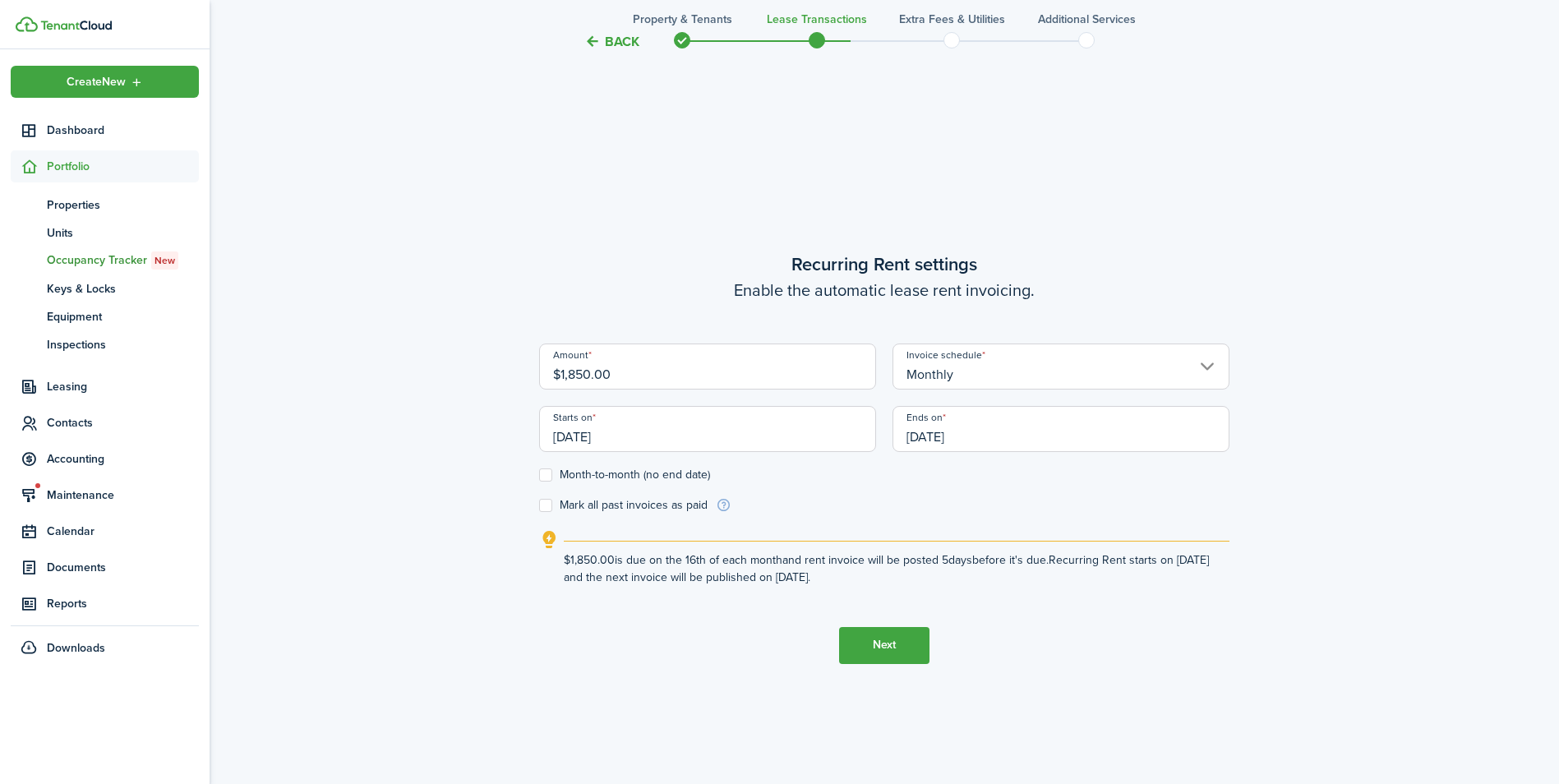
click at [709, 436] on div at bounding box center [779, 392] width 1822 height 1047
click at [628, 435] on input "[DATE]" at bounding box center [708, 429] width 337 height 46
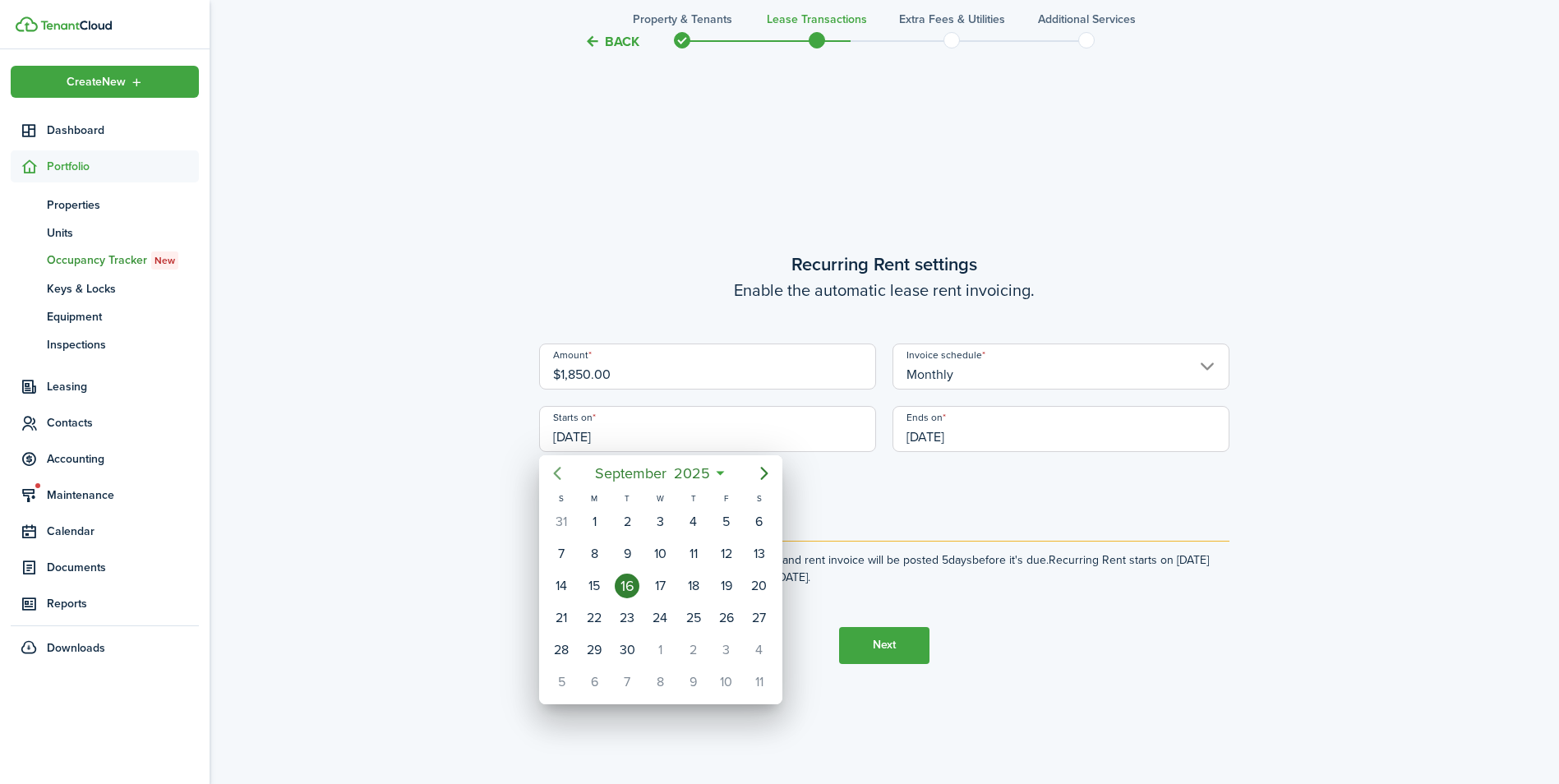
click at [552, 468] on icon "Previous page" at bounding box center [557, 473] width 20 height 20
click at [765, 468] on icon "Next page" at bounding box center [764, 473] width 20 height 20
click at [630, 516] on div "1" at bounding box center [627, 522] width 25 height 25
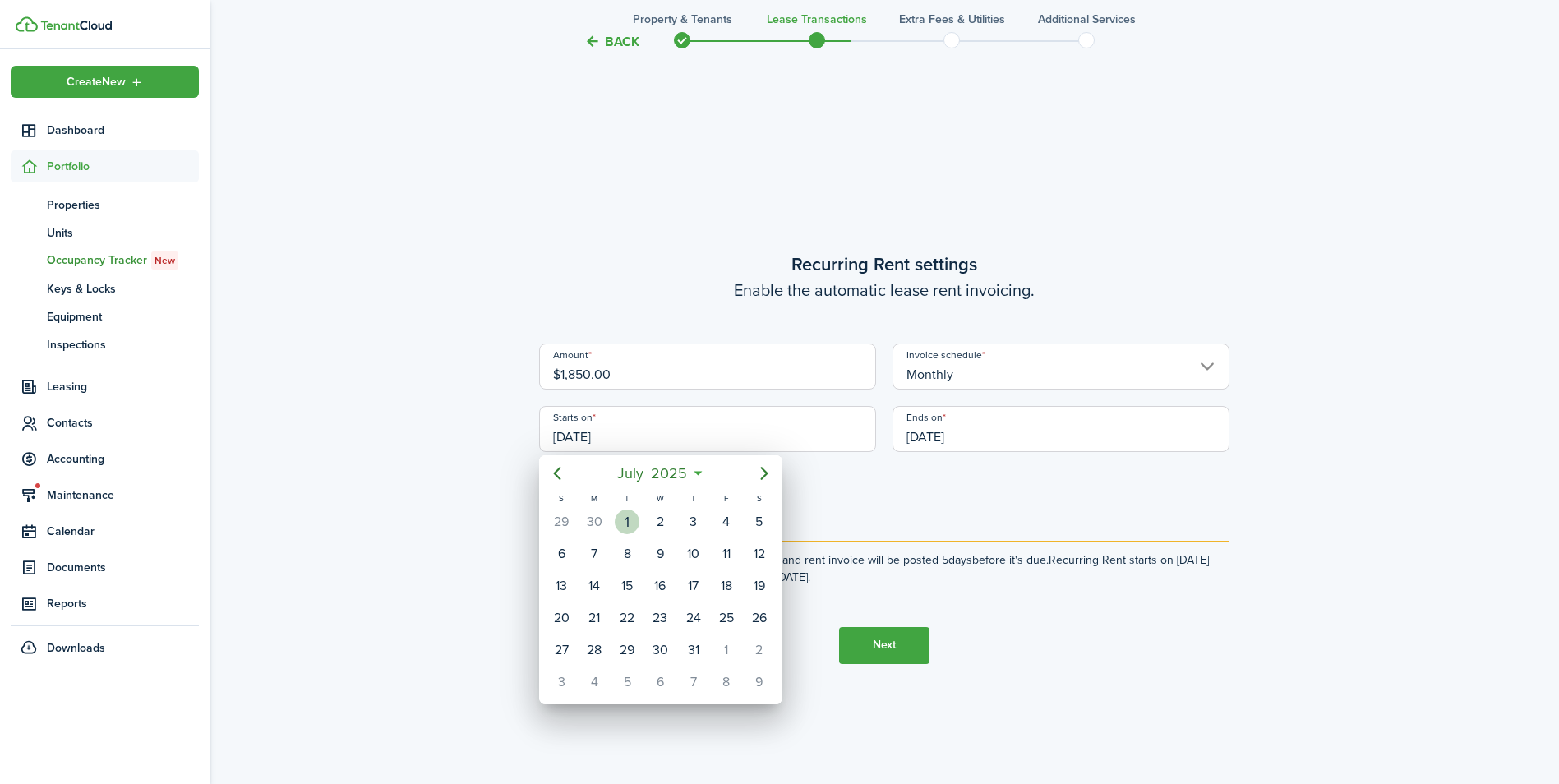
type input "[DATE]"
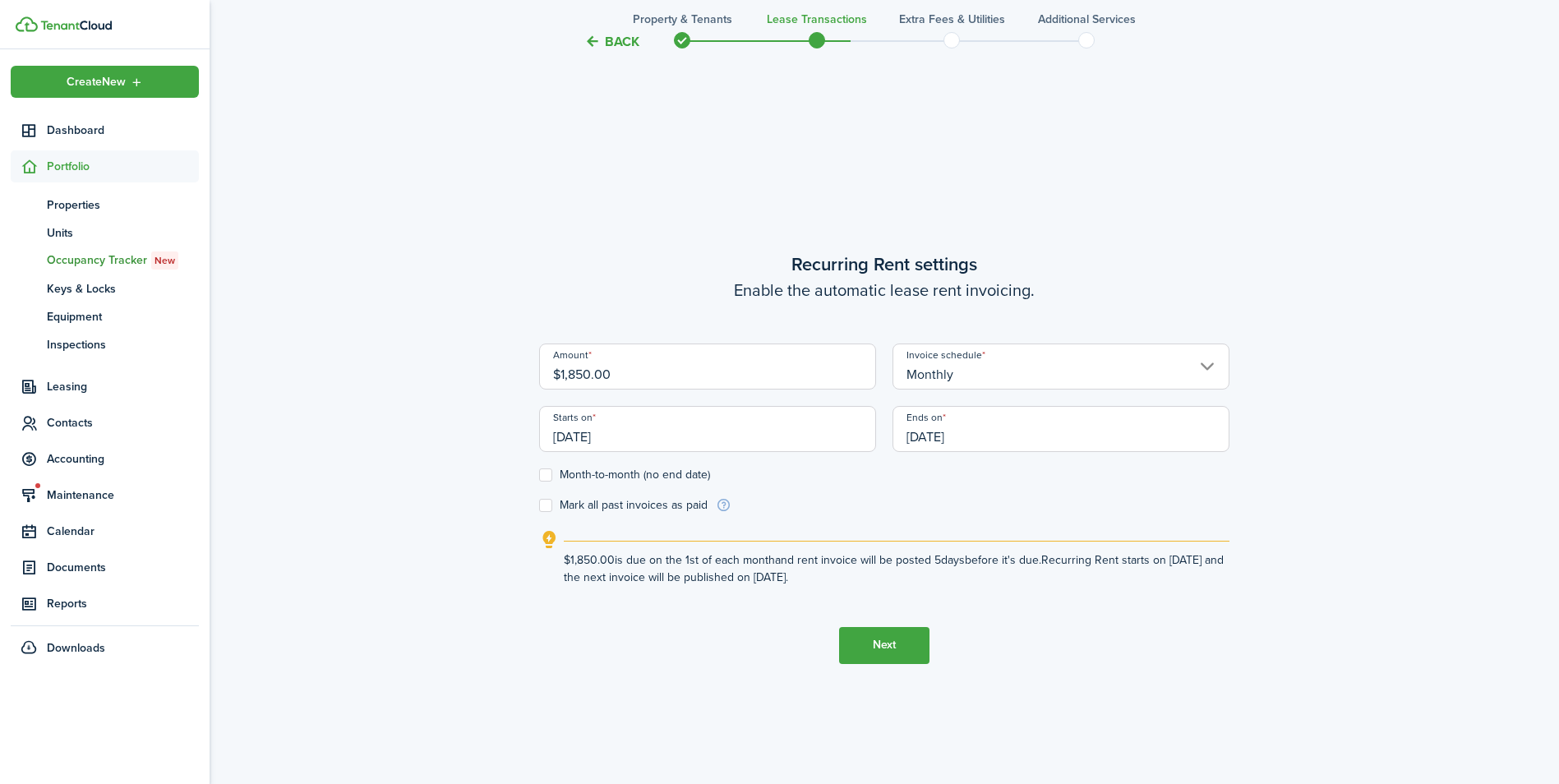
click at [974, 438] on input "[DATE]" at bounding box center [1061, 429] width 337 height 46
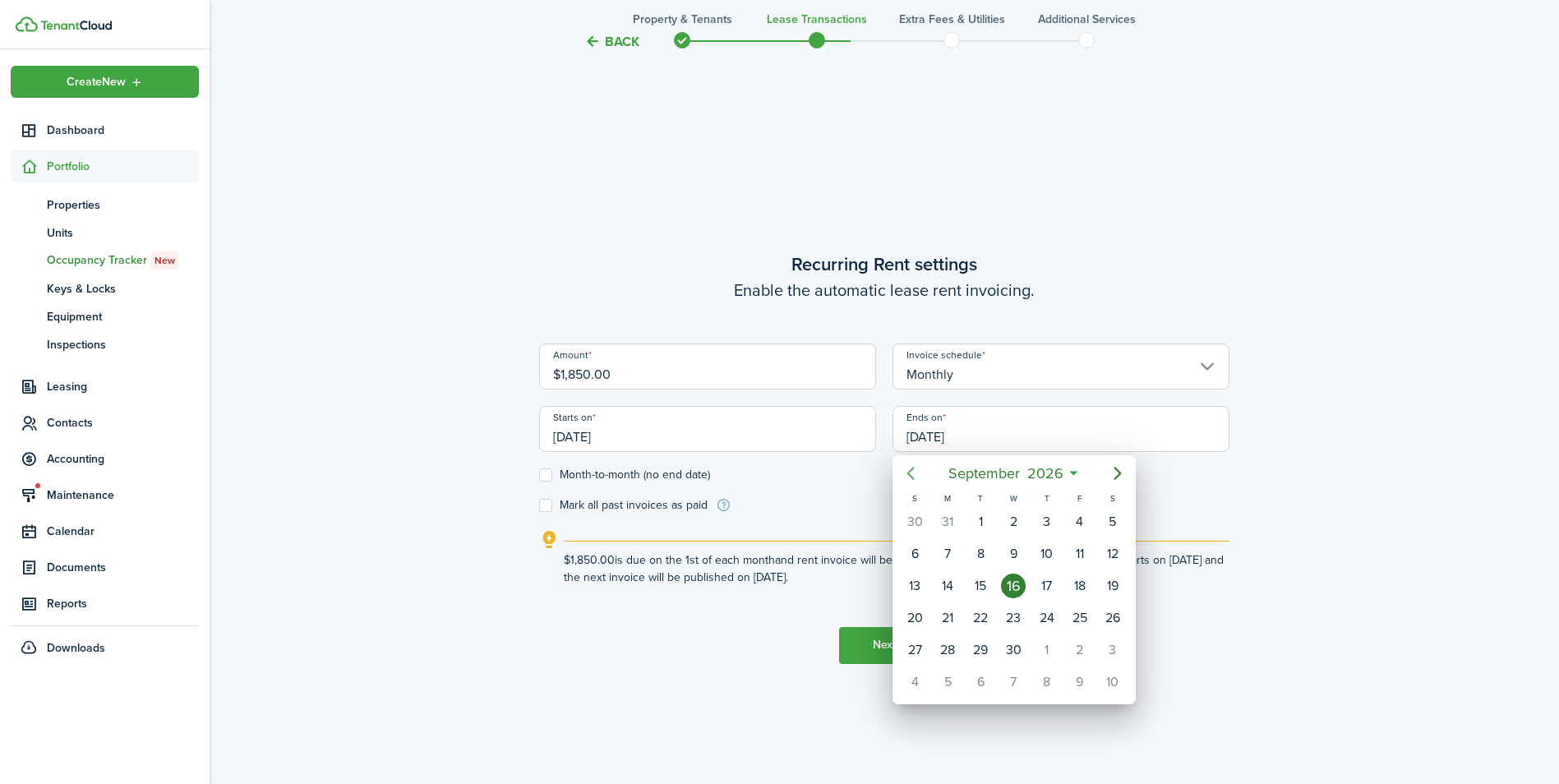
click at [914, 466] on icon "Previous page" at bounding box center [910, 473] width 20 height 20
click at [983, 646] on div "30" at bounding box center [981, 650] width 25 height 25
type input "[DATE]"
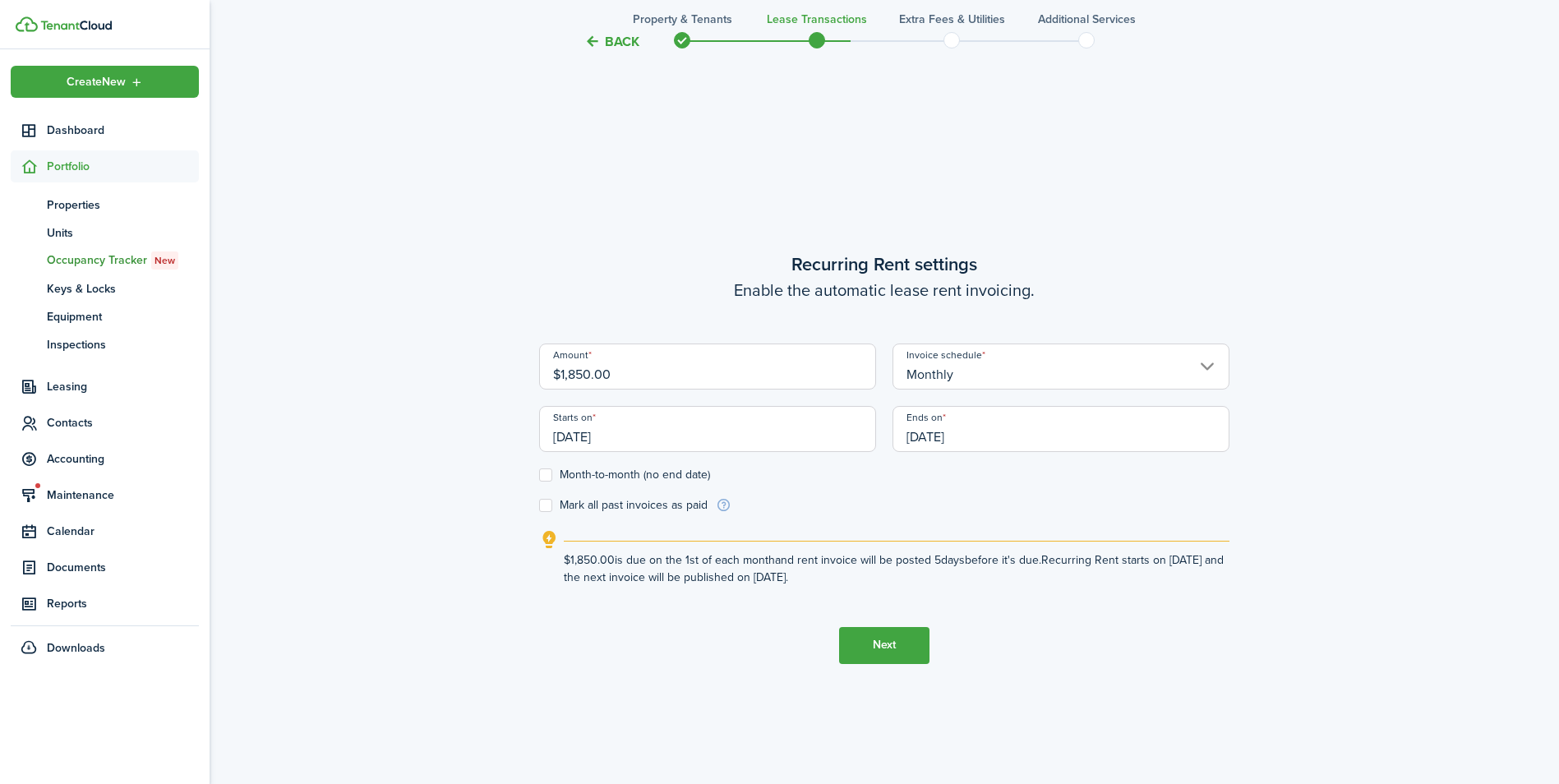
click at [545, 500] on label "Mark all past invoices as paid" at bounding box center [624, 506] width 169 height 13
click at [539, 505] on input "Mark all past invoices as paid" at bounding box center [539, 505] width 1 height 1
checkbox input "true"
click at [887, 642] on button "Next" at bounding box center [884, 645] width 90 height 37
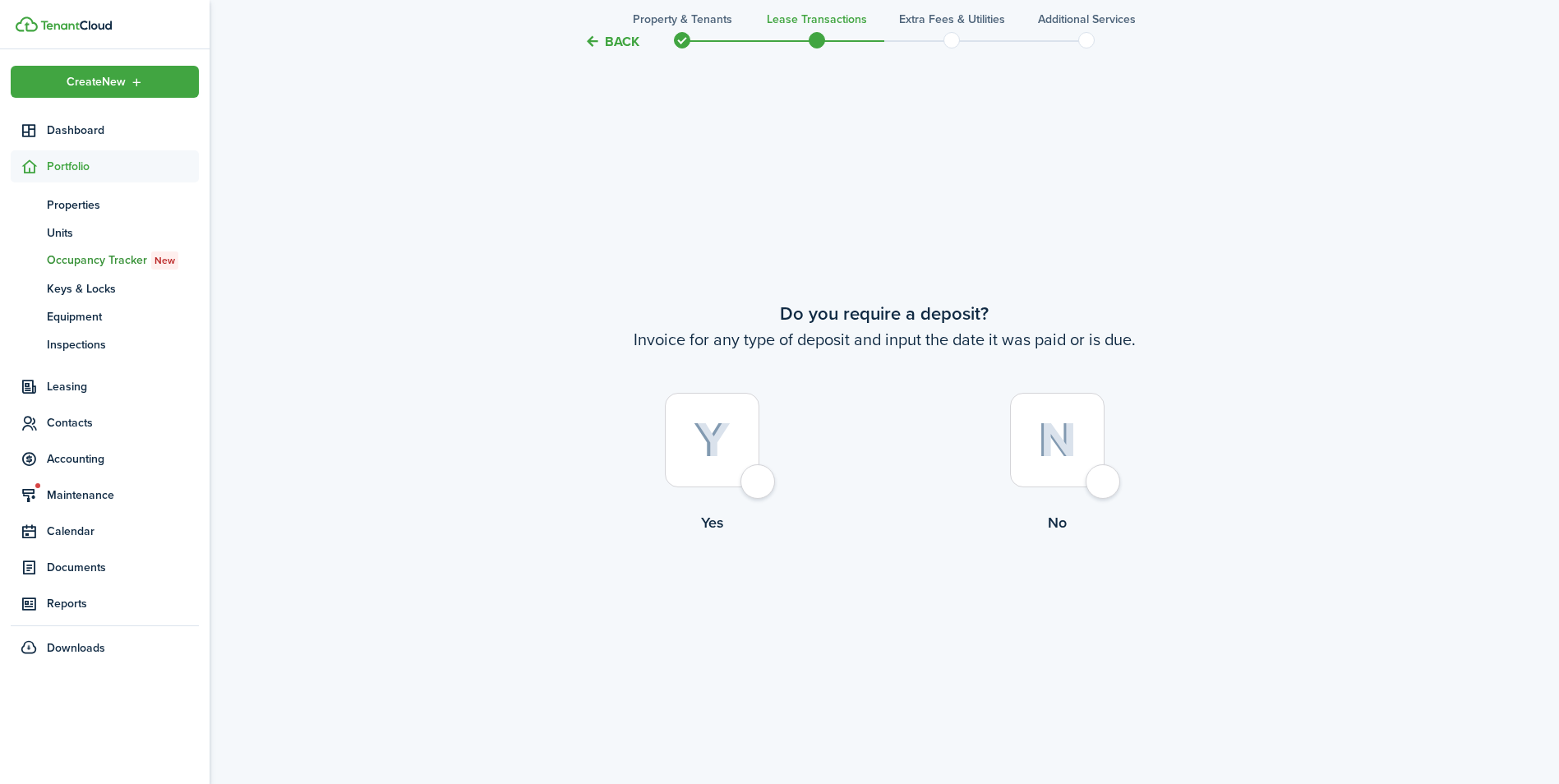
scroll to position [1458, 0]
click at [759, 476] on div at bounding box center [712, 436] width 94 height 94
radio input "true"
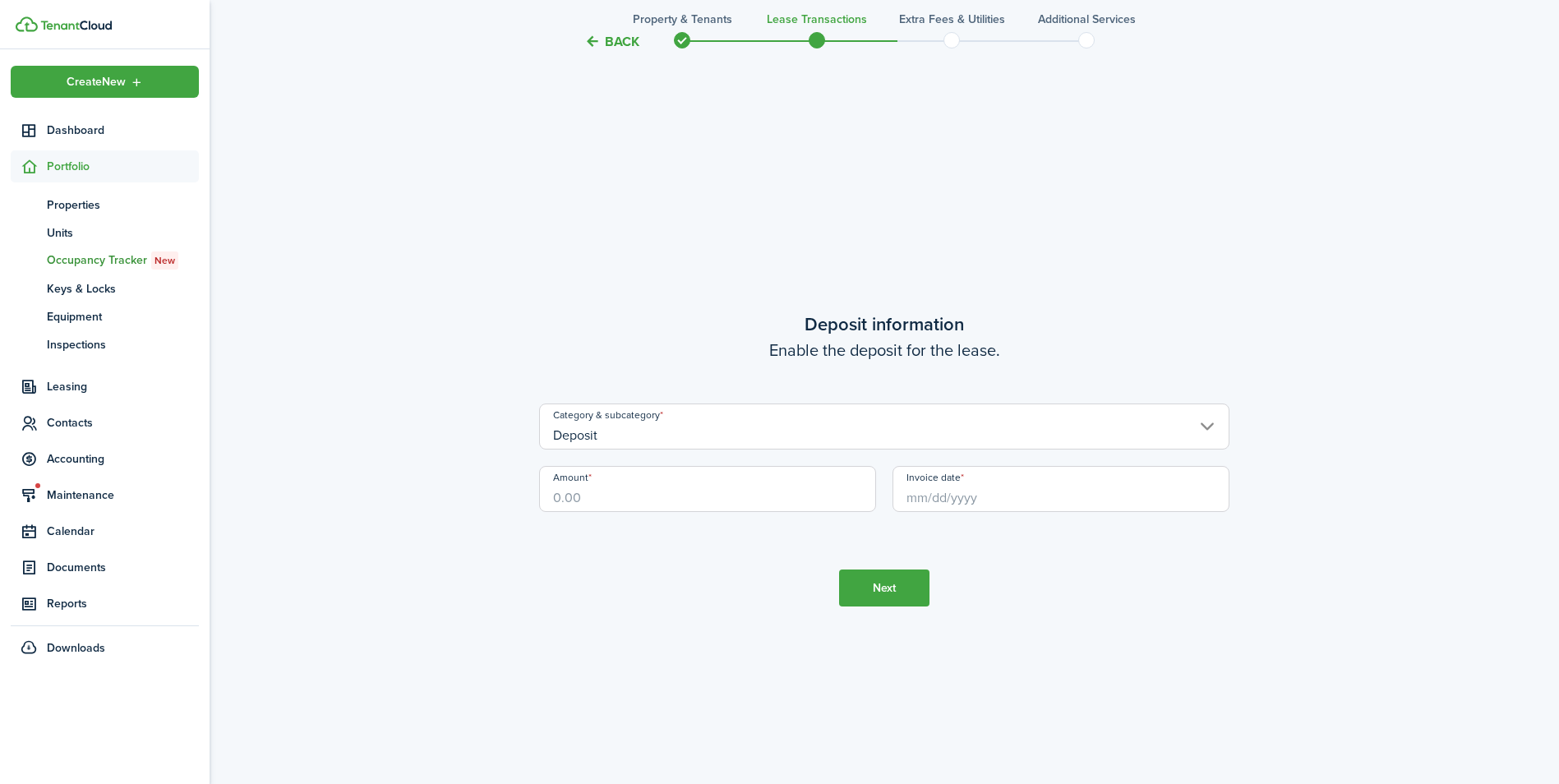
scroll to position [2241, 0]
click at [711, 502] on input "Amount" at bounding box center [708, 487] width 337 height 46
type input "$1,700.00"
click at [961, 489] on input "Invoice date" at bounding box center [1061, 487] width 337 height 46
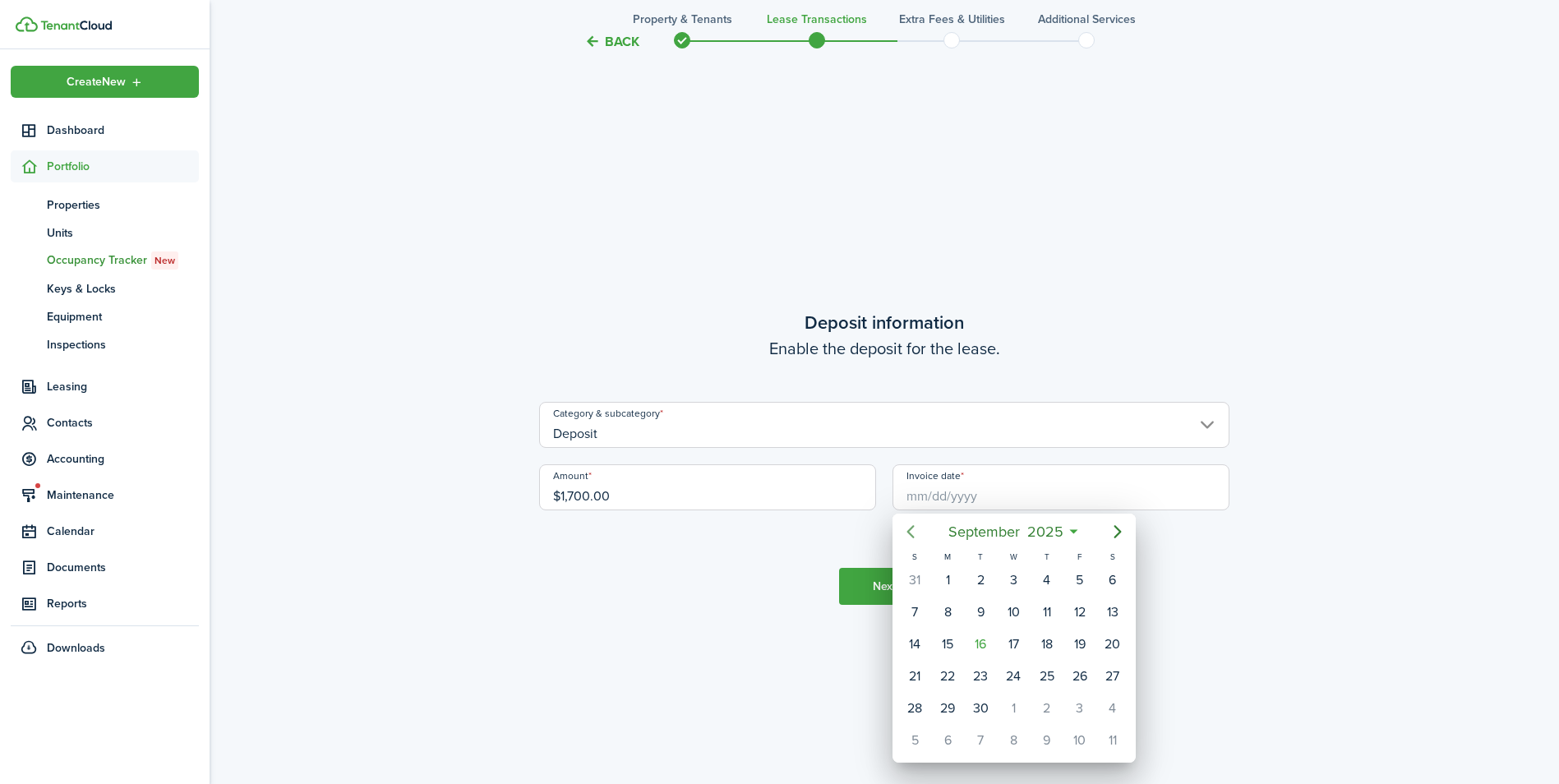
click at [909, 528] on icon "Previous page" at bounding box center [910, 532] width 20 height 20
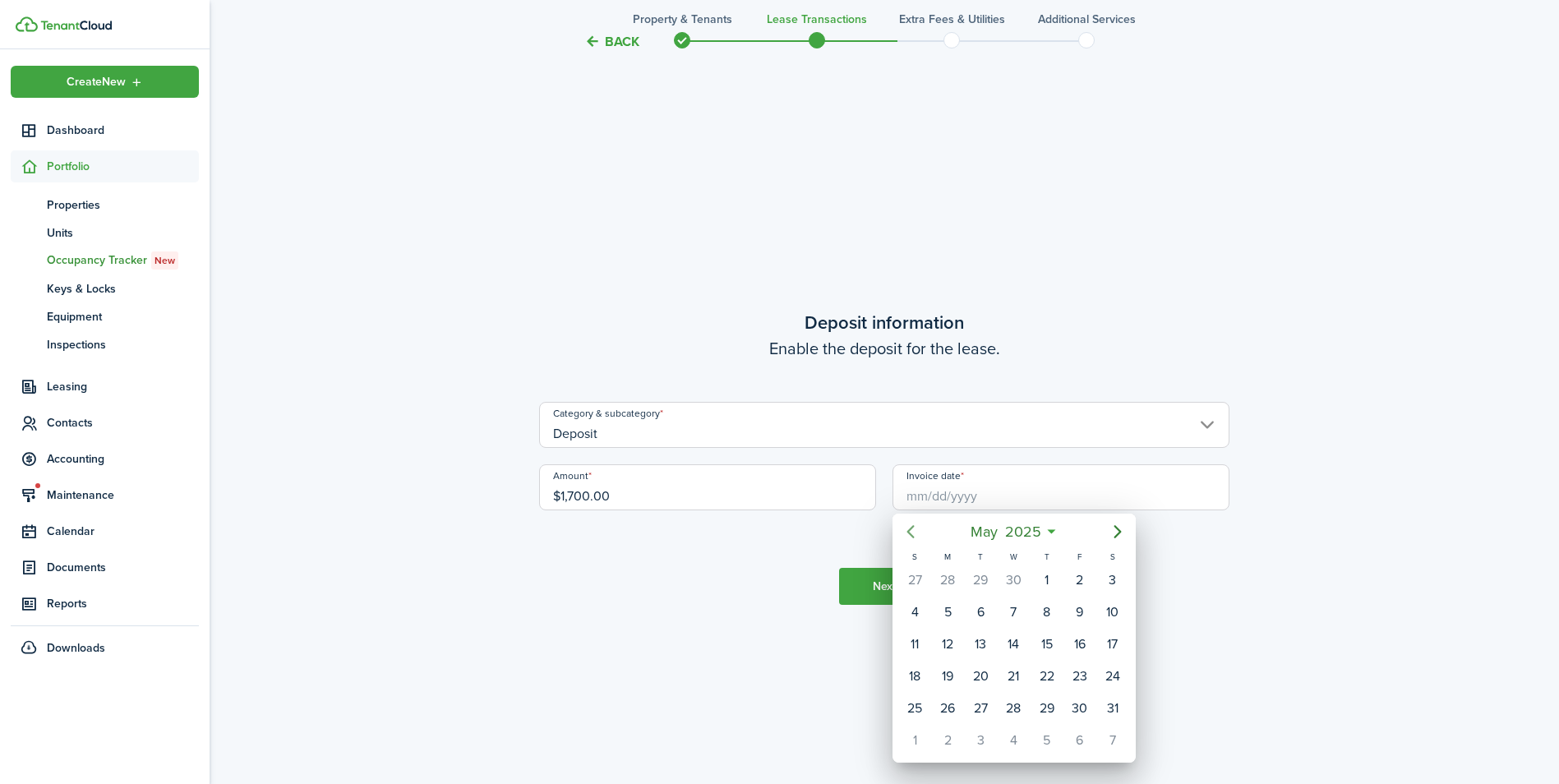
click at [909, 528] on icon "Previous page" at bounding box center [910, 532] width 20 height 20
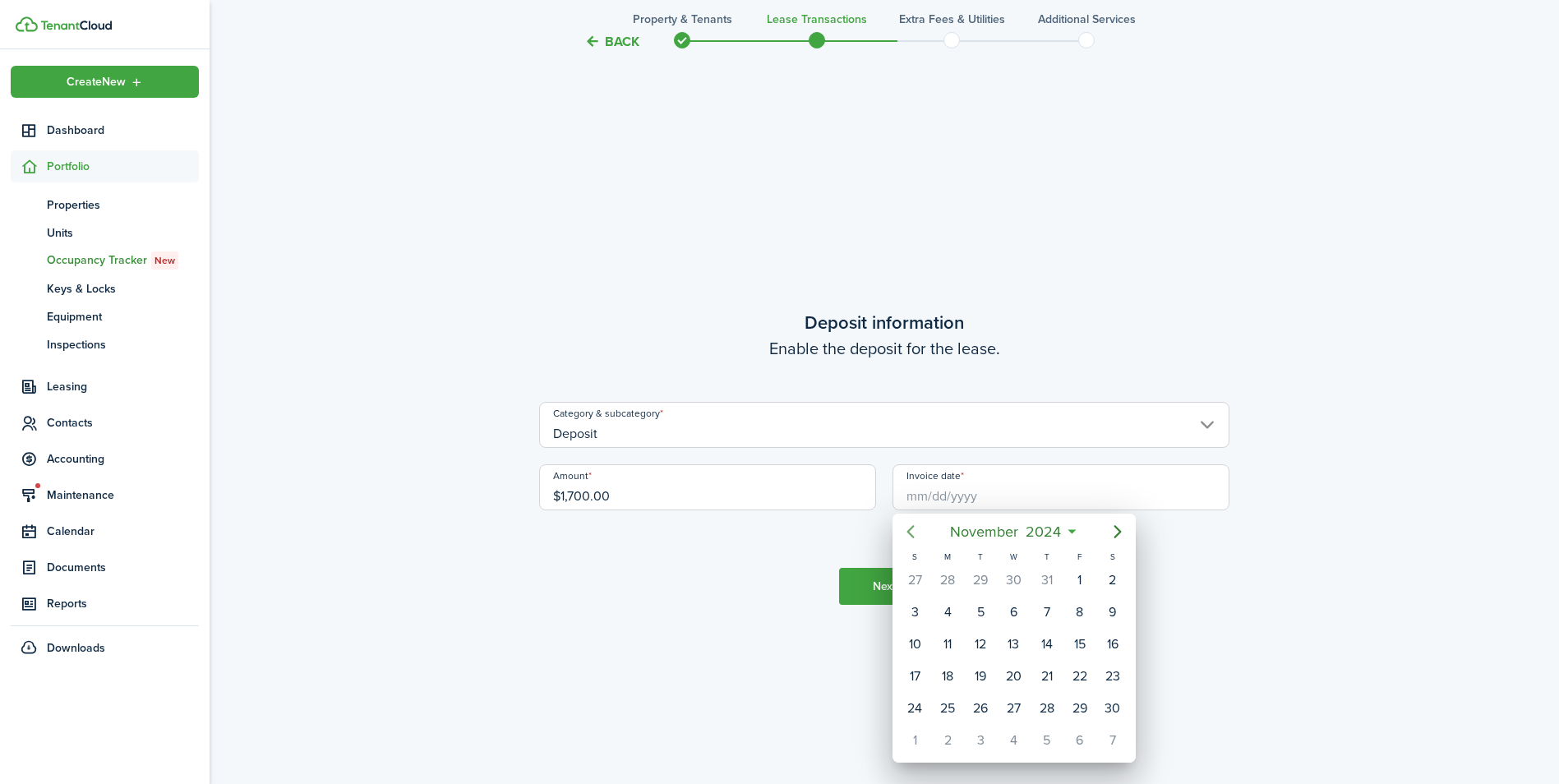
click at [909, 528] on icon "Previous page" at bounding box center [910, 532] width 20 height 20
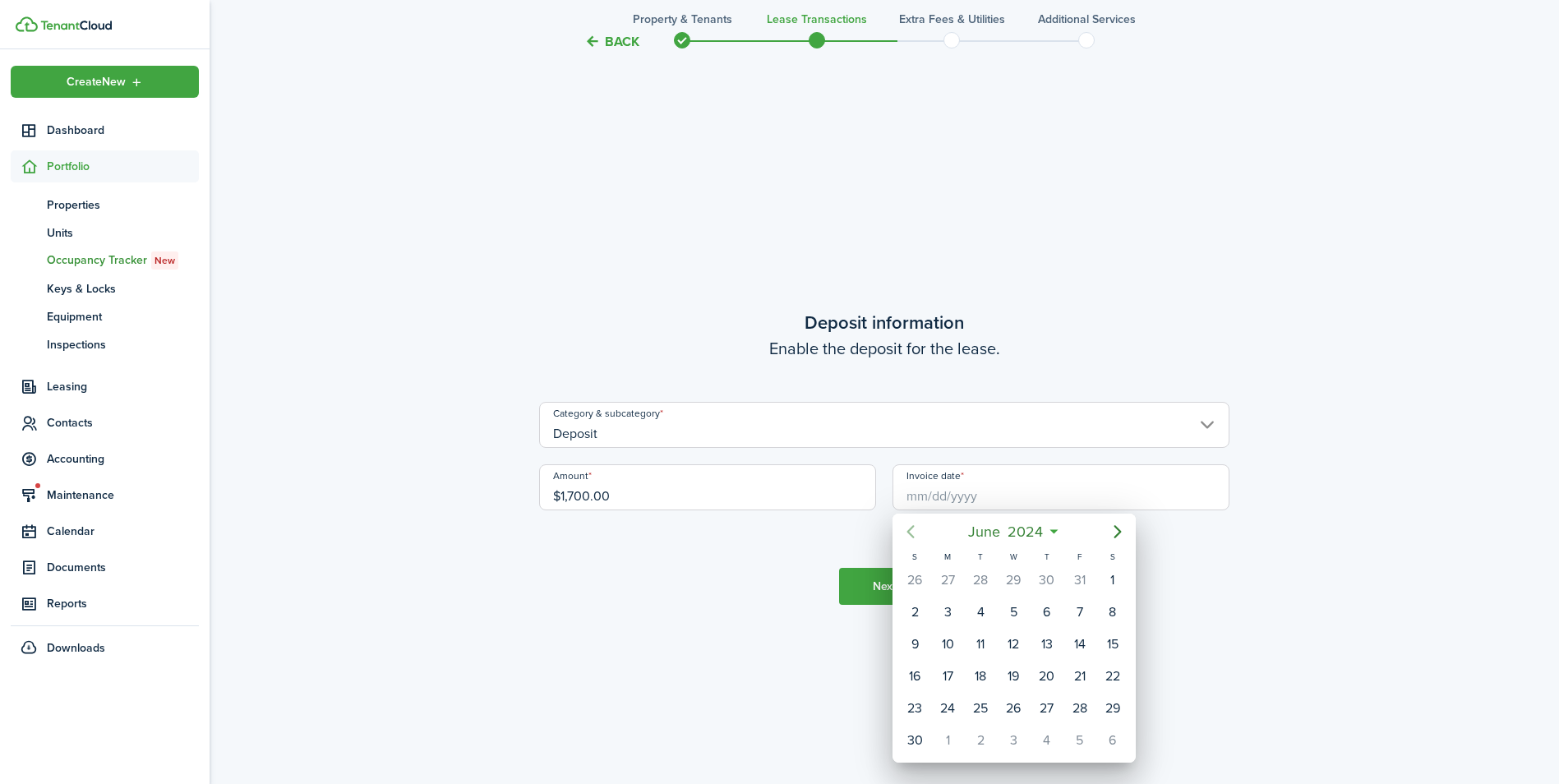
click at [909, 528] on icon "Previous page" at bounding box center [910, 532] width 20 height 20
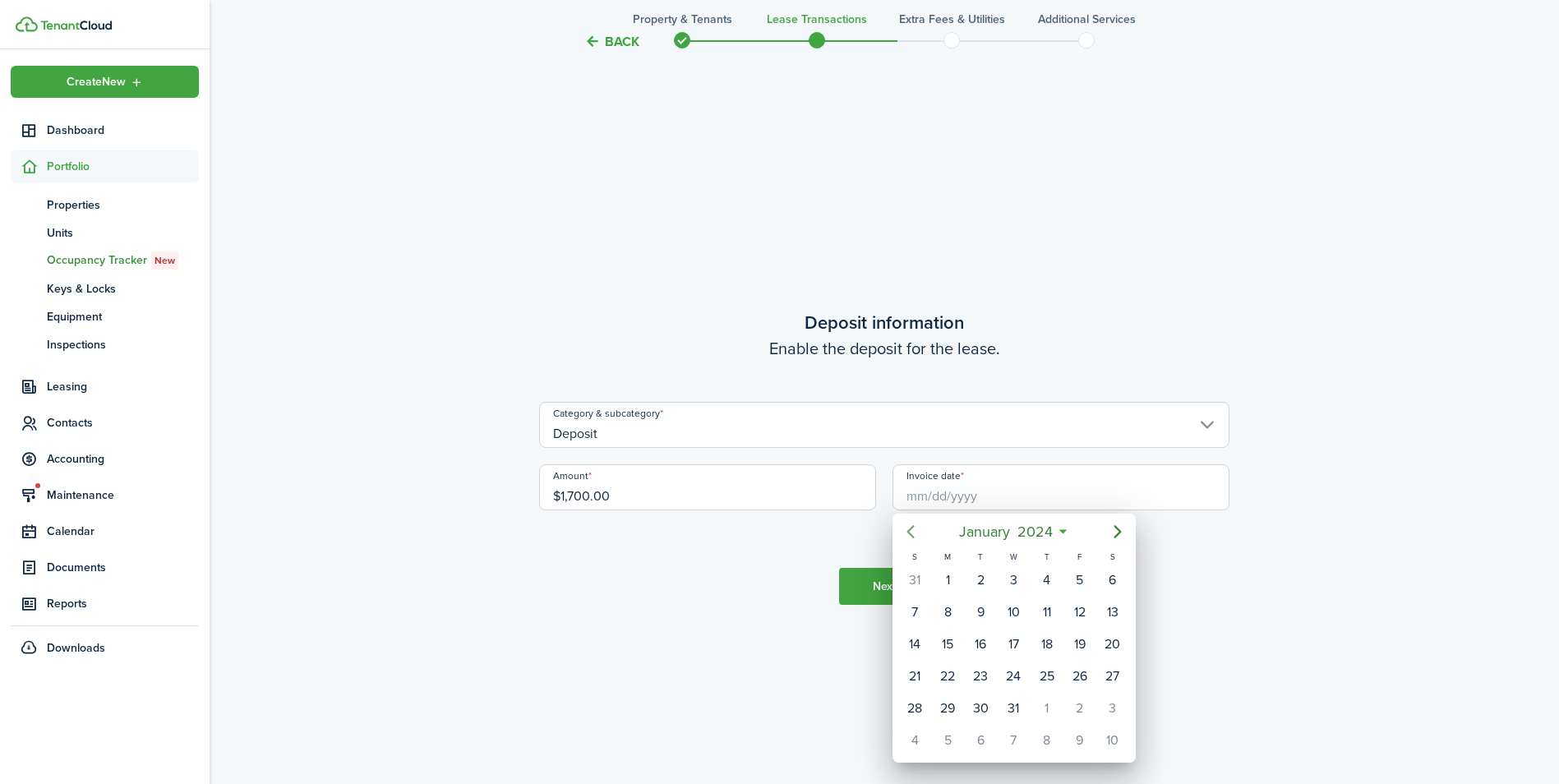
click at [909, 528] on icon "Previous page" at bounding box center [910, 532] width 20 height 20
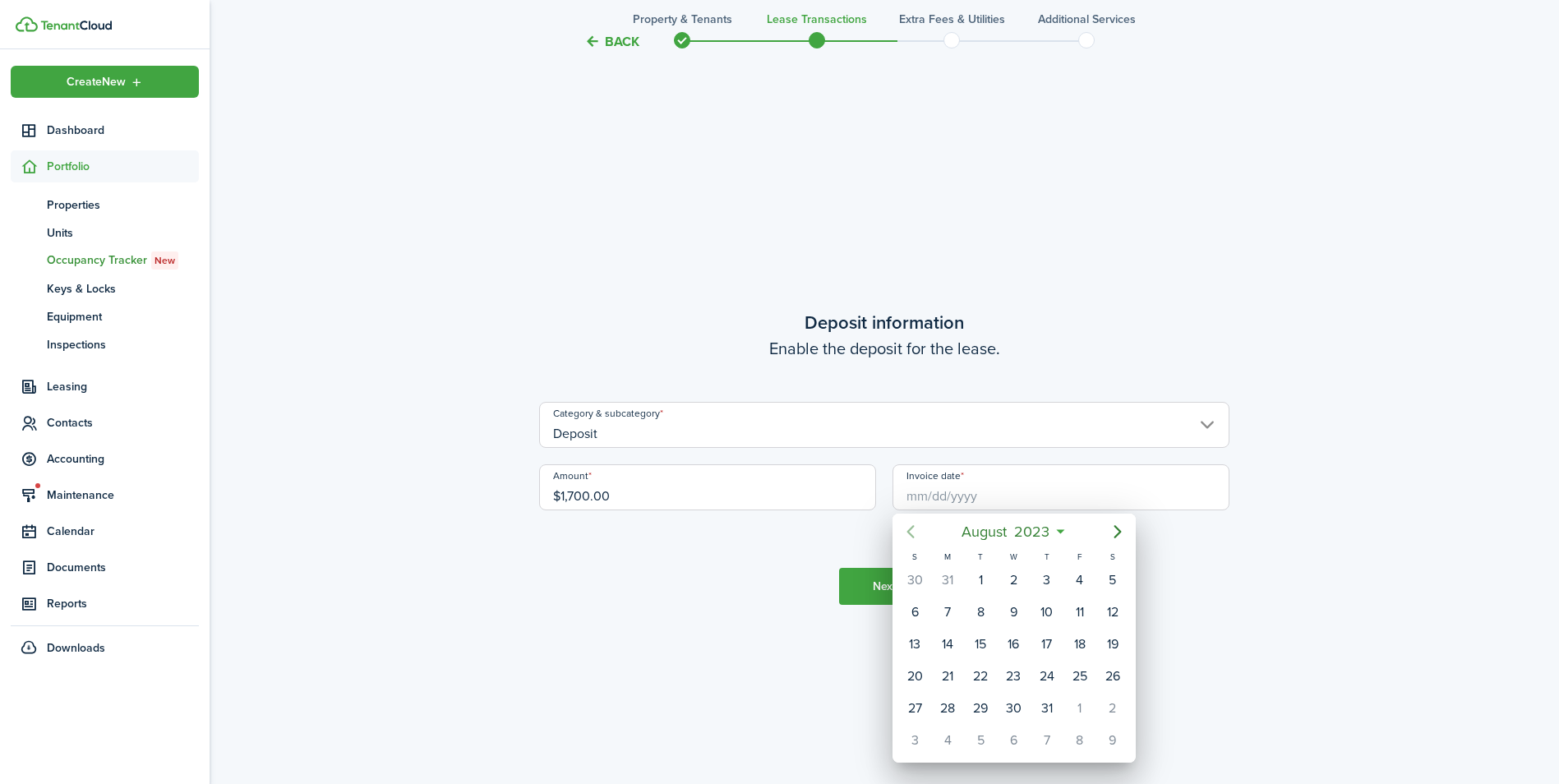
click at [909, 528] on icon "Previous page" at bounding box center [910, 532] width 20 height 20
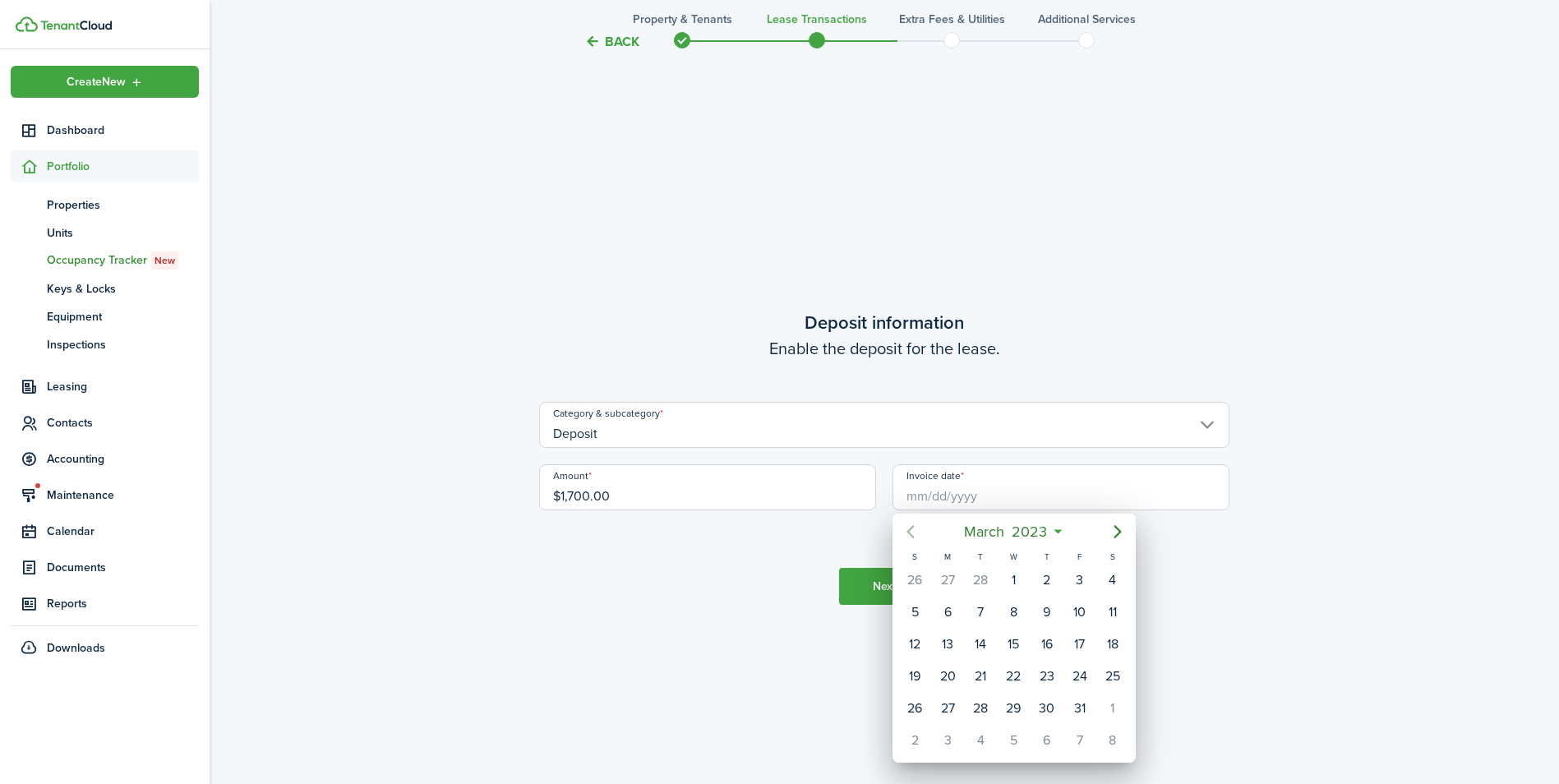
click at [909, 528] on icon "Previous page" at bounding box center [910, 532] width 20 height 20
click at [920, 636] on div "15" at bounding box center [915, 644] width 25 height 25
type input "[DATE]"
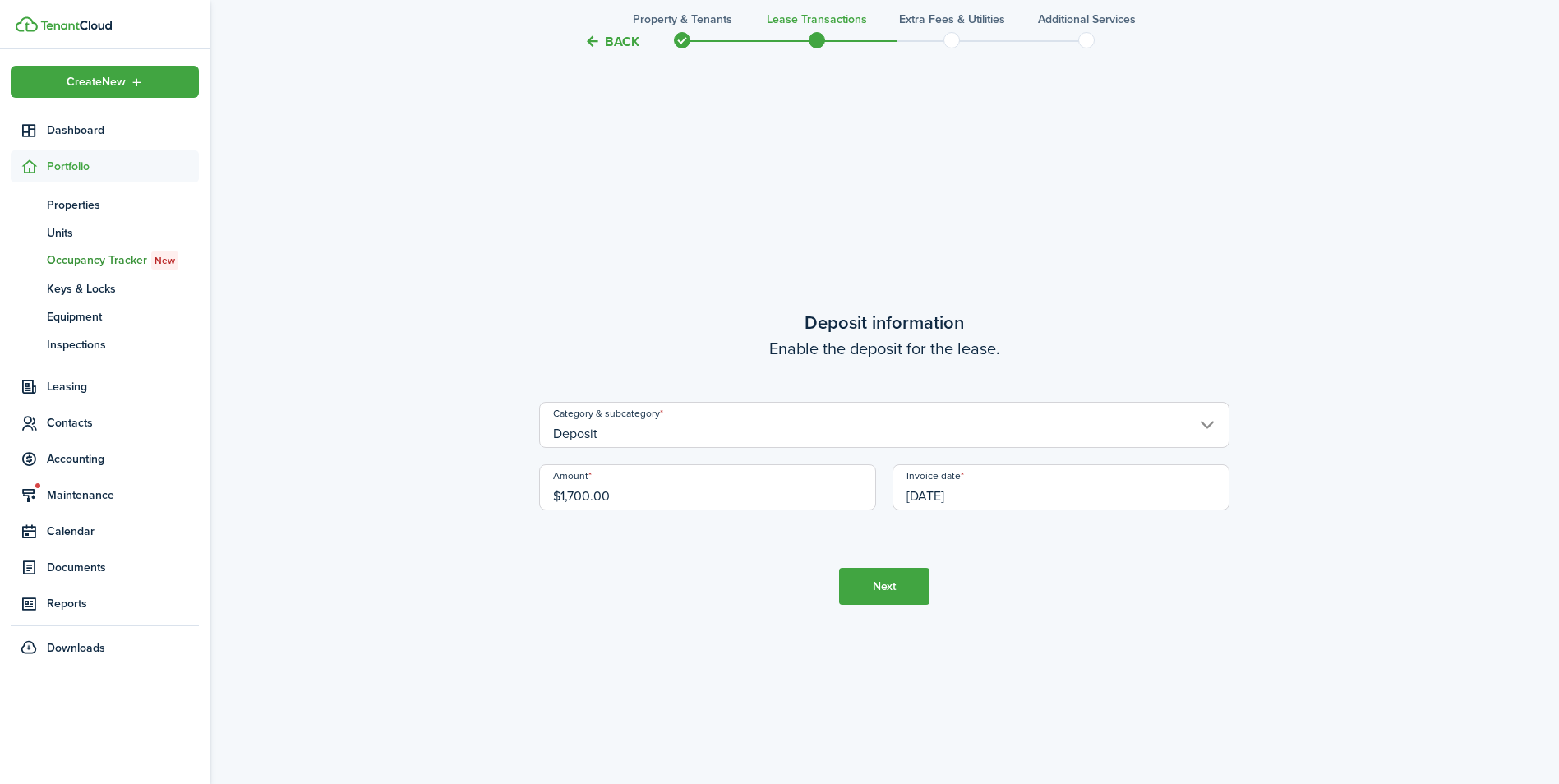
click at [920, 578] on button "Next" at bounding box center [884, 586] width 90 height 37
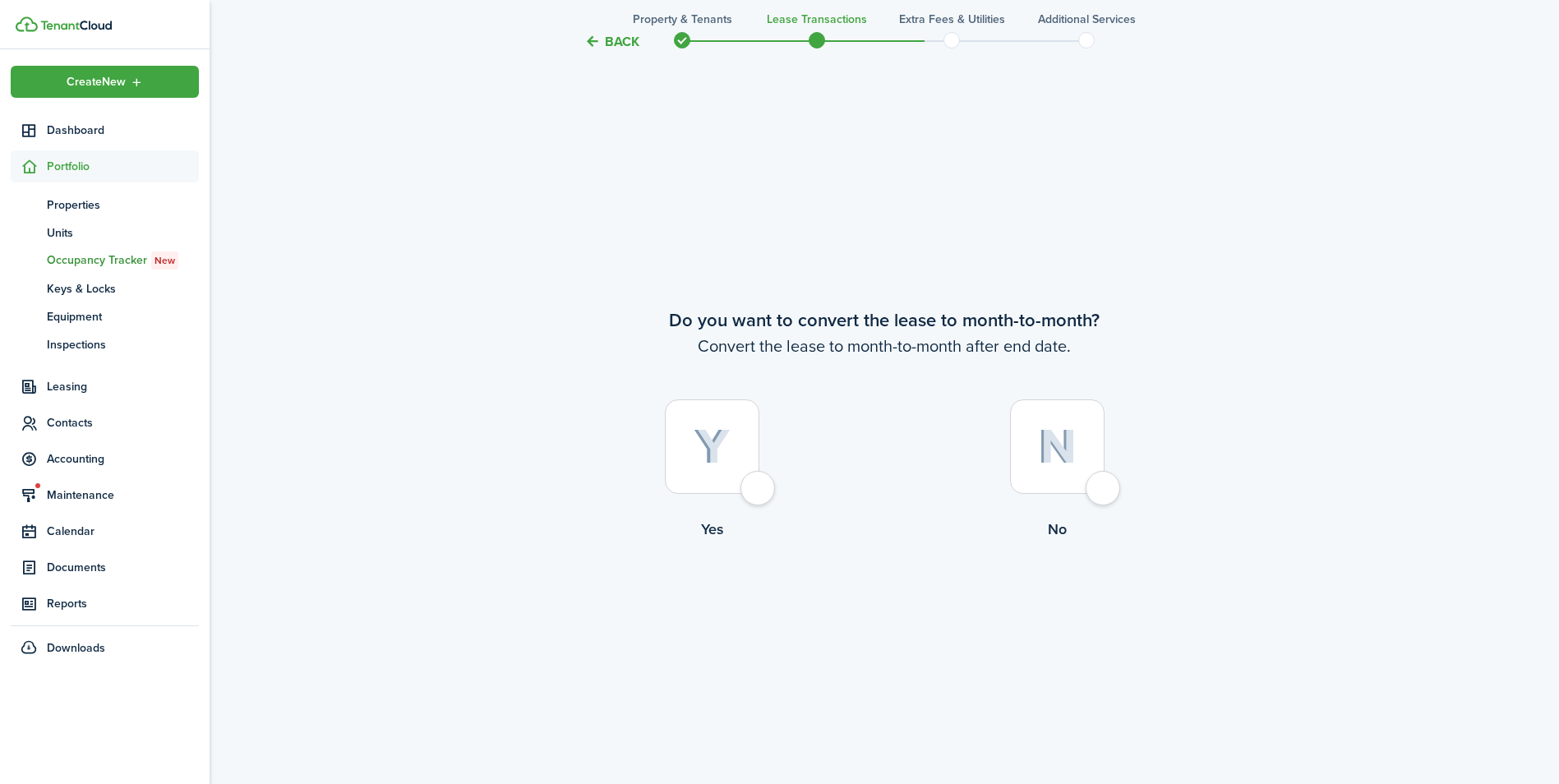
scroll to position [3025, 0]
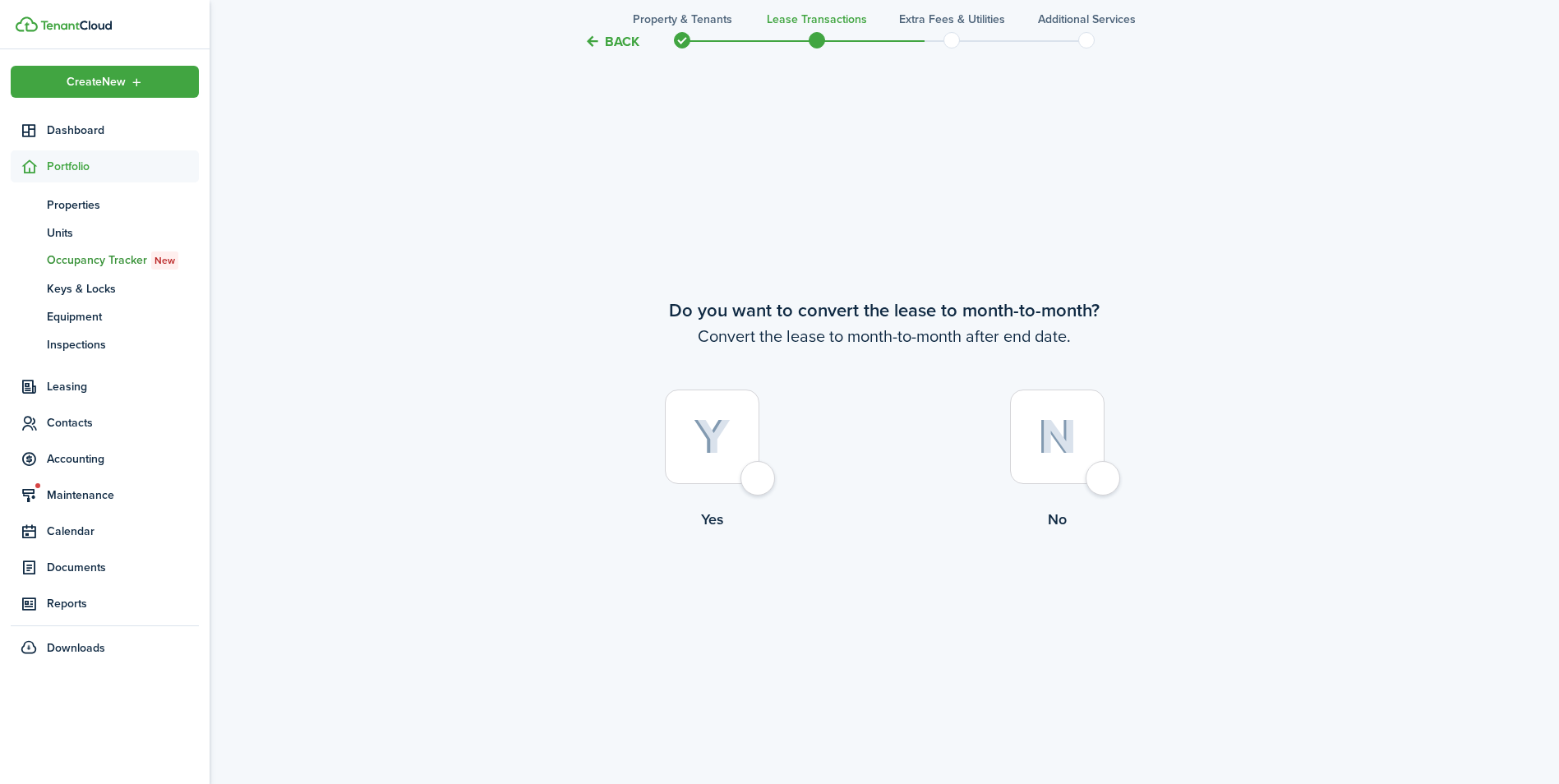
click at [759, 484] on div at bounding box center [712, 436] width 94 height 94
radio input "true"
click at [849, 589] on button "Continue" at bounding box center [884, 598] width 90 height 37
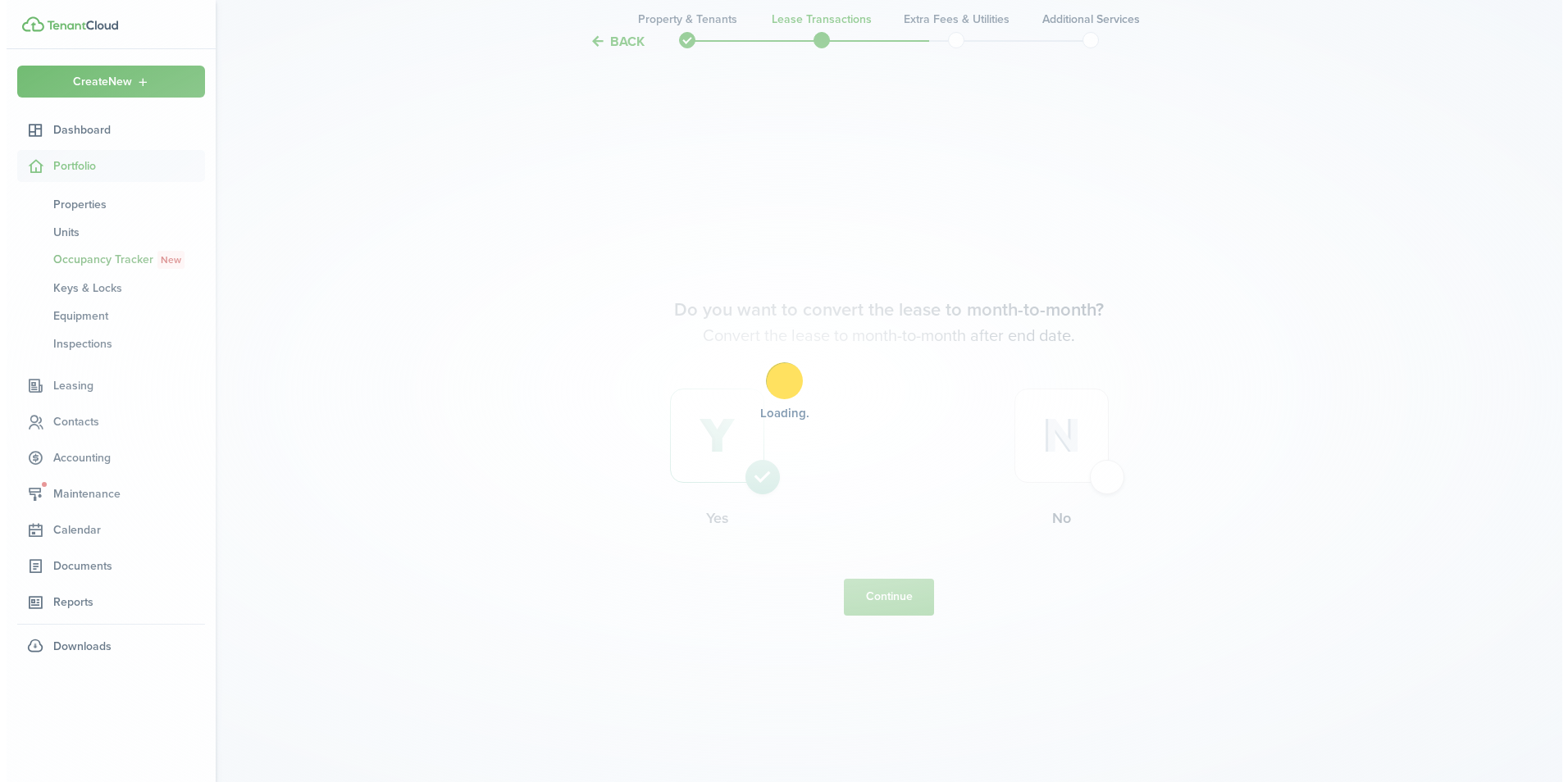
scroll to position [0, 0]
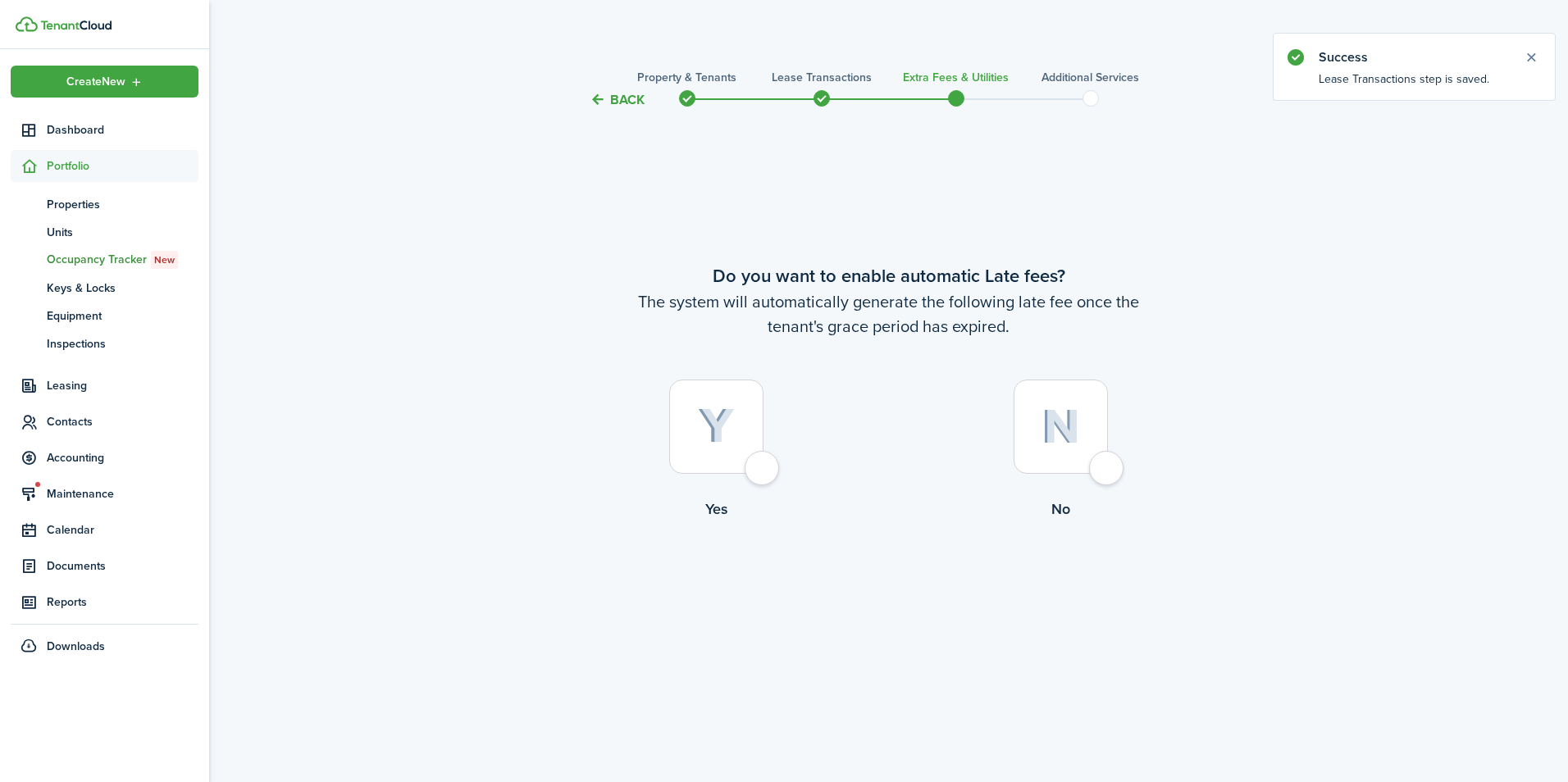
click at [761, 468] on div at bounding box center [716, 427] width 94 height 94
radio input "true"
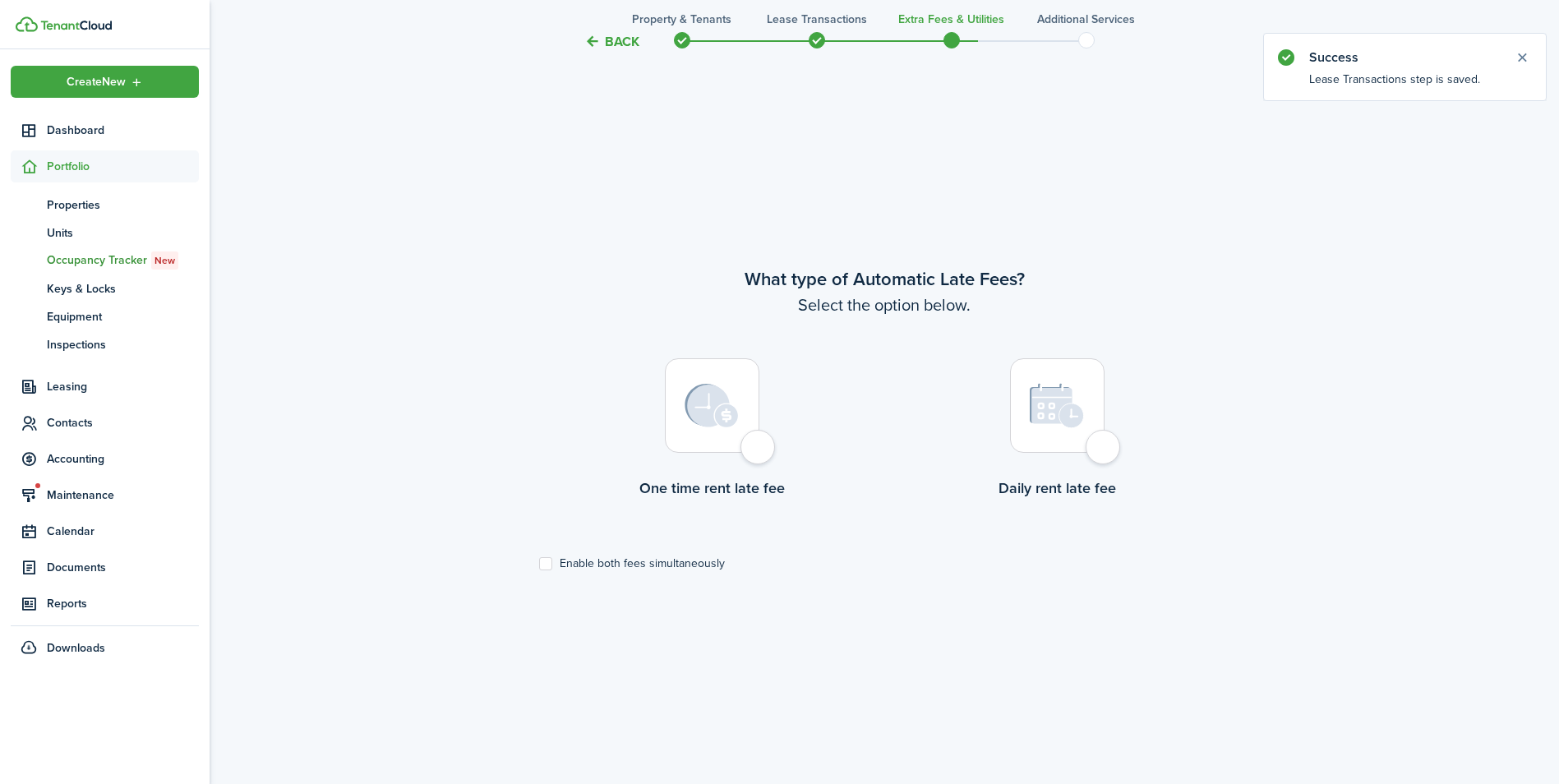
click at [759, 453] on div at bounding box center [712, 406] width 94 height 94
radio input "true"
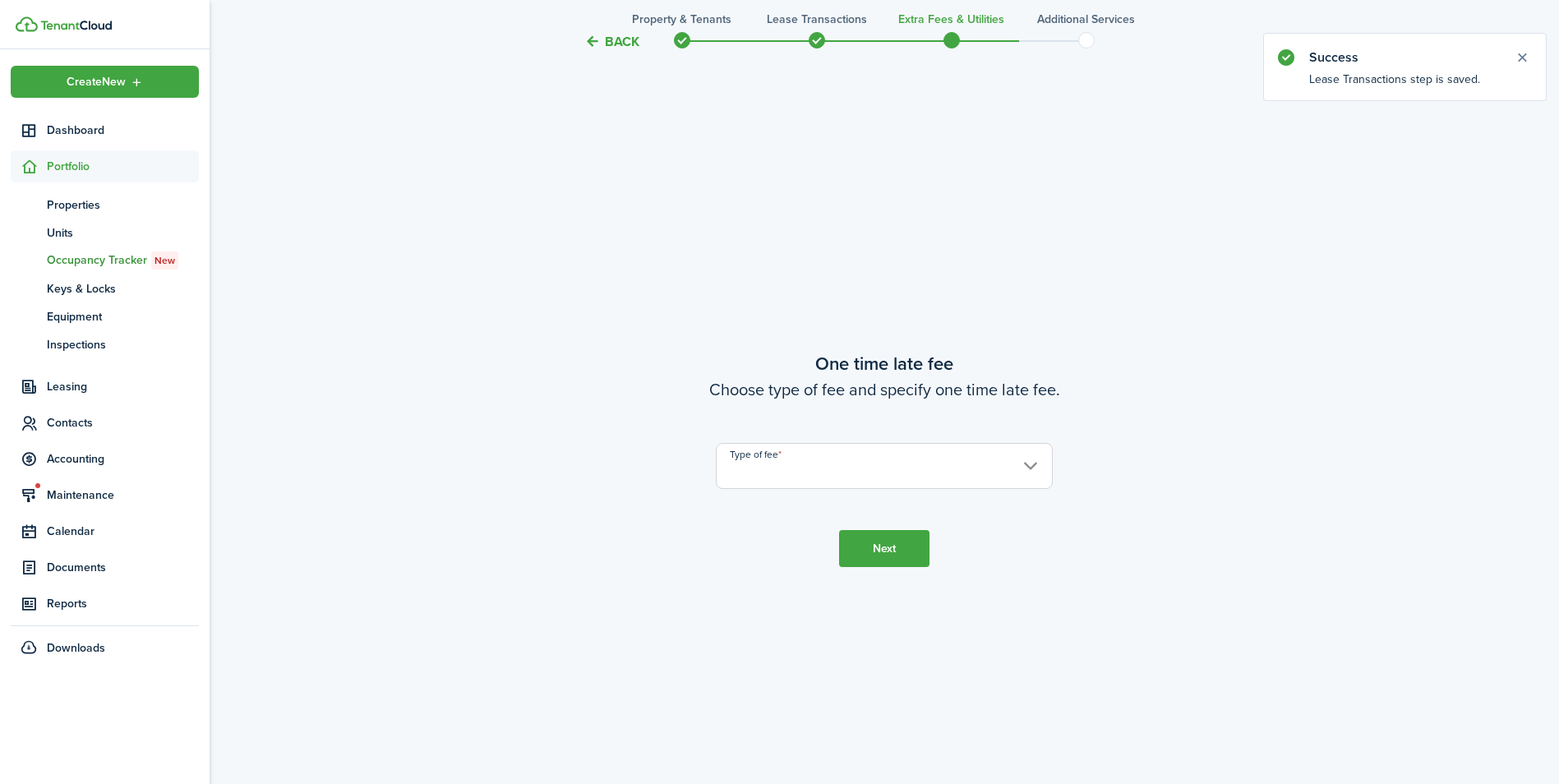
scroll to position [1458, 0]
click at [761, 459] on input "Type of fee" at bounding box center [884, 464] width 337 height 46
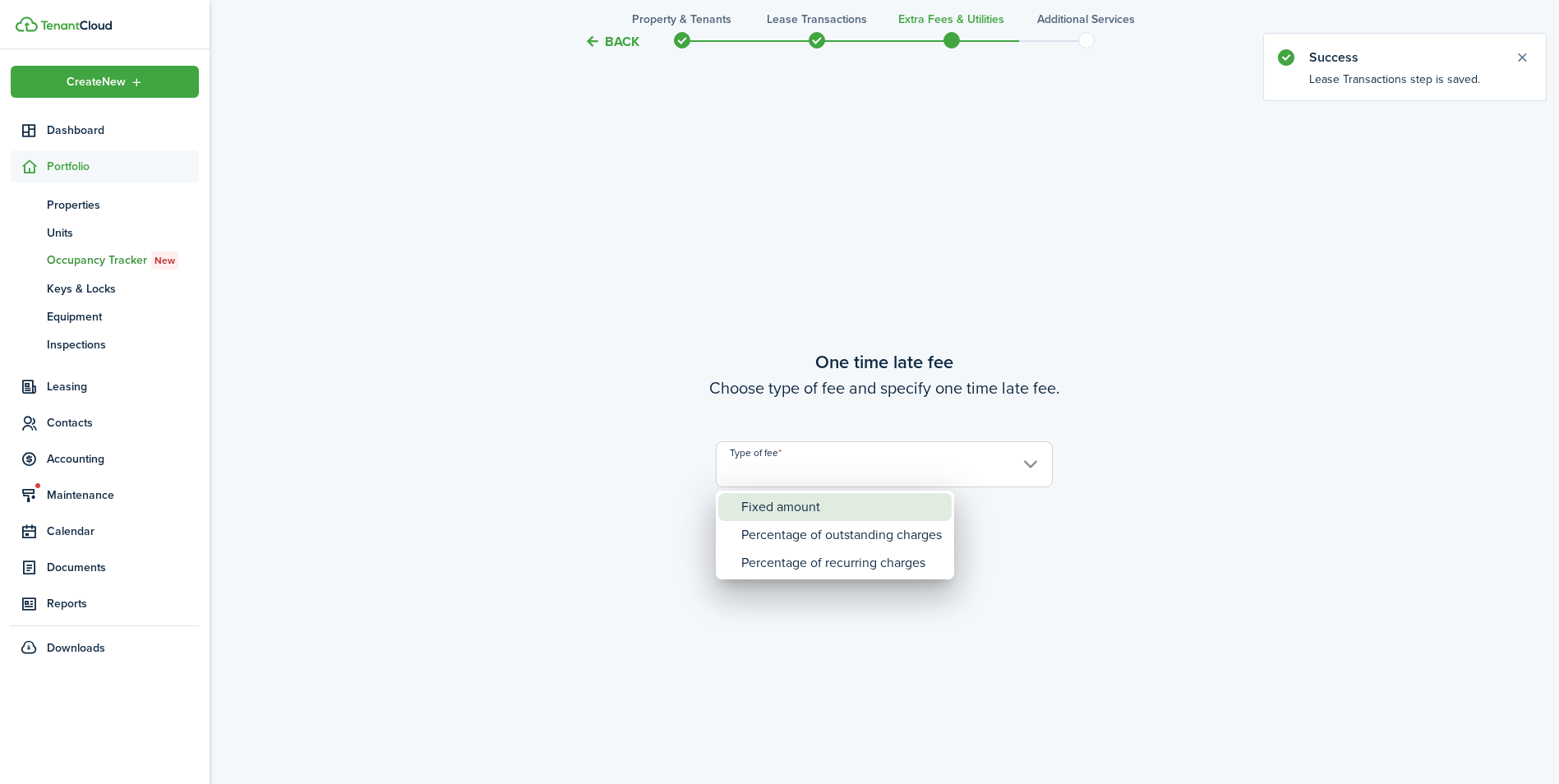
click at [768, 507] on div "Fixed amount" at bounding box center [841, 507] width 201 height 28
type input "Fixed amount"
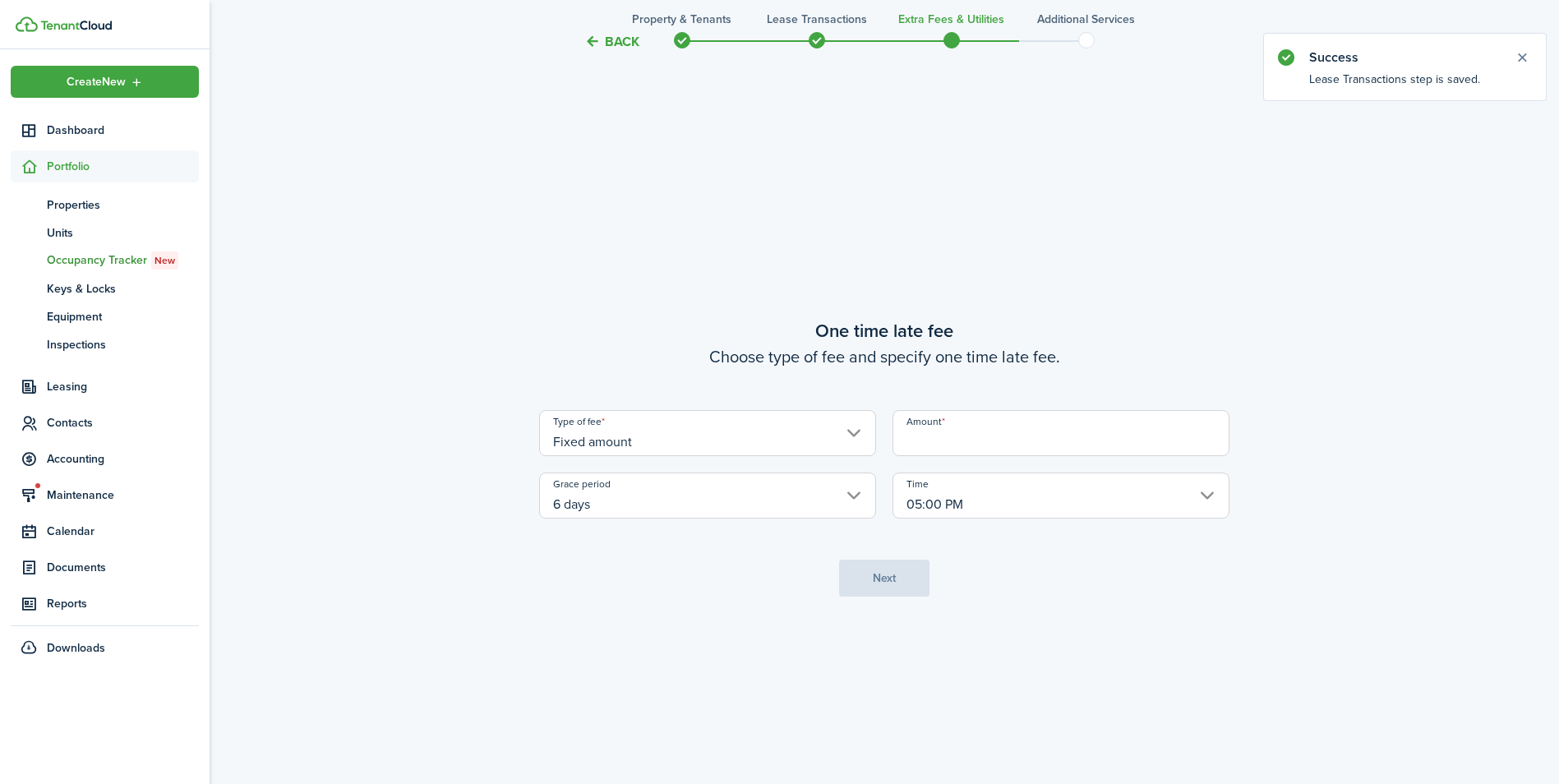
click at [924, 448] on input "Amount" at bounding box center [1061, 433] width 337 height 46
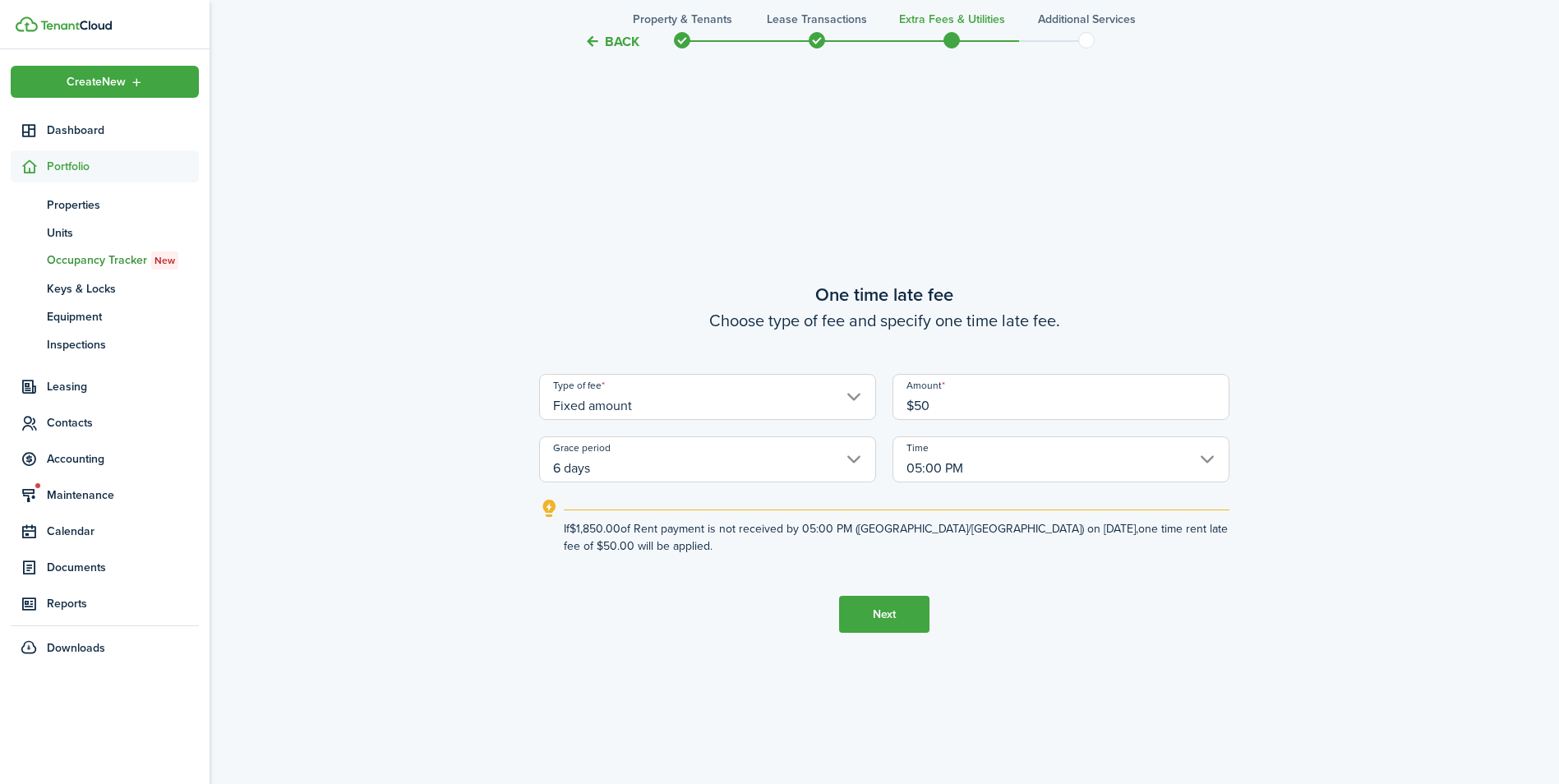
click at [734, 461] on input "6 days" at bounding box center [708, 459] width 337 height 46
type input "$50.00"
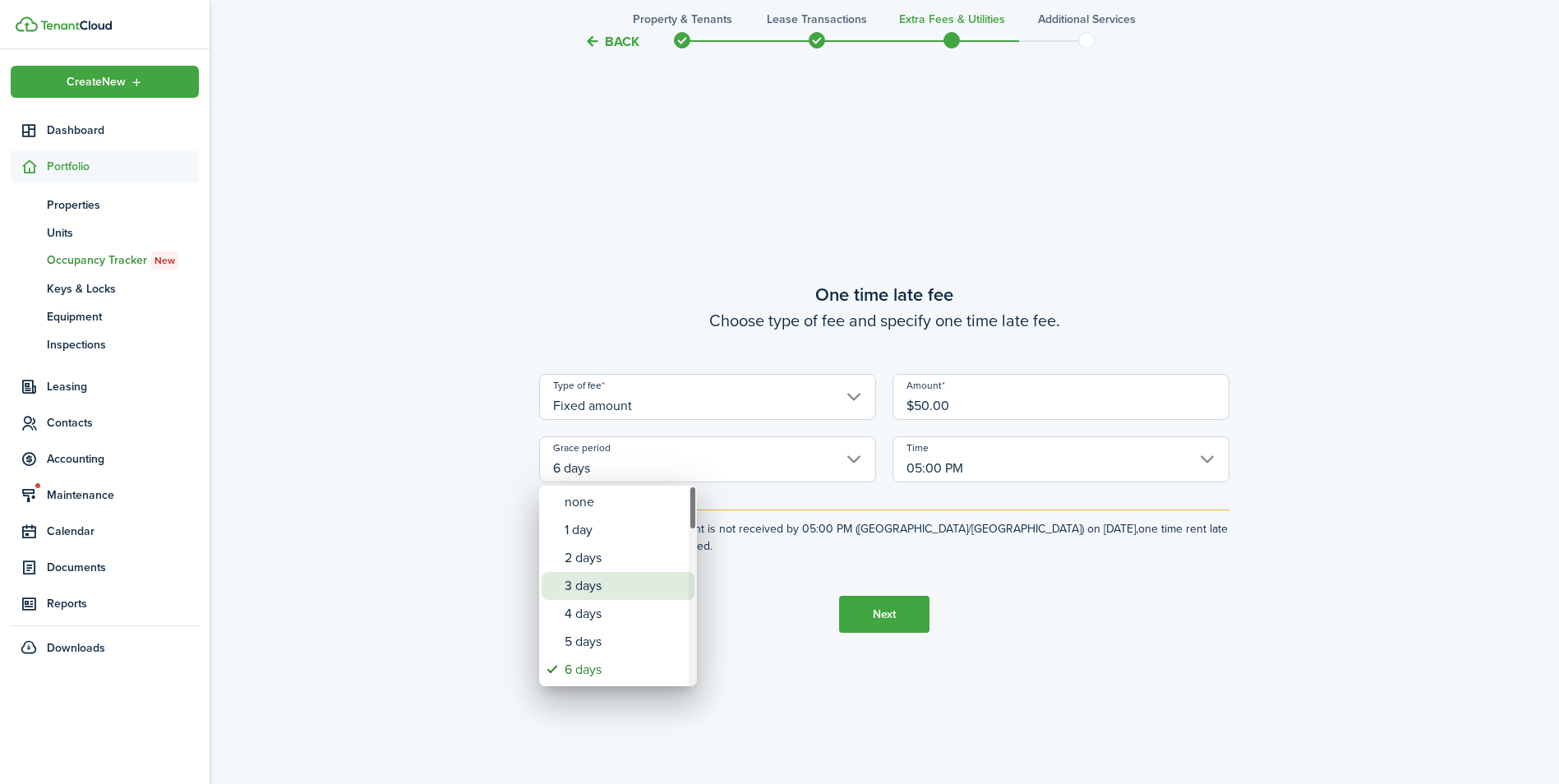
click at [666, 584] on div "3 days" at bounding box center [624, 586] width 120 height 28
type input "3 days"
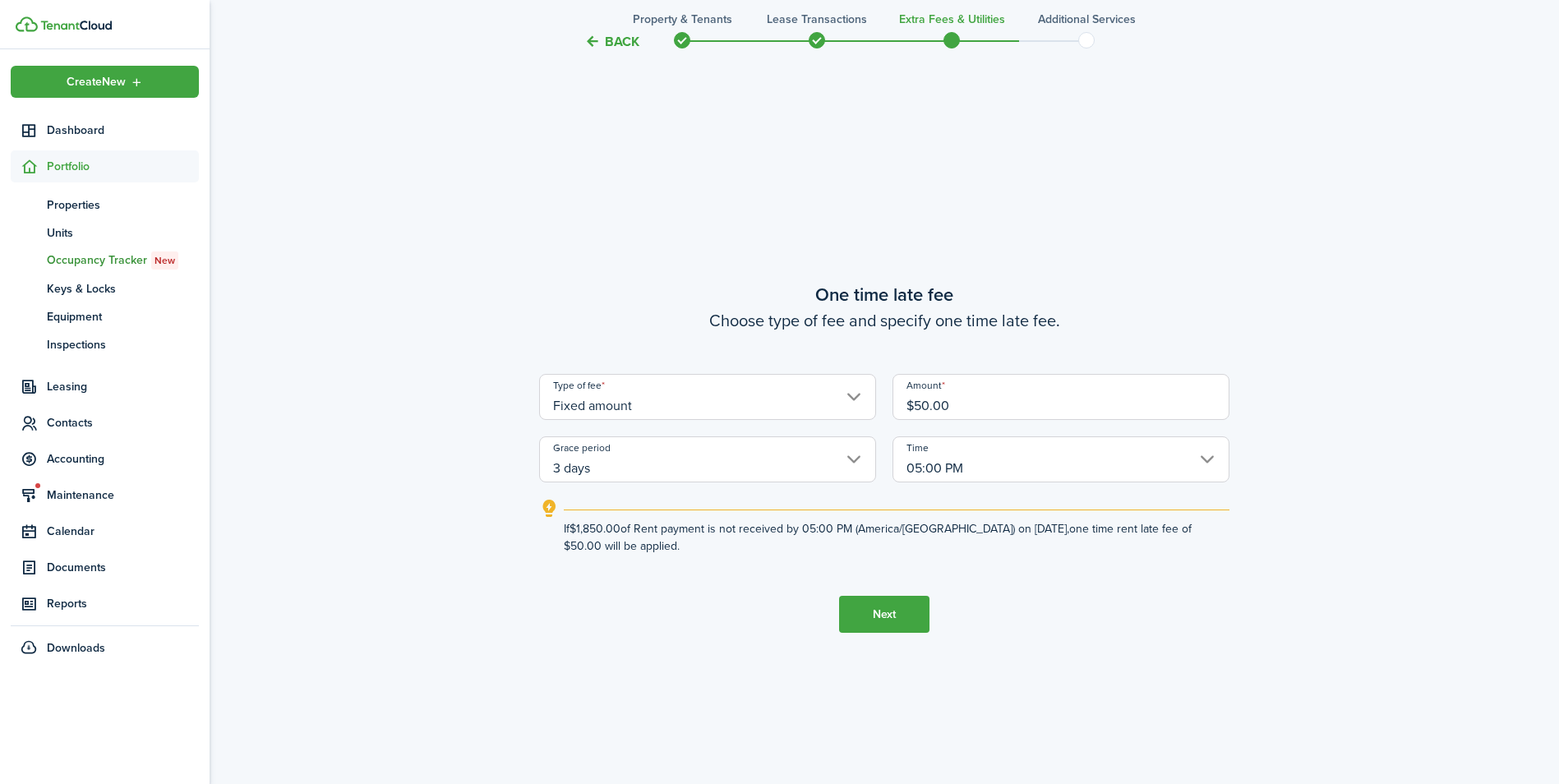
click at [967, 452] on input "05:00 PM" at bounding box center [1061, 459] width 337 height 46
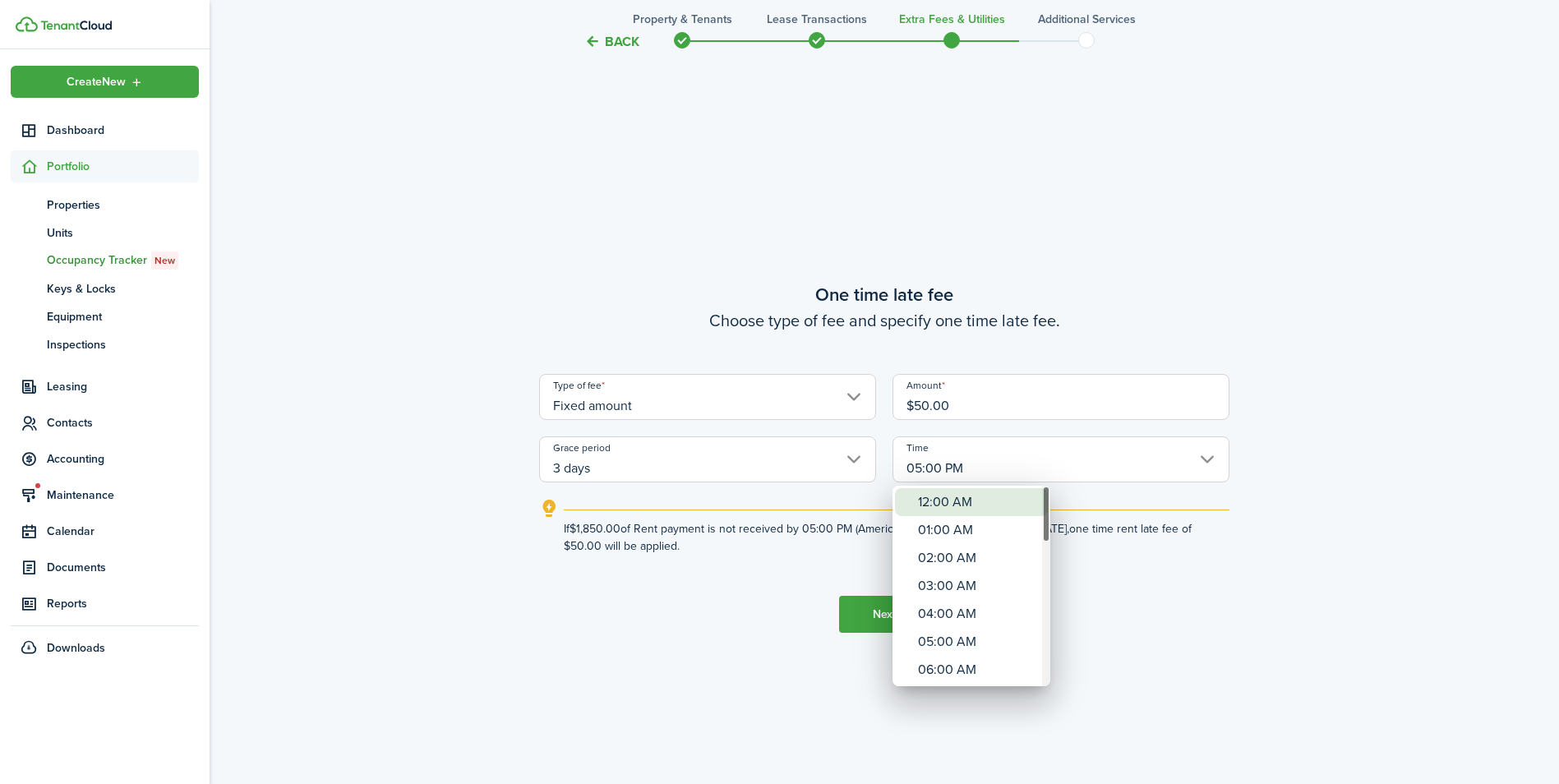
click at [953, 498] on div "12:00 AM" at bounding box center [977, 502] width 120 height 28
type input "12:00 AM"
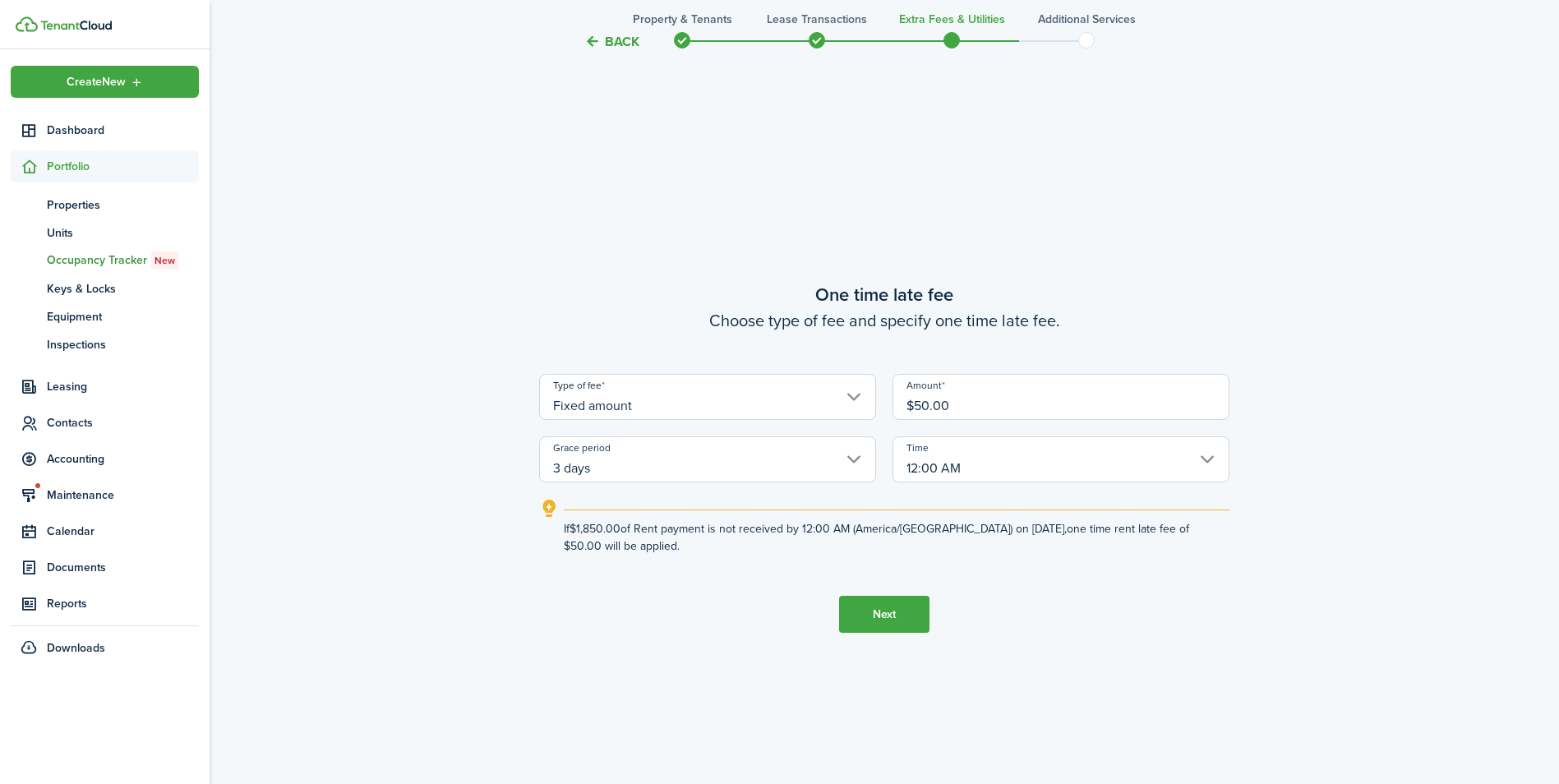
click at [901, 622] on button "Next" at bounding box center [884, 614] width 90 height 37
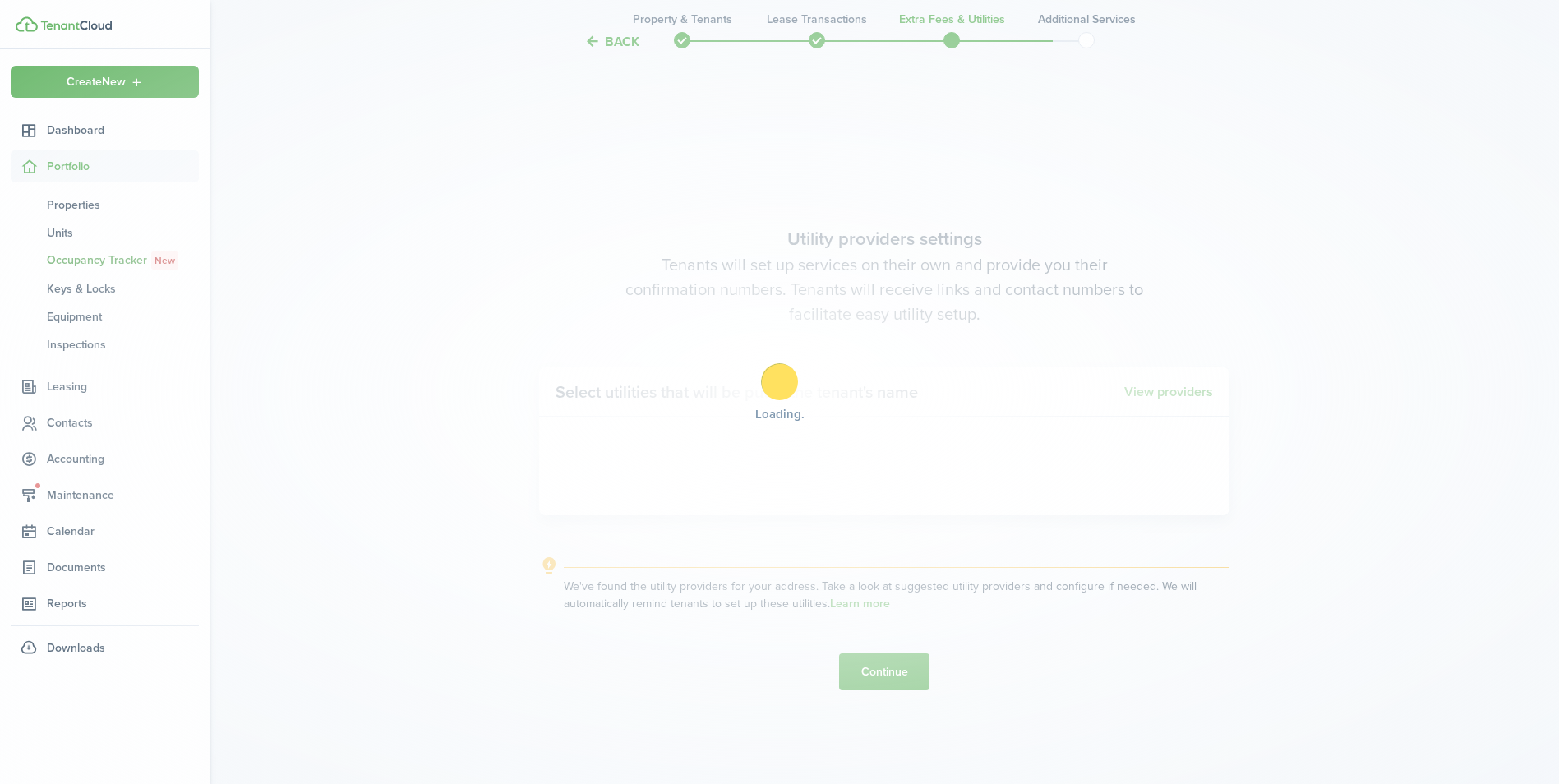
scroll to position [2241, 0]
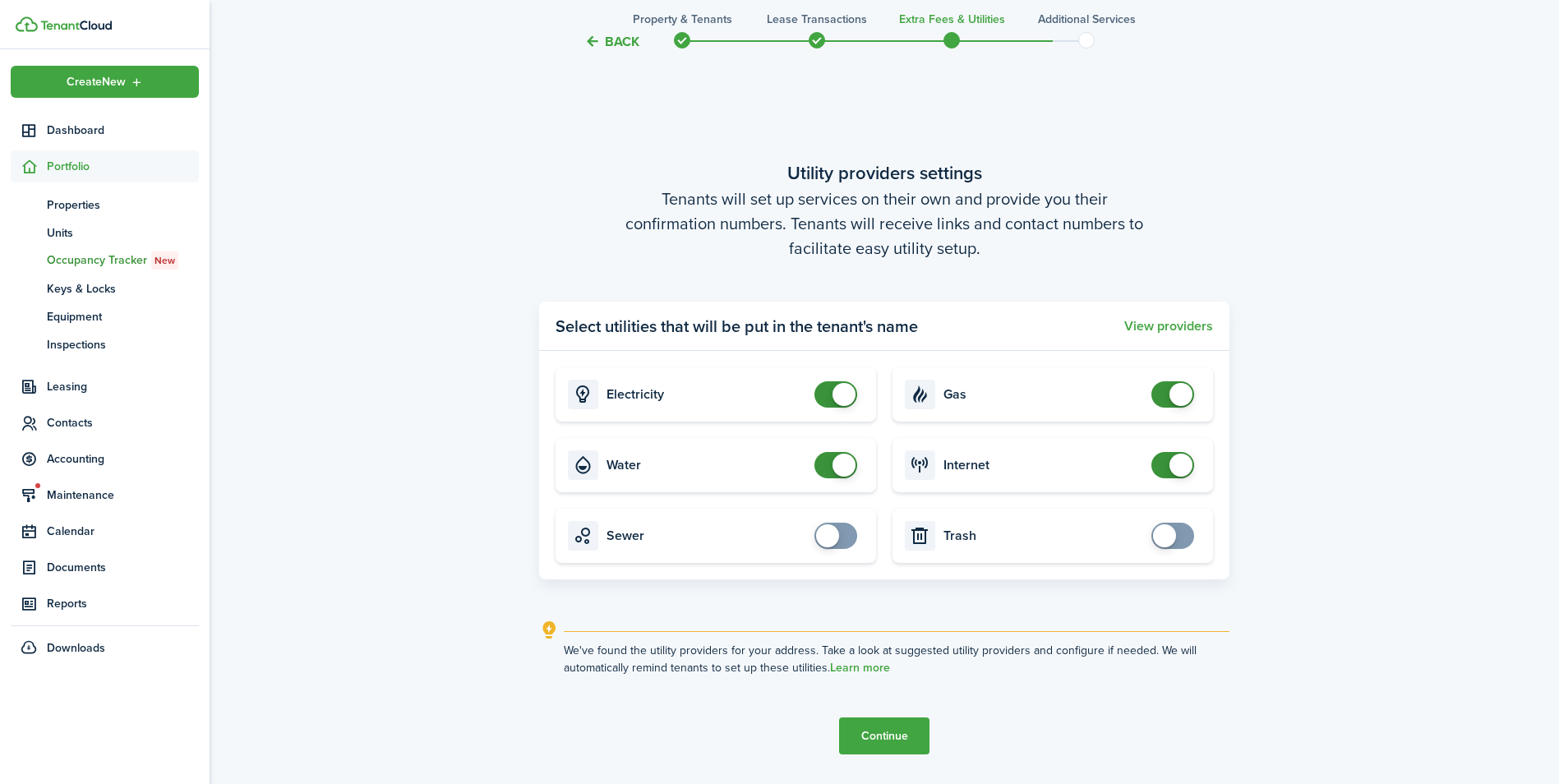
checkbox input "true"
click at [839, 535] on span at bounding box center [836, 536] width 17 height 26
checkbox input "true"
click at [1166, 540] on span at bounding box center [1165, 536] width 23 height 23
click at [914, 729] on button "Continue" at bounding box center [884, 735] width 90 height 37
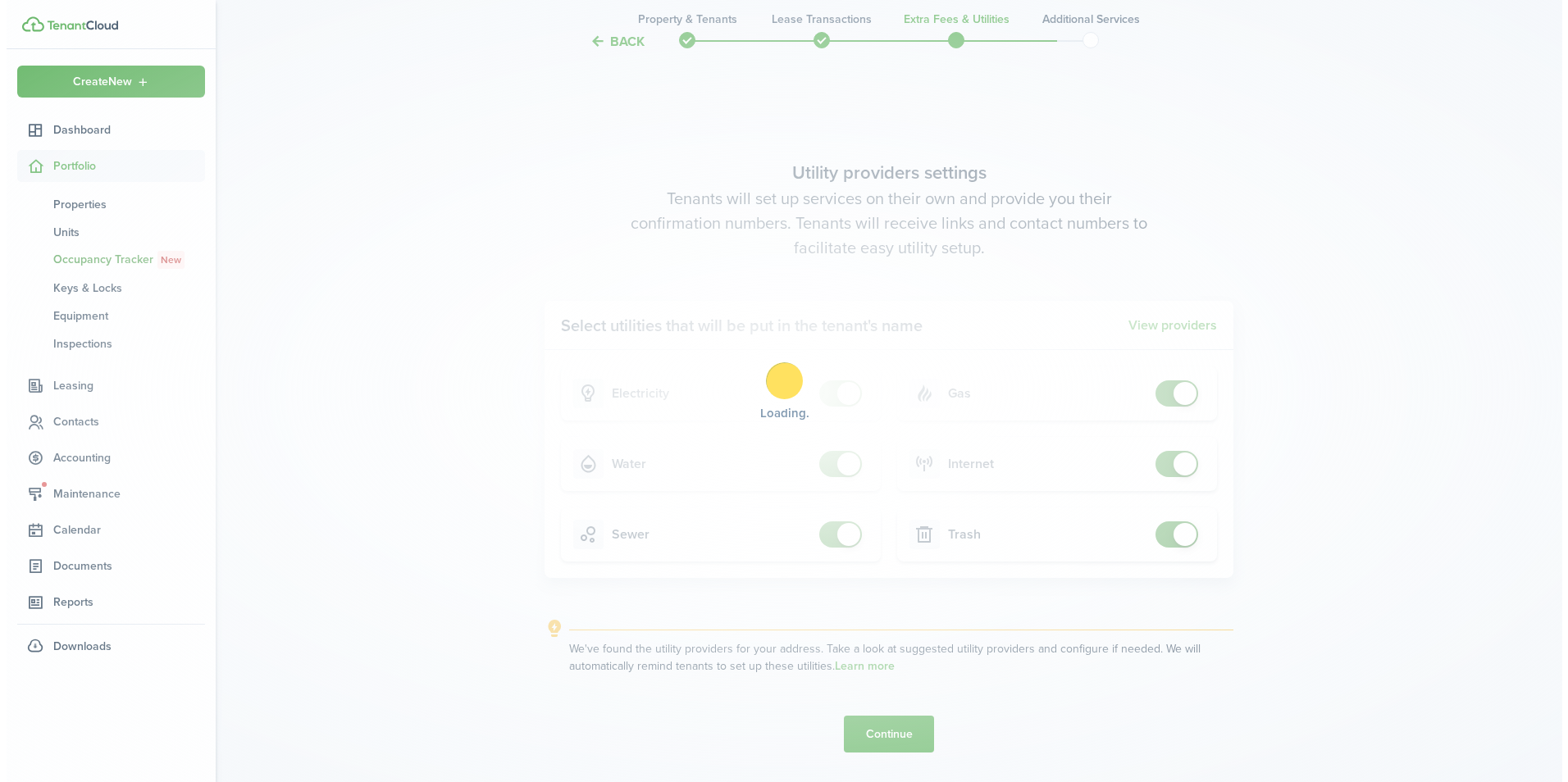
scroll to position [0, 0]
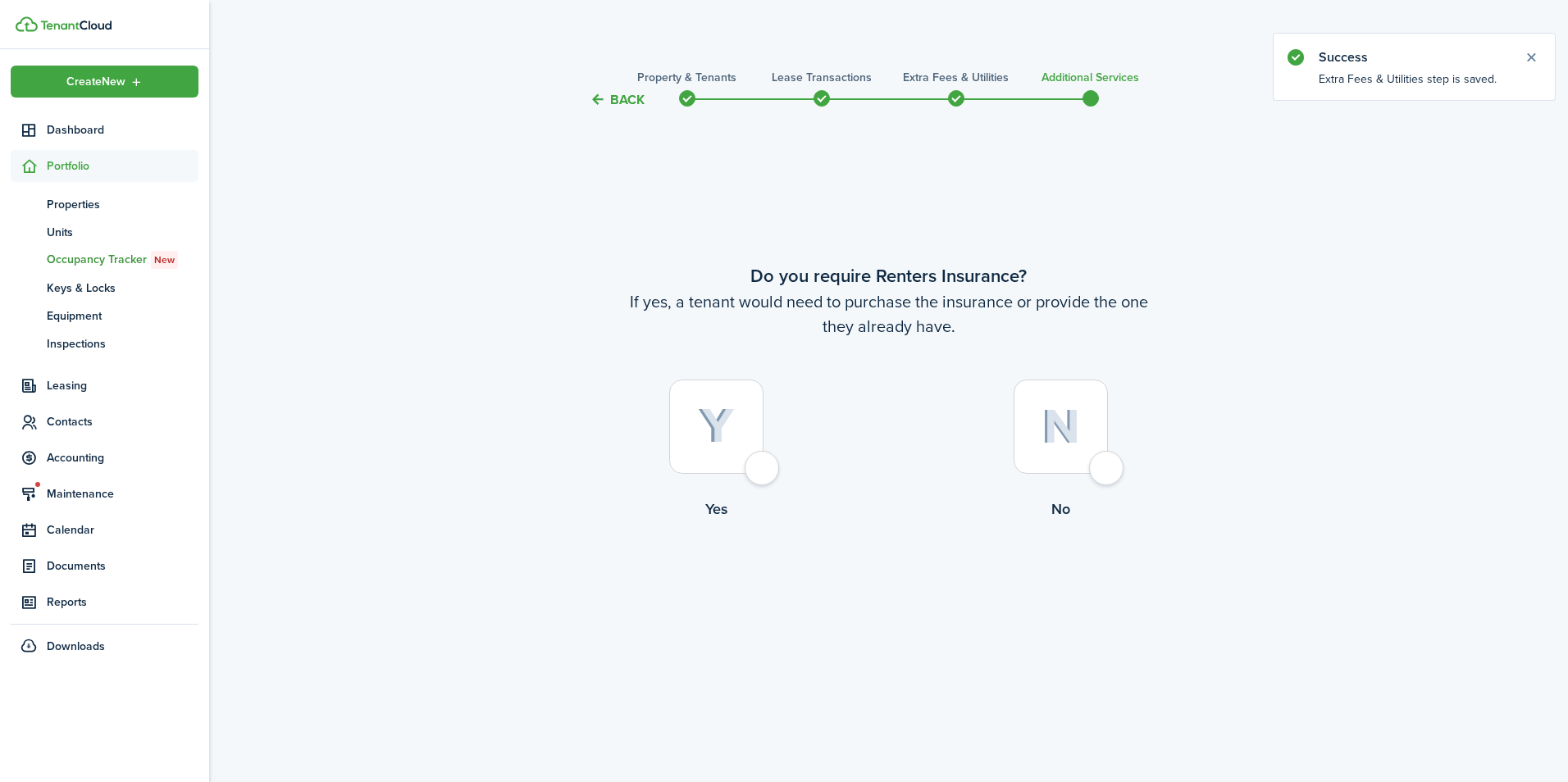
click at [763, 473] on div at bounding box center [716, 427] width 94 height 94
radio input "true"
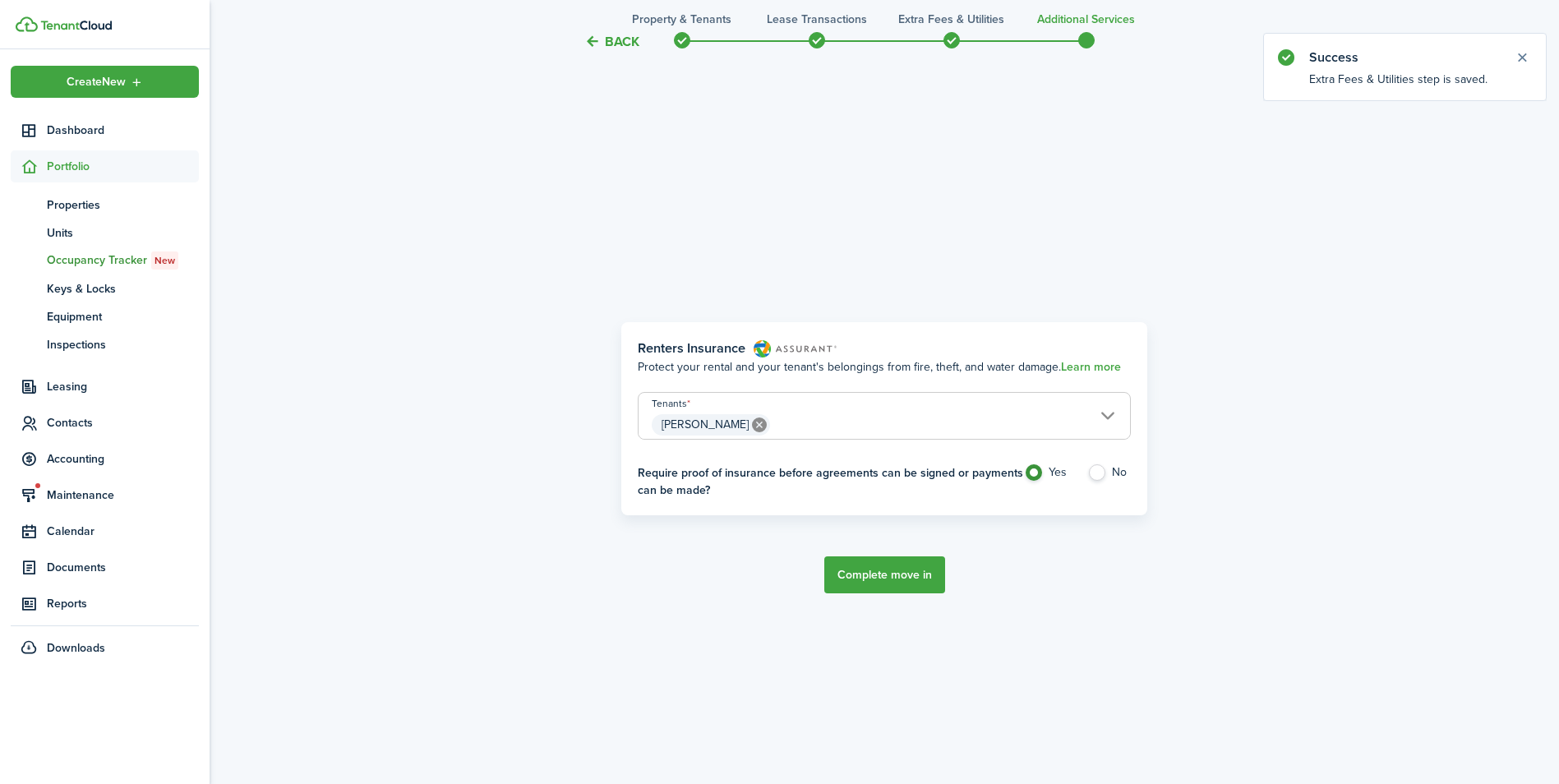
scroll to position [674, 0]
click at [878, 579] on button "Complete move in" at bounding box center [885, 573] width 121 height 37
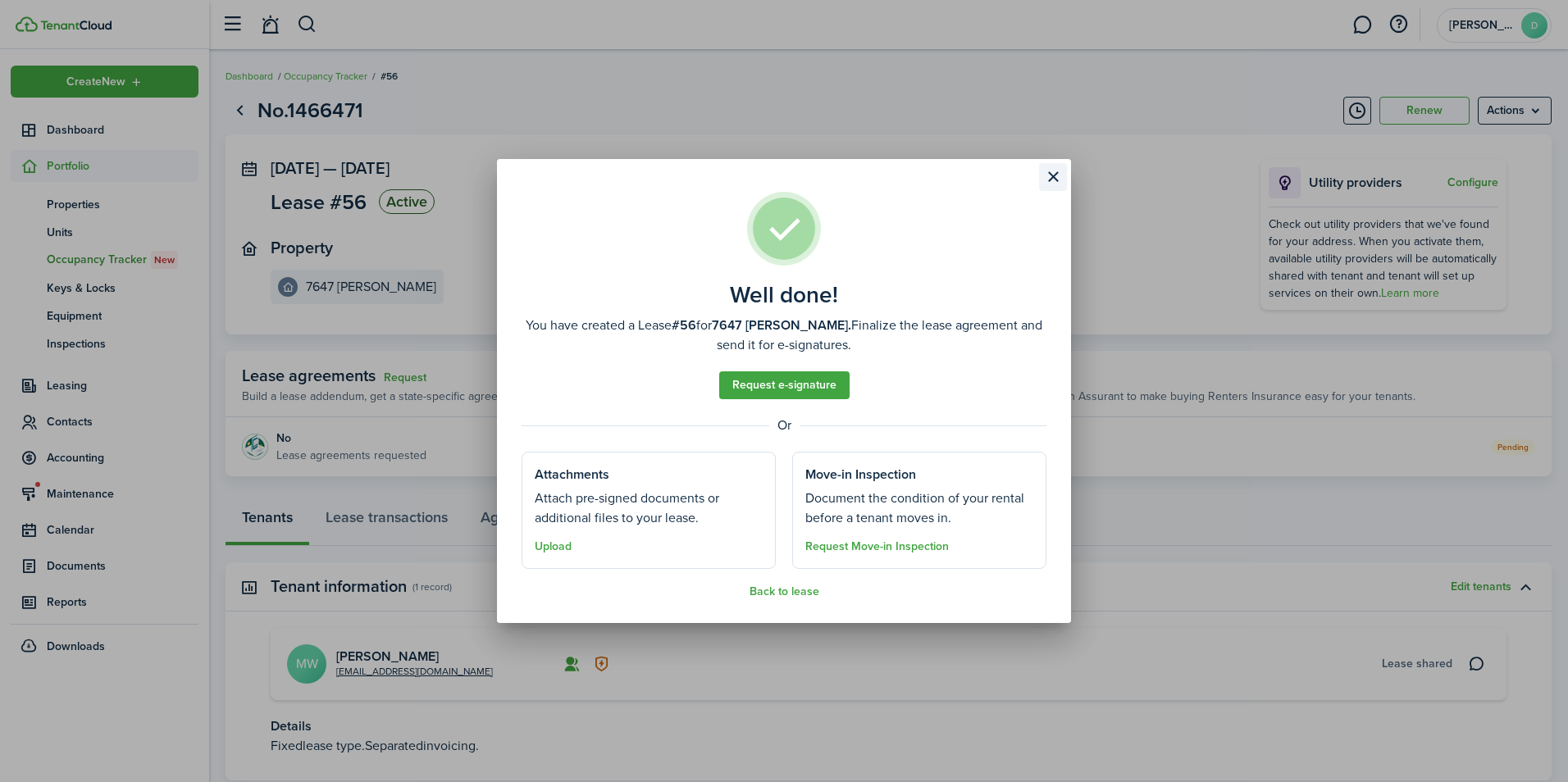
click at [1056, 176] on button "Close modal" at bounding box center [1053, 177] width 28 height 28
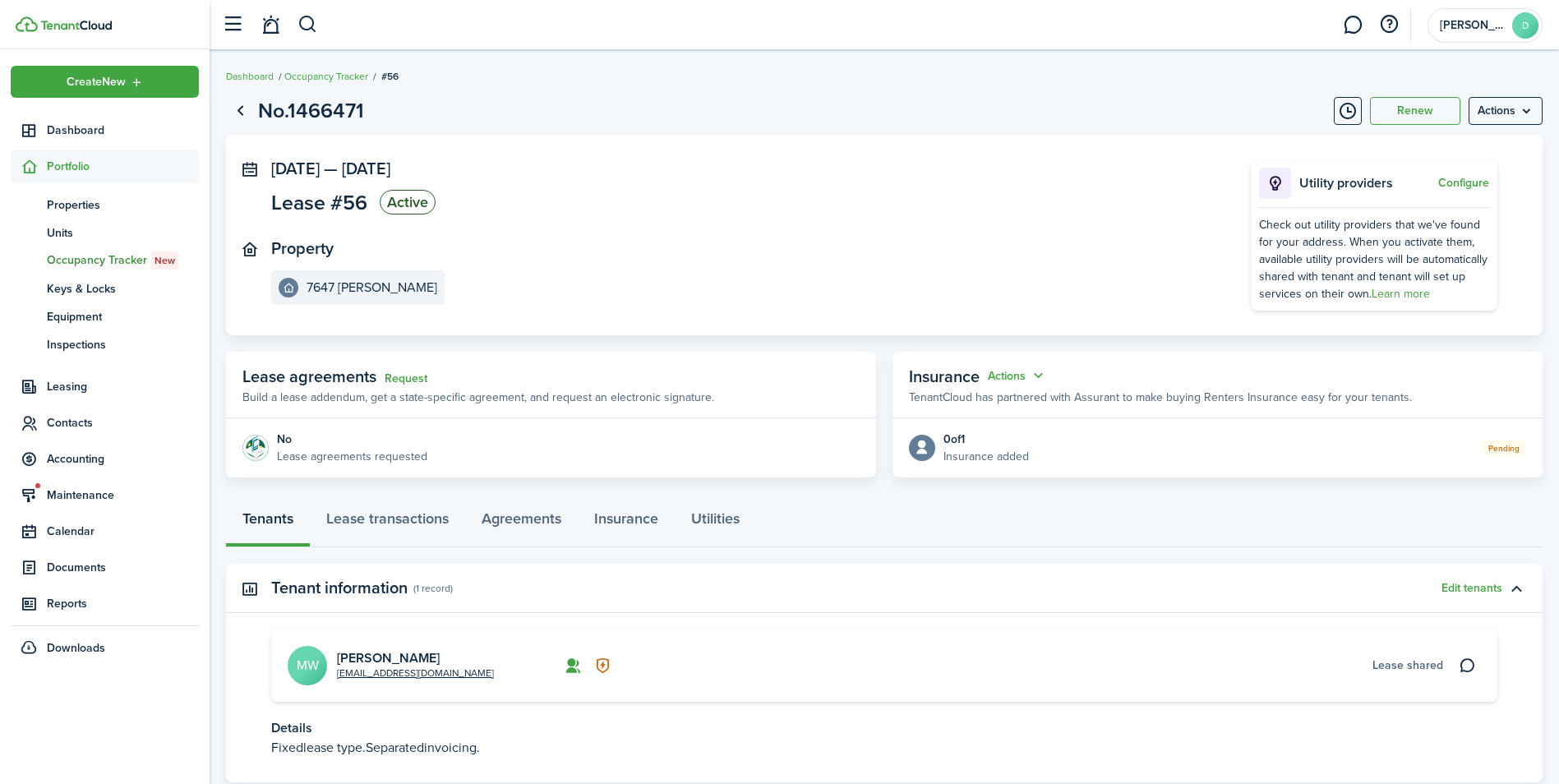
click at [83, 260] on span "Occupancy Tracker New" at bounding box center [123, 260] width 152 height 18
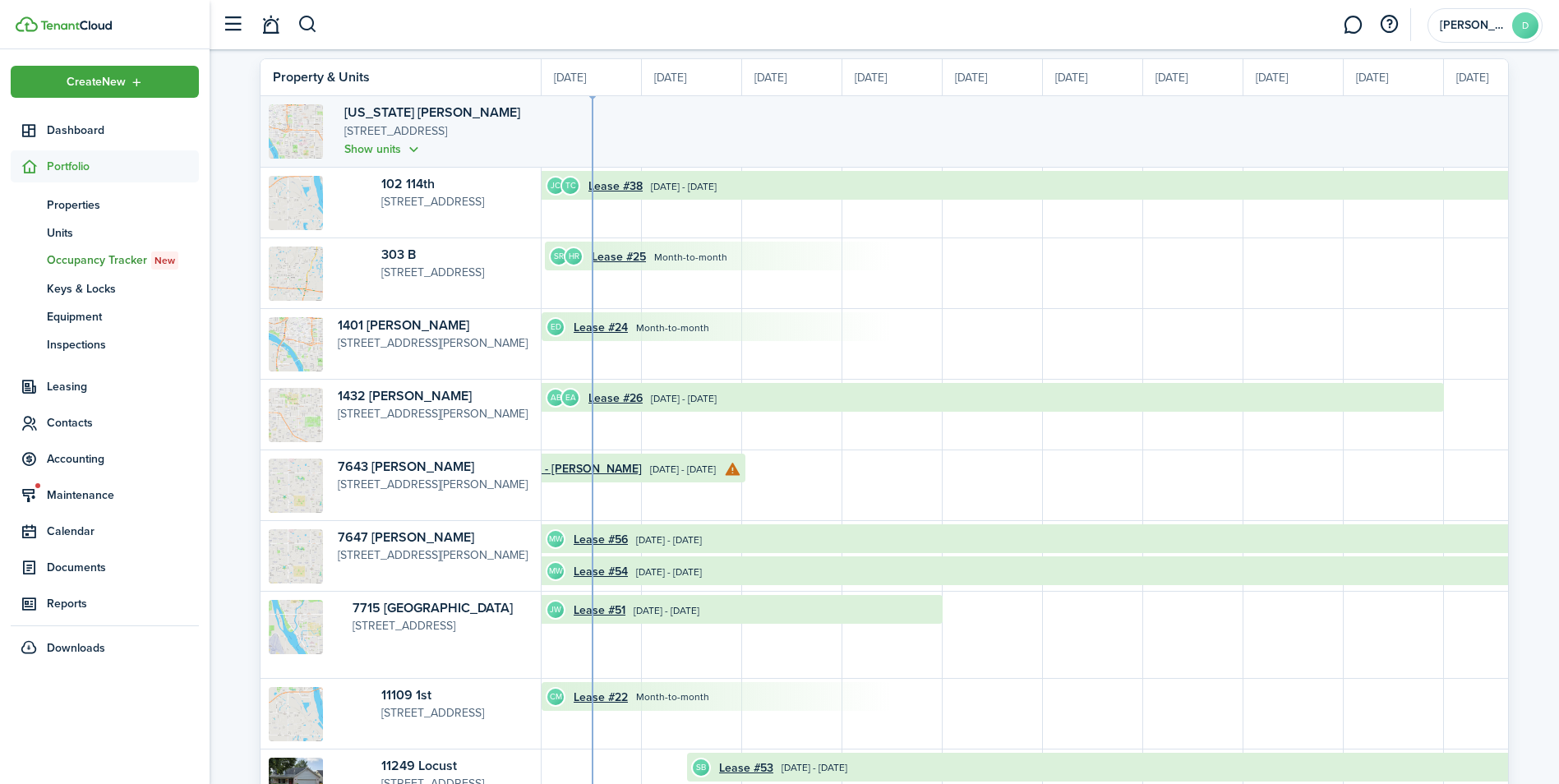
scroll to position [164, 0]
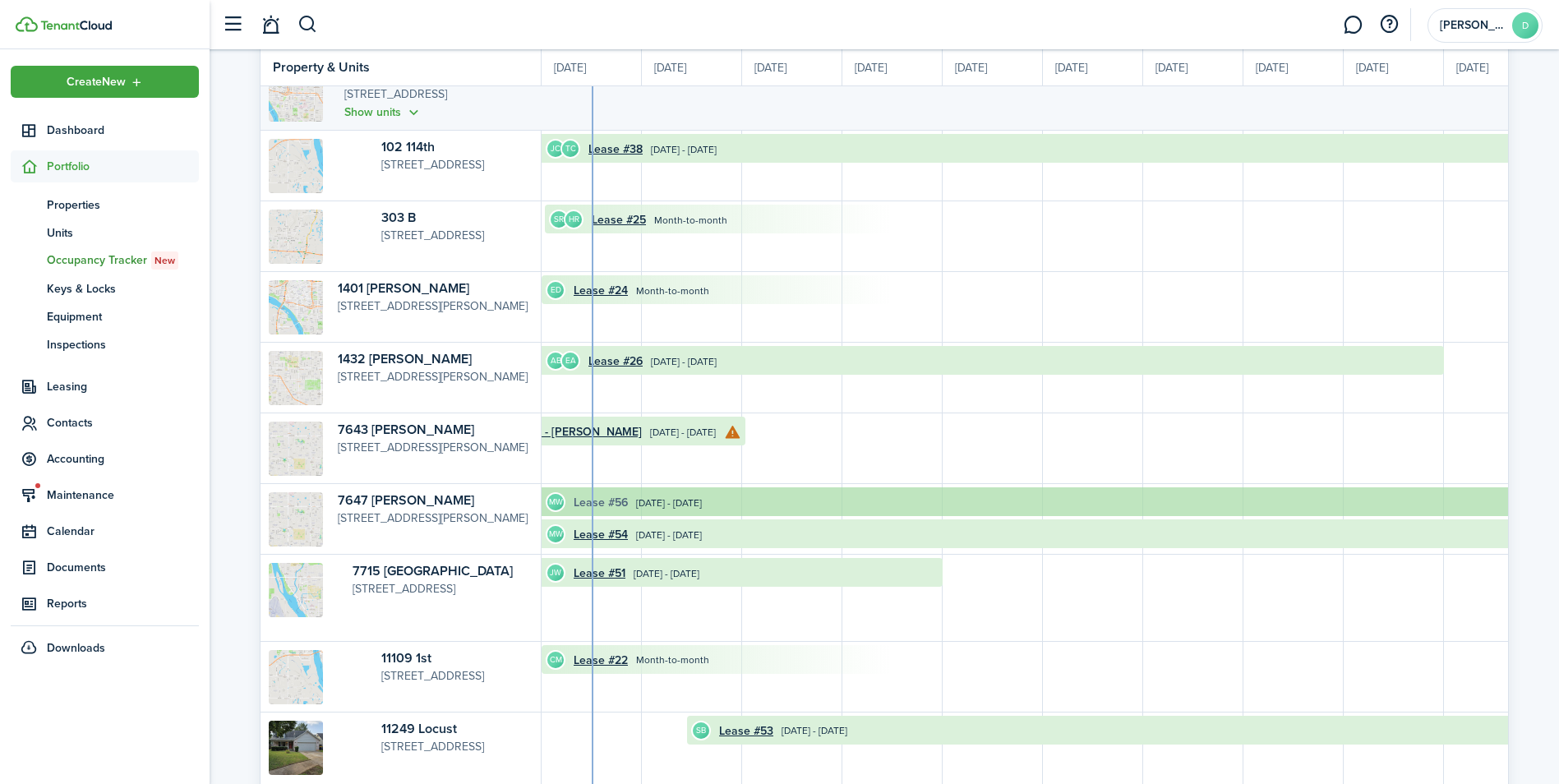
click at [606, 500] on link "Lease #56" at bounding box center [601, 502] width 55 height 17
